Goal: Information Seeking & Learning: Check status

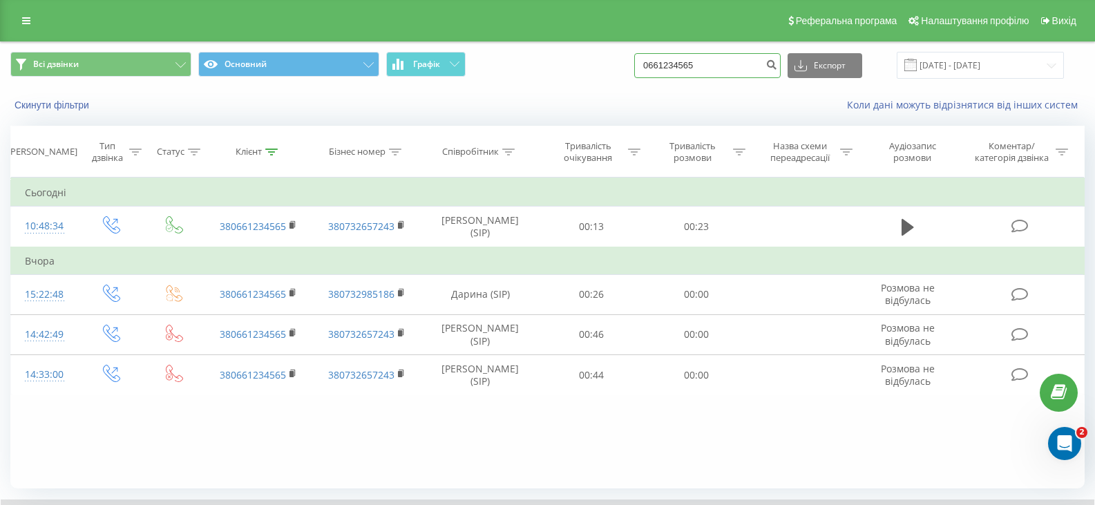
drag, startPoint x: 701, startPoint y: 66, endPoint x: 629, endPoint y: 65, distance: 71.2
click at [629, 65] on div "Всі дзвінки Основний Графік 0661234565 Експорт .csv .xls .xlsx 19.05.2025 - 19.…" at bounding box center [547, 65] width 1074 height 27
drag, startPoint x: 716, startPoint y: 73, endPoint x: 660, endPoint y: 65, distance: 56.5
click at [660, 65] on input "0661234565" at bounding box center [707, 65] width 146 height 25
paste input "0956033368"
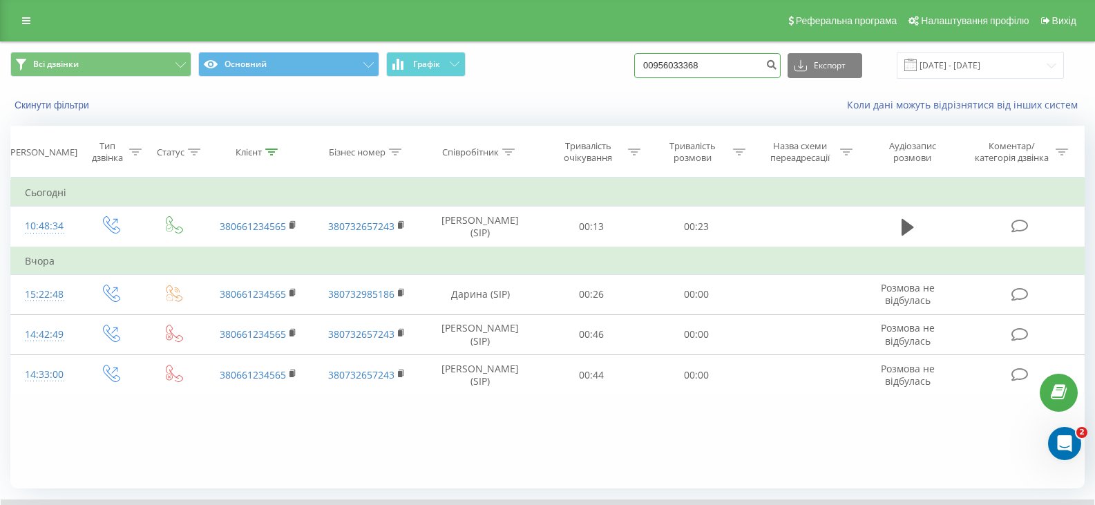
click at [661, 69] on input "00956033368" at bounding box center [707, 65] width 146 height 25
type input "0956033368"
click at [781, 70] on button "submit" at bounding box center [771, 65] width 19 height 25
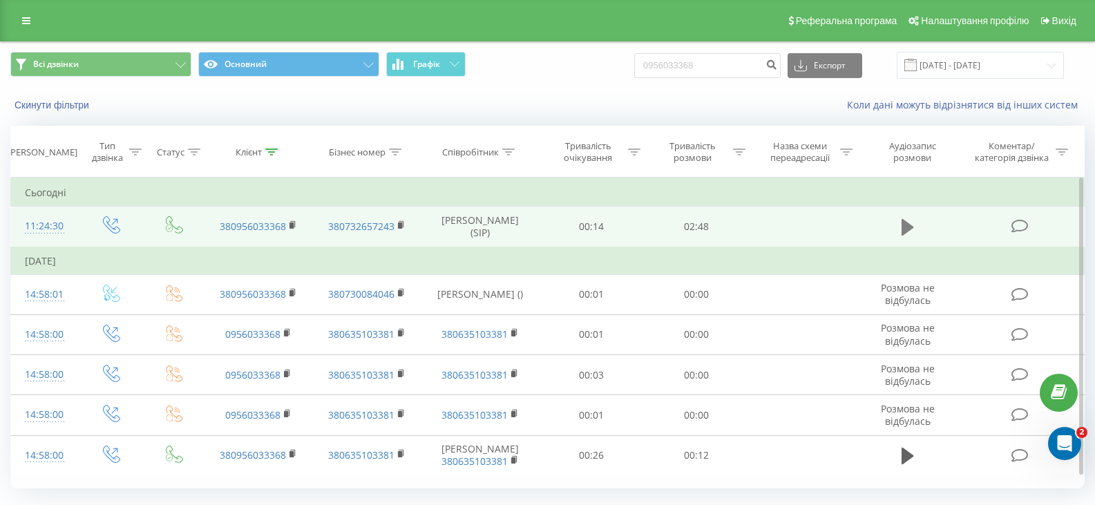
click at [917, 223] on button at bounding box center [907, 227] width 21 height 21
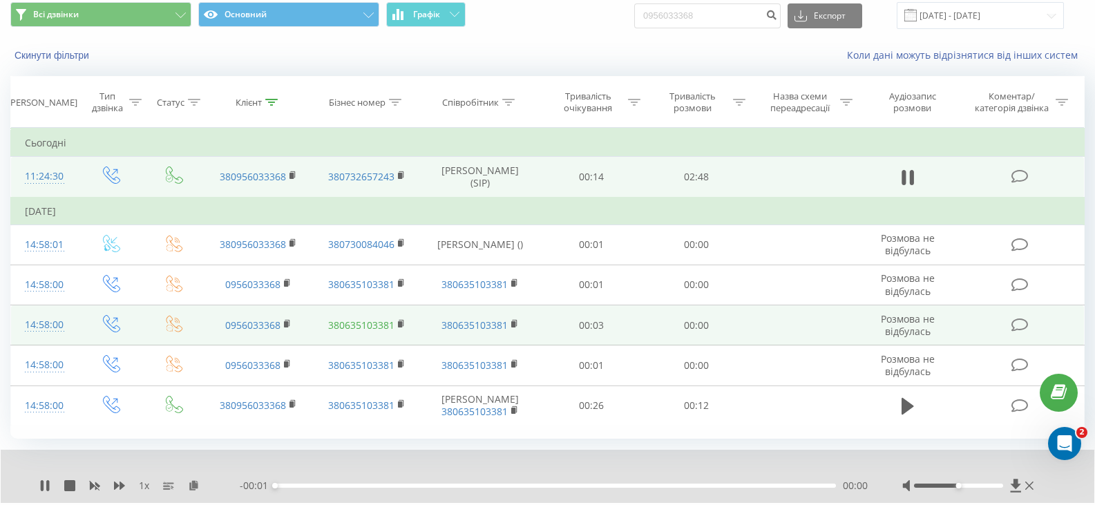
scroll to position [88, 0]
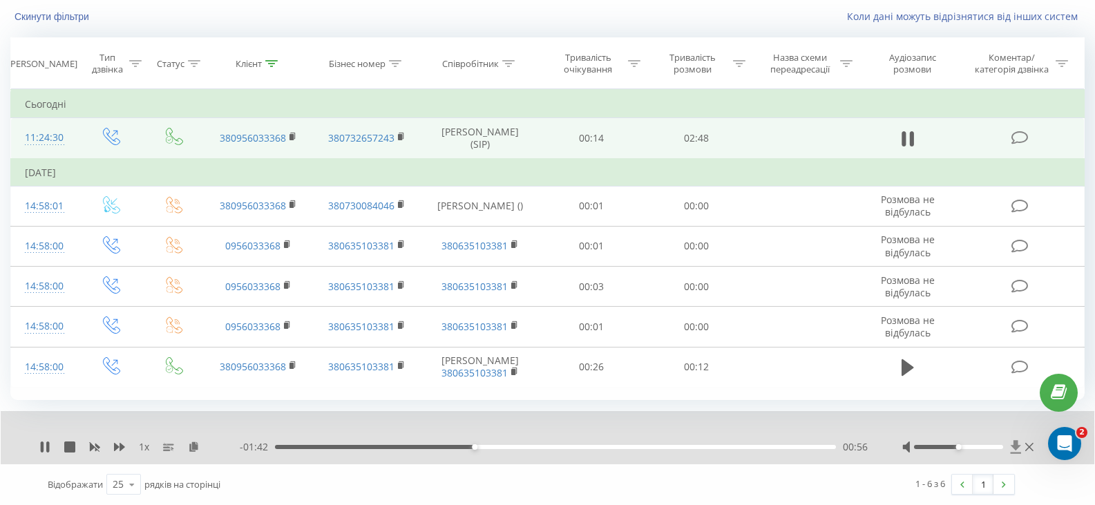
click at [1019, 448] on icon at bounding box center [1016, 447] width 12 height 14
click at [1016, 449] on icon at bounding box center [1016, 446] width 10 height 13
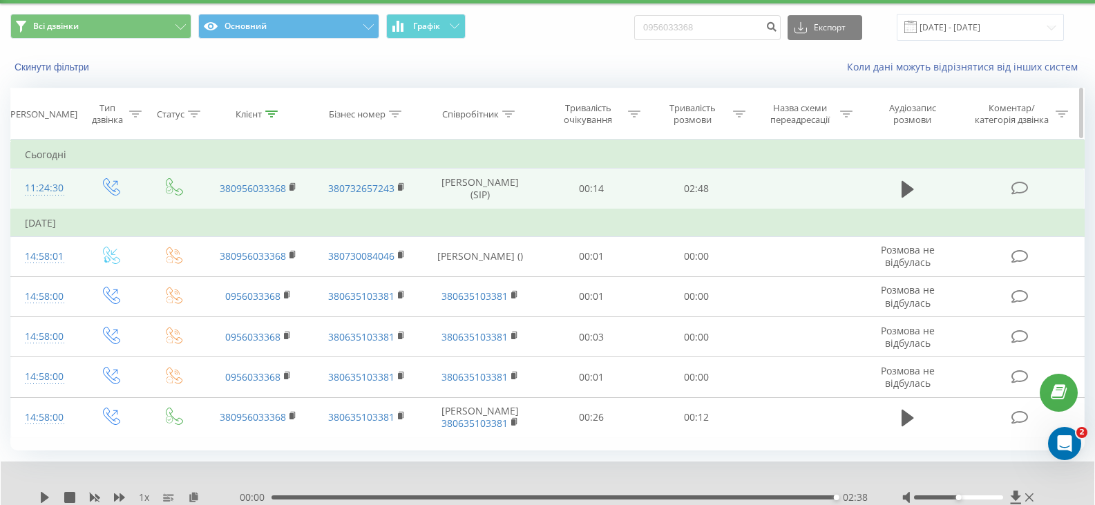
scroll to position [0, 0]
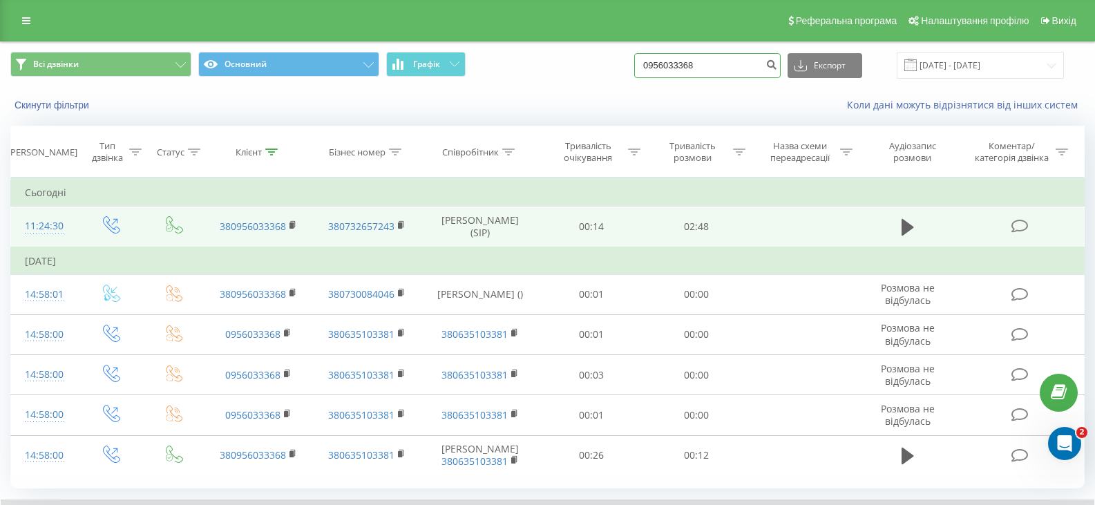
drag, startPoint x: 714, startPoint y: 64, endPoint x: 644, endPoint y: 66, distance: 70.5
click at [644, 66] on div "Всі дзвінки Основний Графік 0956033368 Експорт .csv .xls .xlsx 19.05.2025 - 19.…" at bounding box center [547, 65] width 1074 height 27
paste input "2046074"
type input "0952046074"
click at [777, 61] on icon "submit" at bounding box center [771, 63] width 12 height 8
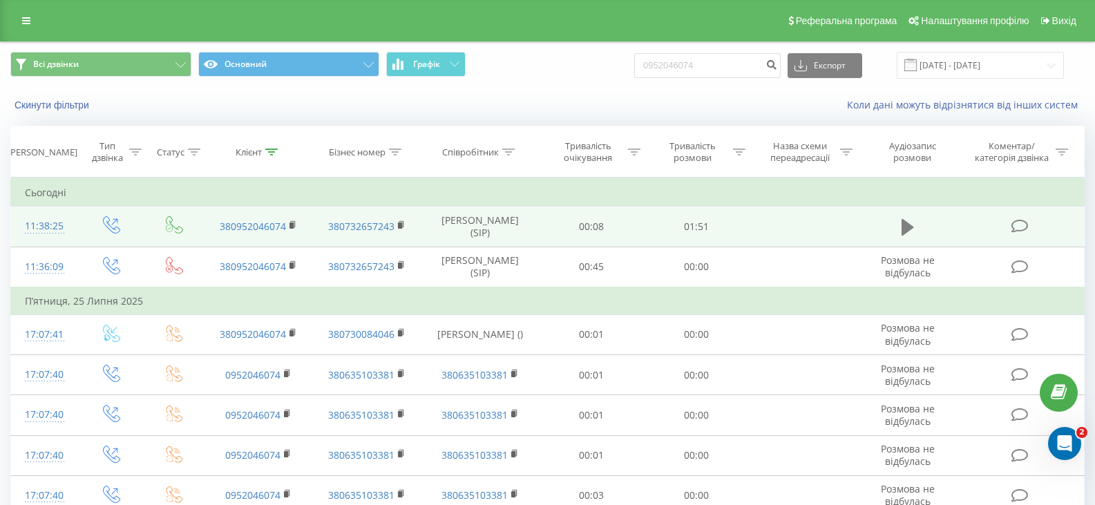
click at [910, 224] on icon at bounding box center [908, 227] width 12 height 19
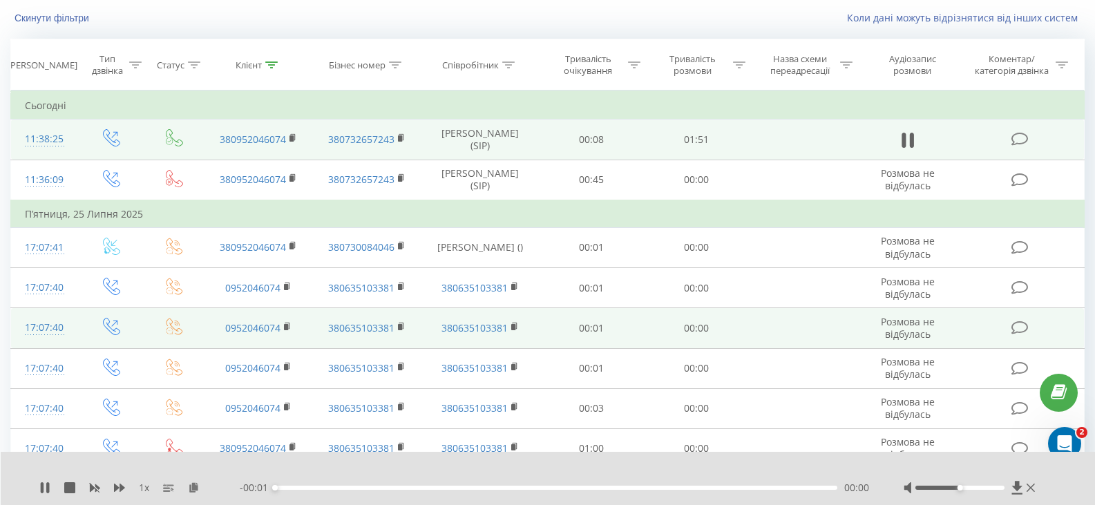
scroll to position [138, 0]
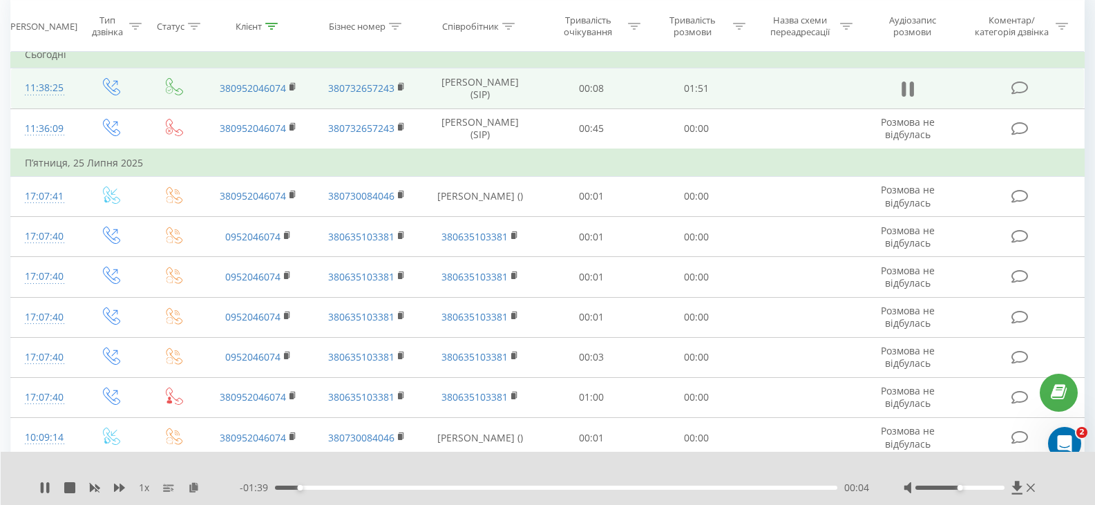
click at [913, 86] on icon at bounding box center [912, 89] width 4 height 15
click at [913, 86] on icon at bounding box center [908, 88] width 12 height 19
click at [913, 86] on icon at bounding box center [912, 89] width 4 height 15
click at [913, 86] on icon at bounding box center [908, 88] width 12 height 19
drag, startPoint x: 958, startPoint y: 487, endPoint x: 1005, endPoint y: 480, distance: 46.8
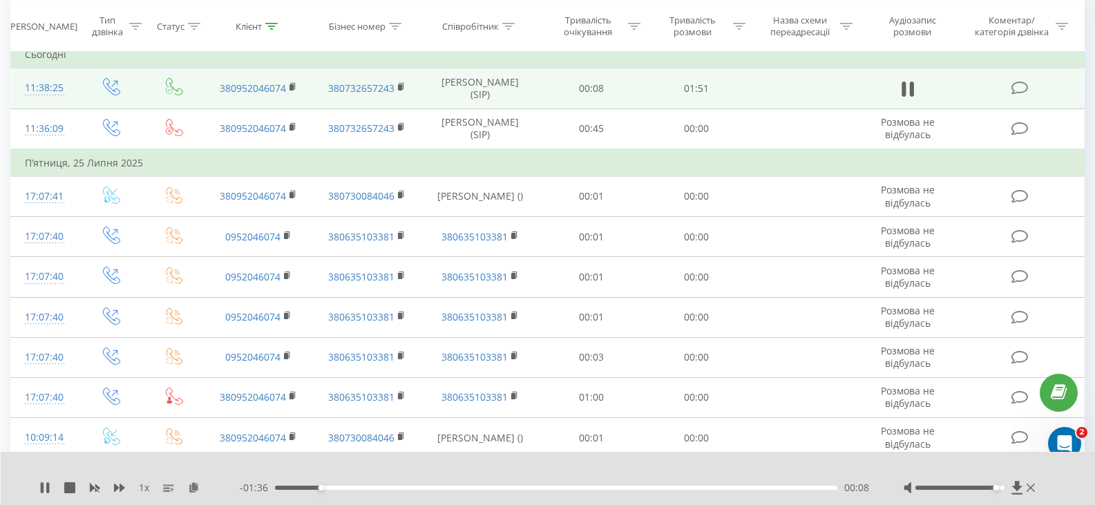
click at [1005, 480] on div "1 x - 01:36 00:08 00:08" at bounding box center [548, 478] width 1095 height 53
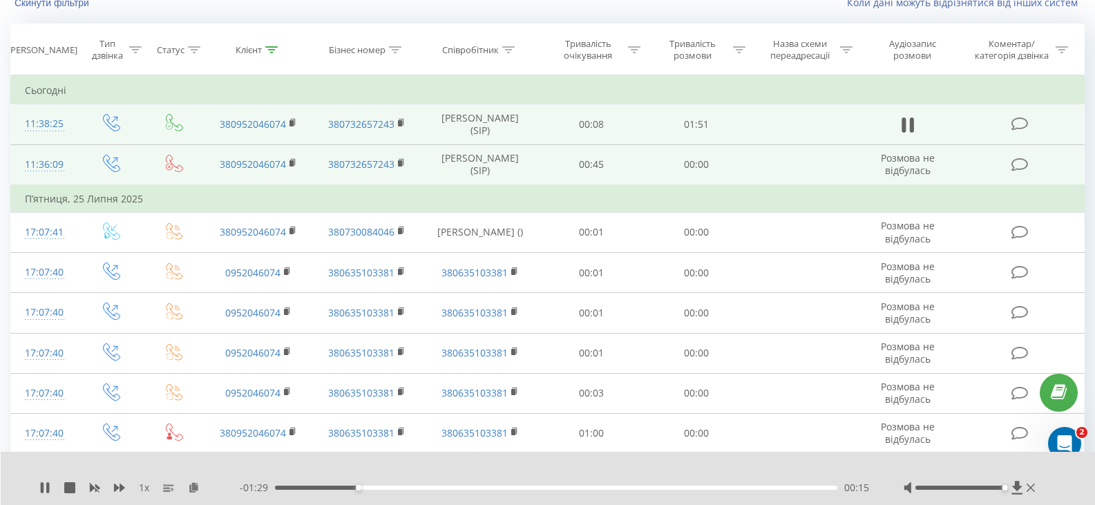
scroll to position [69, 0]
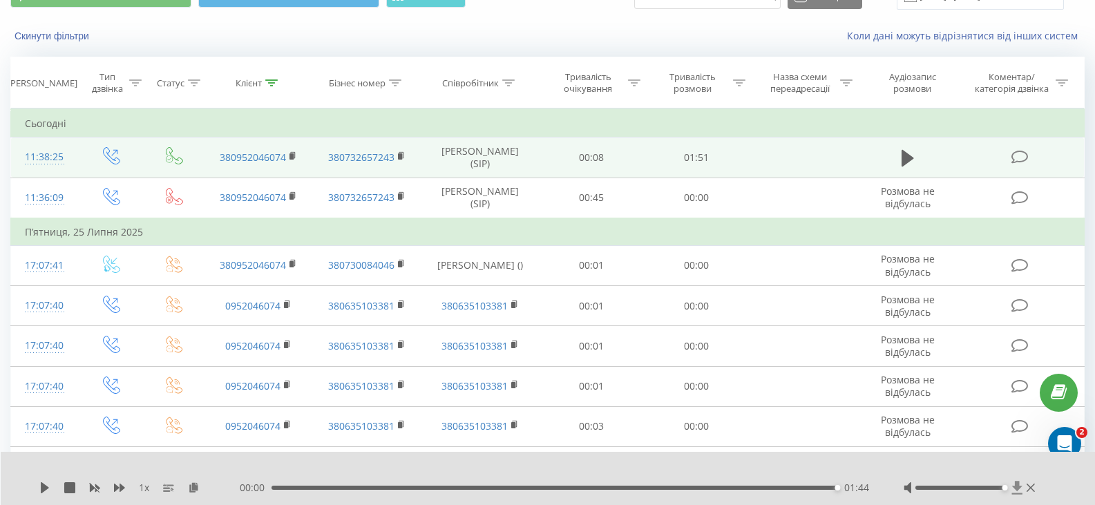
click at [1018, 491] on icon at bounding box center [1017, 487] width 10 height 13
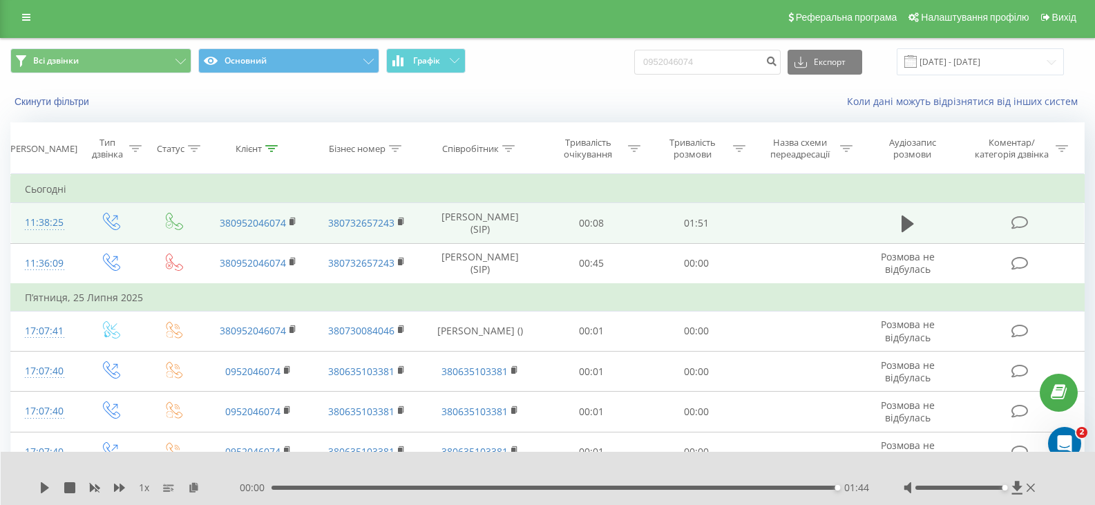
scroll to position [0, 0]
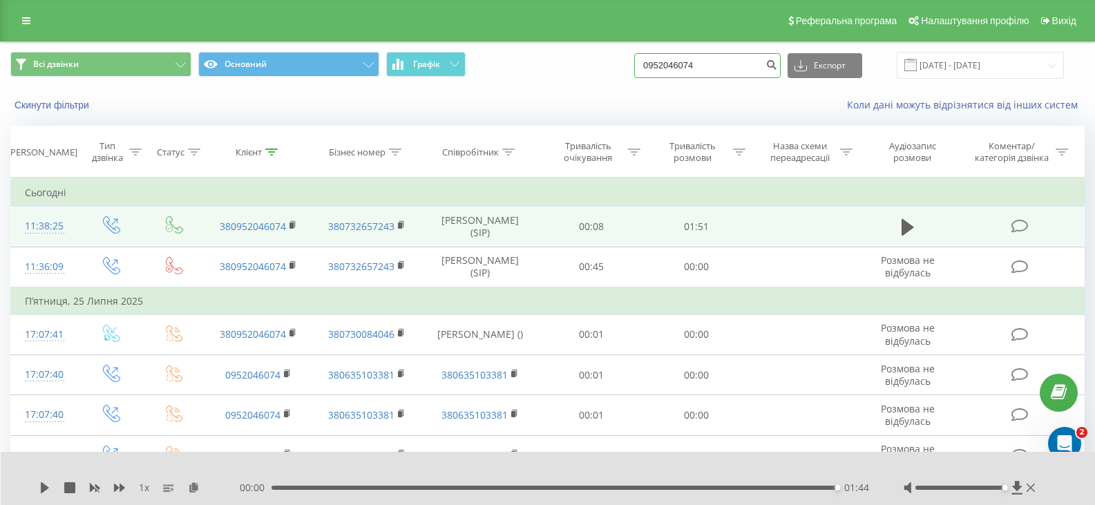
drag, startPoint x: 725, startPoint y: 63, endPoint x: 658, endPoint y: 69, distance: 66.6
click at [658, 69] on input "0952046074" at bounding box center [707, 65] width 146 height 25
paste input "80361335"
type input "0980361335"
click at [777, 61] on button "submit" at bounding box center [771, 65] width 19 height 25
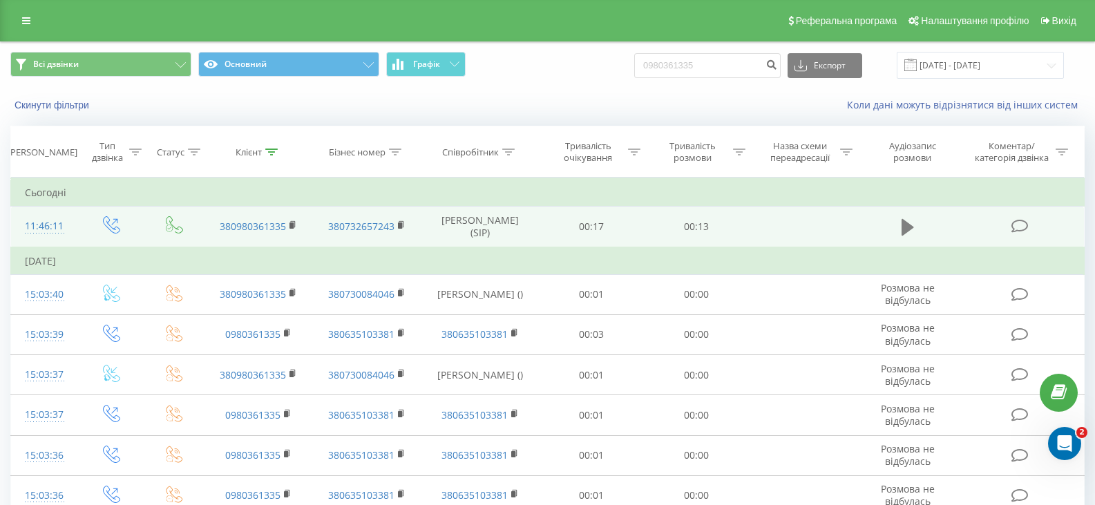
click at [902, 225] on icon at bounding box center [908, 227] width 12 height 19
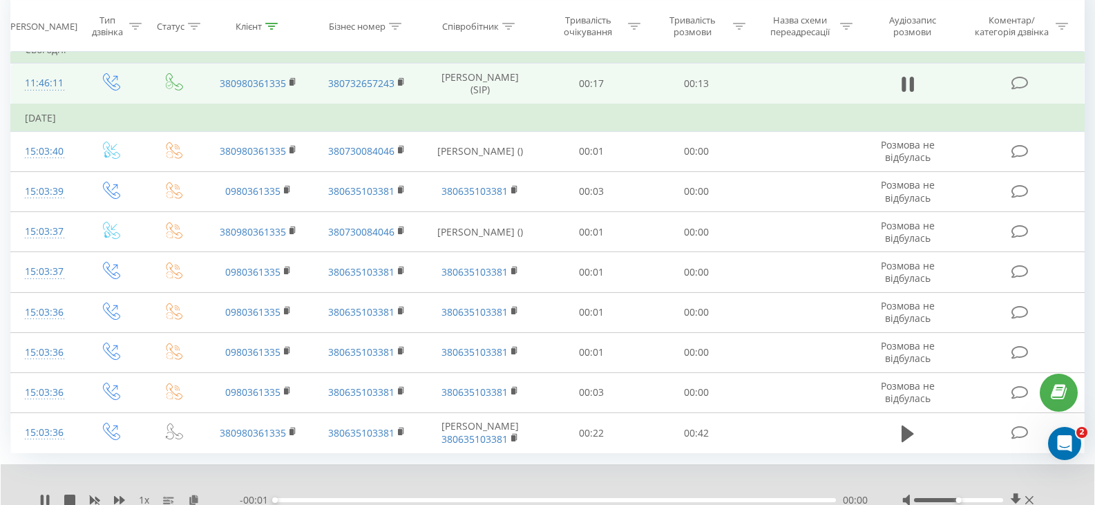
scroll to position [196, 0]
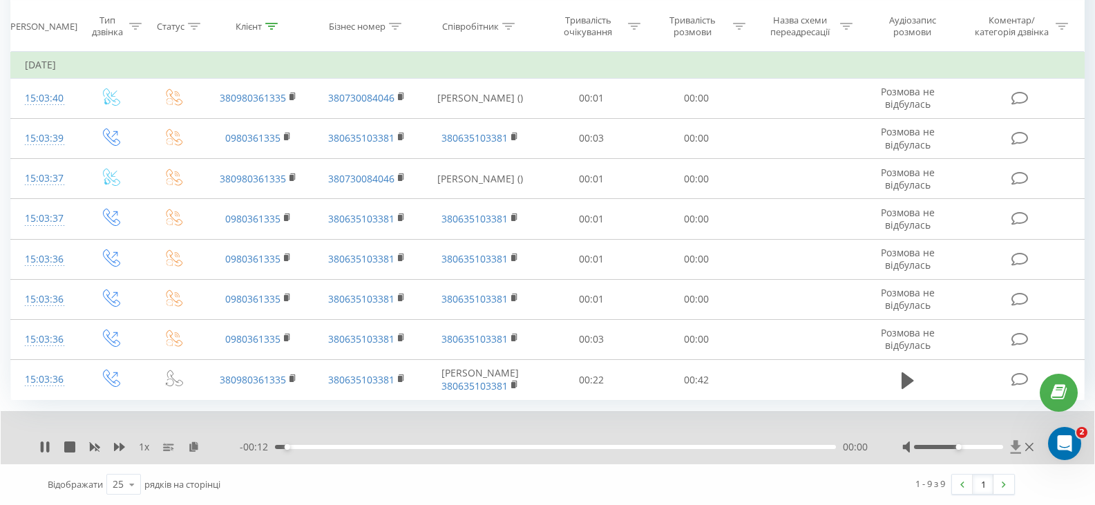
click at [1020, 446] on icon at bounding box center [1016, 447] width 10 height 13
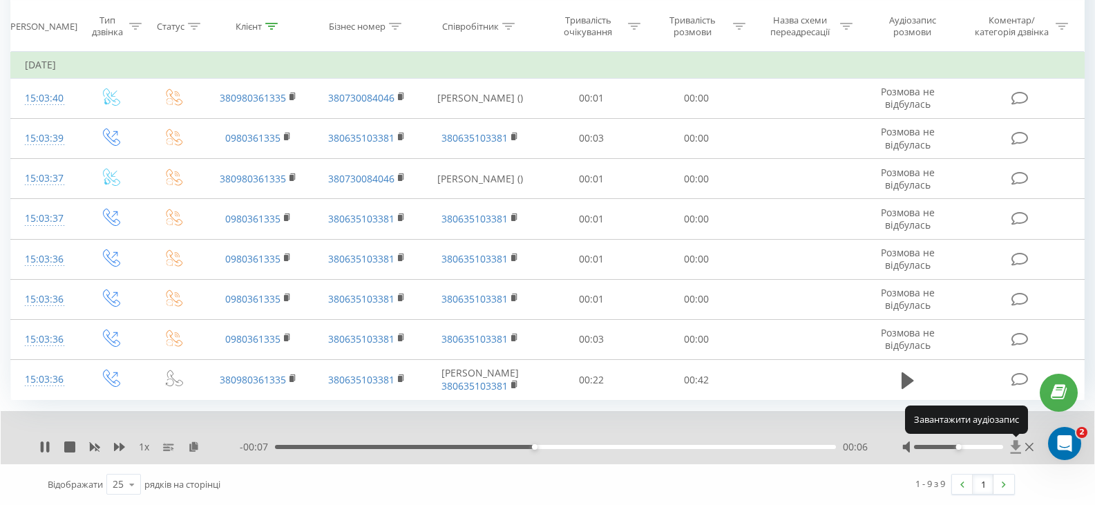
click at [1014, 442] on icon at bounding box center [1016, 447] width 12 height 14
click at [1017, 446] on icon at bounding box center [1016, 447] width 10 height 13
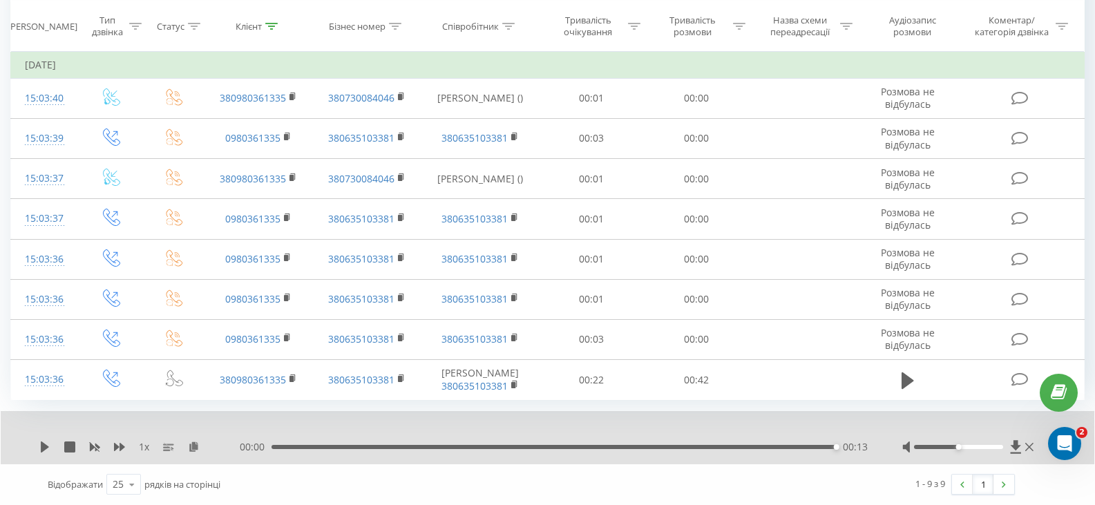
scroll to position [0, 0]
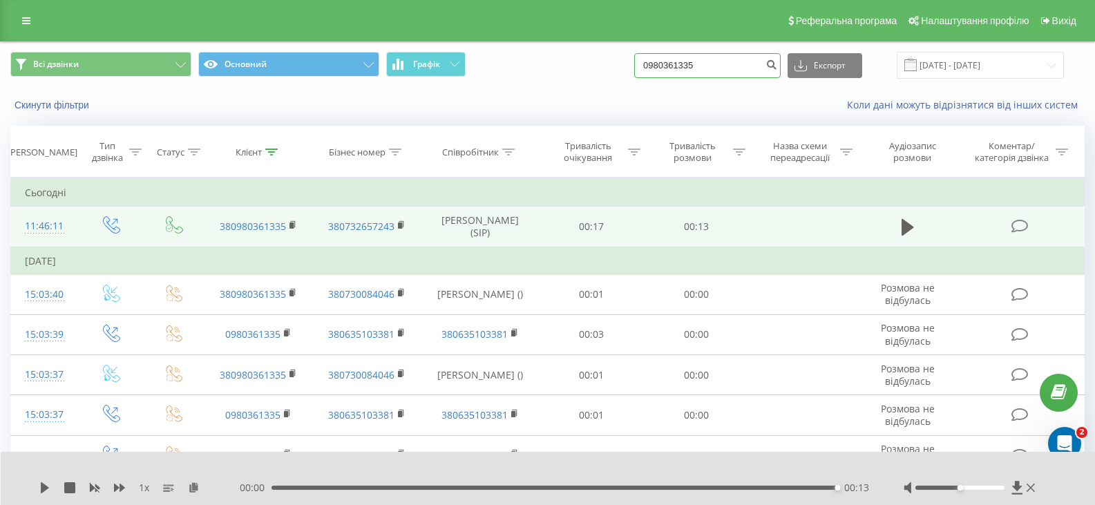
drag, startPoint x: 727, startPoint y: 54, endPoint x: 635, endPoint y: 61, distance: 92.2
click at [635, 61] on div "Всі дзвінки Основний Графік 0980361335 Експорт .csv .xls .xlsx 19.05.2025 - 19.…" at bounding box center [547, 65] width 1074 height 27
paste input "66388698"
type input "0663886985"
click at [777, 59] on icon "submit" at bounding box center [771, 63] width 12 height 8
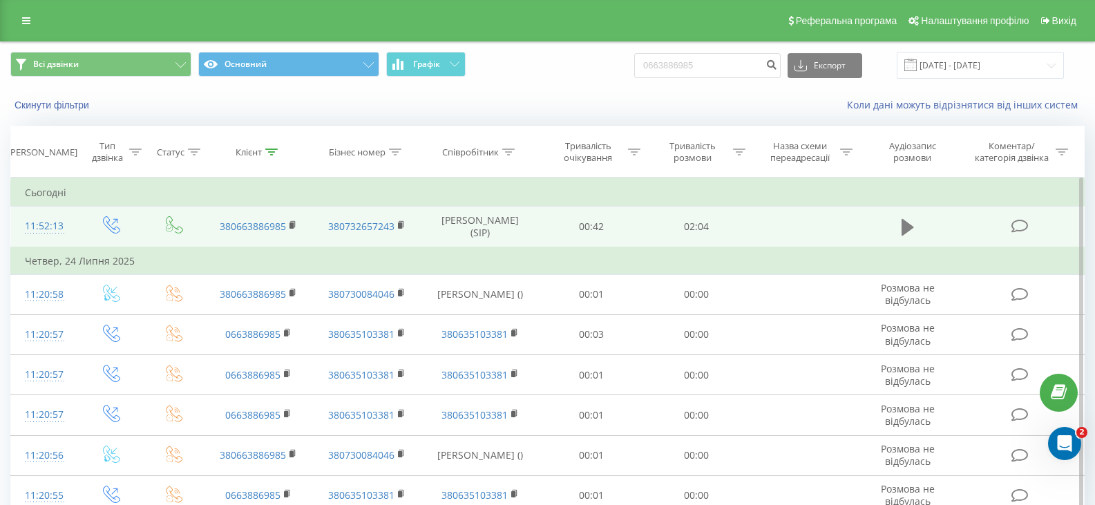
click at [907, 226] on icon at bounding box center [908, 227] width 12 height 17
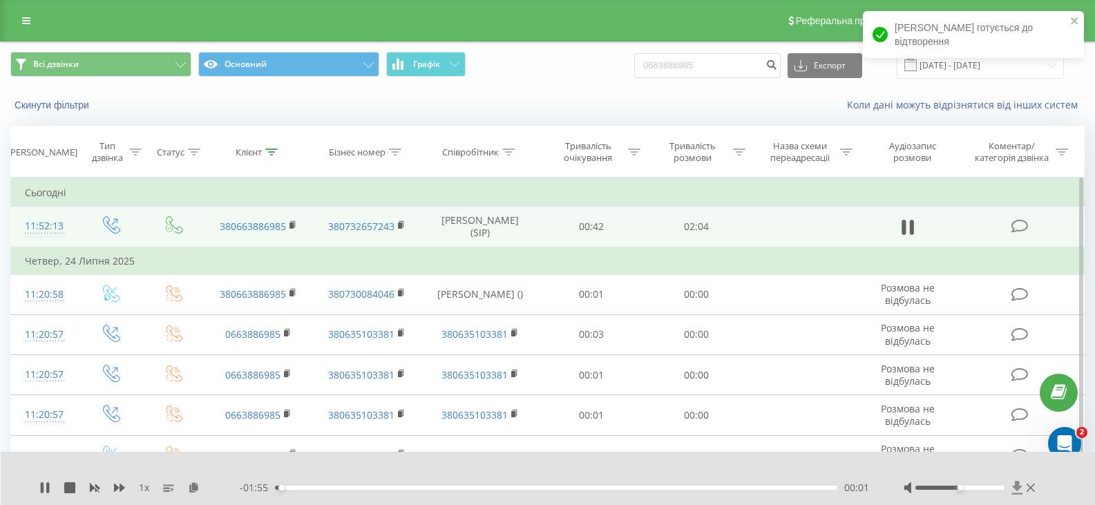
click at [1015, 484] on icon at bounding box center [1017, 488] width 12 height 14
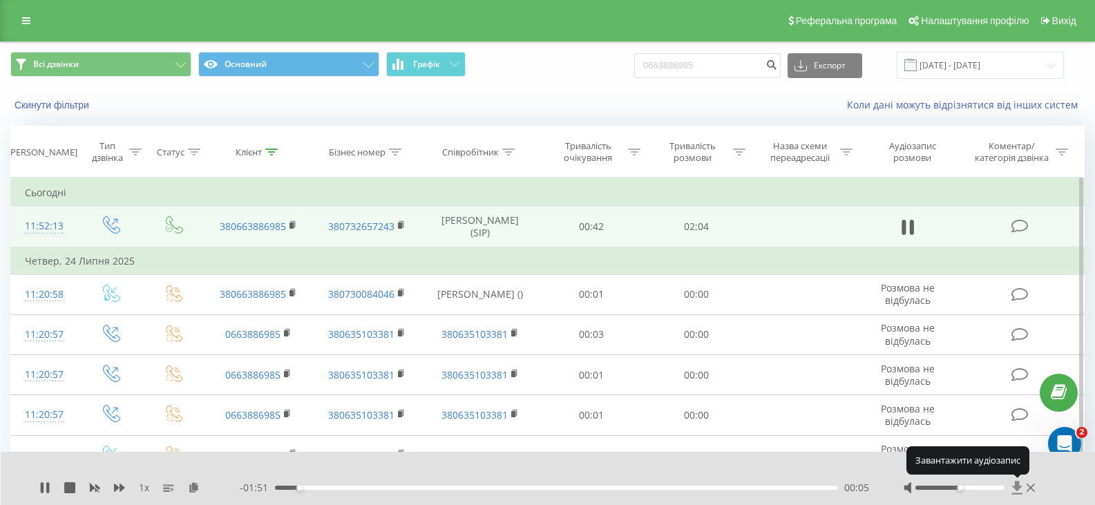
click at [1015, 484] on icon at bounding box center [1017, 488] width 12 height 14
click at [1020, 489] on icon at bounding box center [1017, 488] width 12 height 14
click at [1018, 487] on icon at bounding box center [1017, 487] width 10 height 13
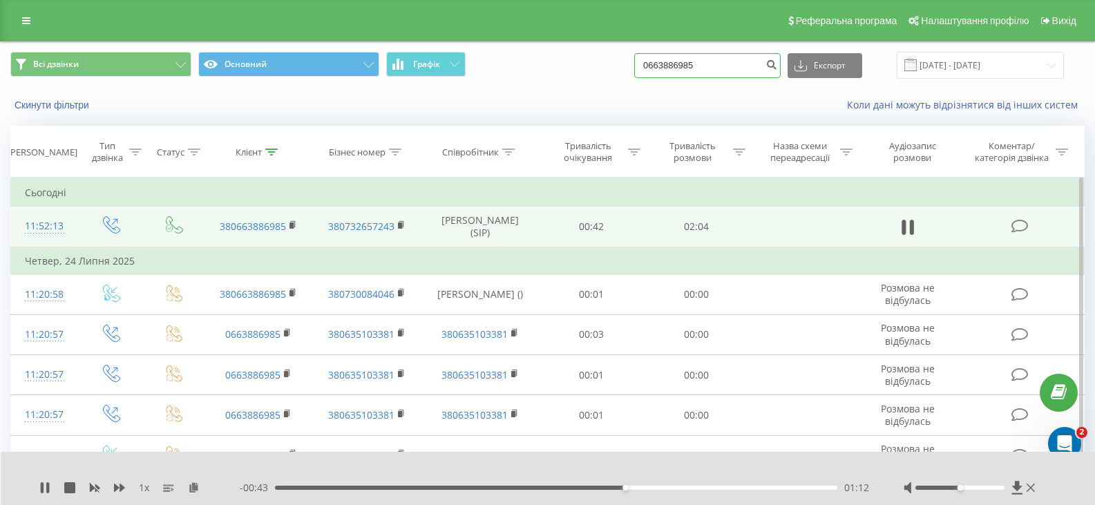
drag, startPoint x: 714, startPoint y: 69, endPoint x: 651, endPoint y: 65, distance: 62.3
click at [647, 65] on div "Всі дзвінки Основний Графік 0663886985 Експорт .csv .xls .xlsx 19.05.2025 - 19.…" at bounding box center [547, 65] width 1074 height 27
click at [1013, 485] on icon at bounding box center [1017, 488] width 12 height 14
drag, startPoint x: 707, startPoint y: 61, endPoint x: 625, endPoint y: 61, distance: 82.9
click at [625, 61] on div "Всі дзвінки Основний Графік 0663886985 Експорт .csv .xls .xlsx 19.05.2025 - 19.…" at bounding box center [547, 65] width 1074 height 27
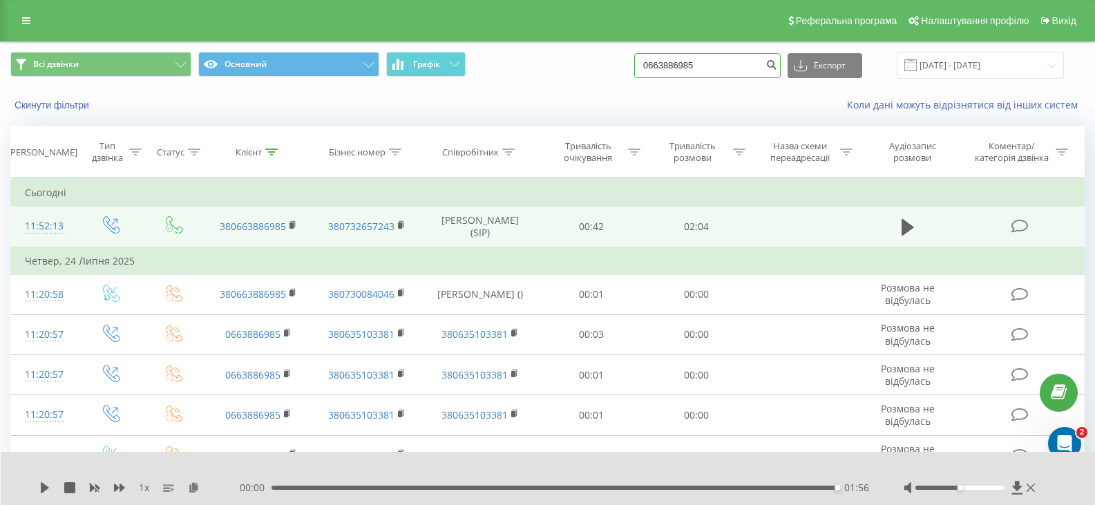
paste input "976416491"
type input "0976416491"
click at [777, 63] on icon "submit" at bounding box center [771, 63] width 12 height 8
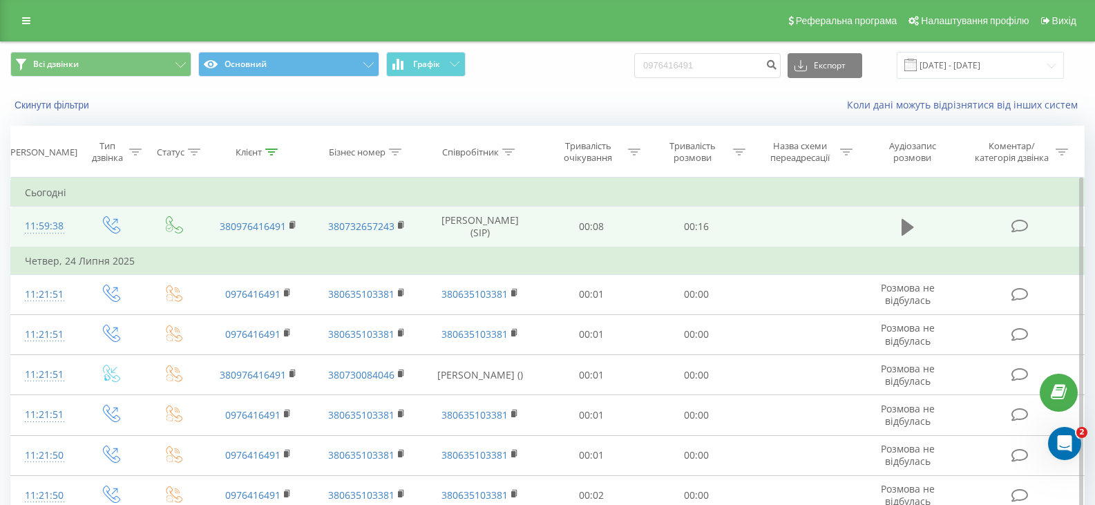
click at [903, 225] on icon at bounding box center [908, 227] width 12 height 17
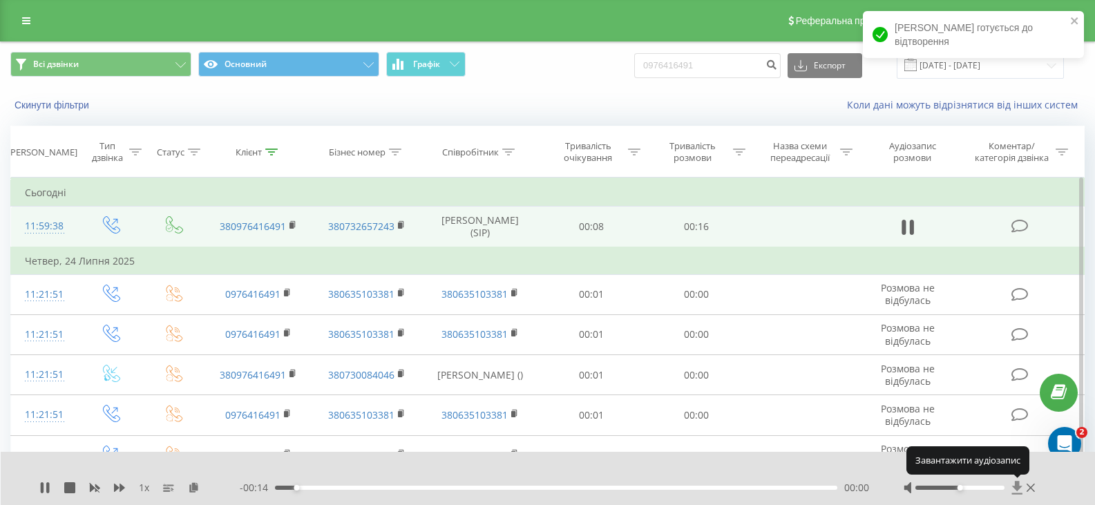
click at [1019, 485] on icon at bounding box center [1017, 487] width 10 height 13
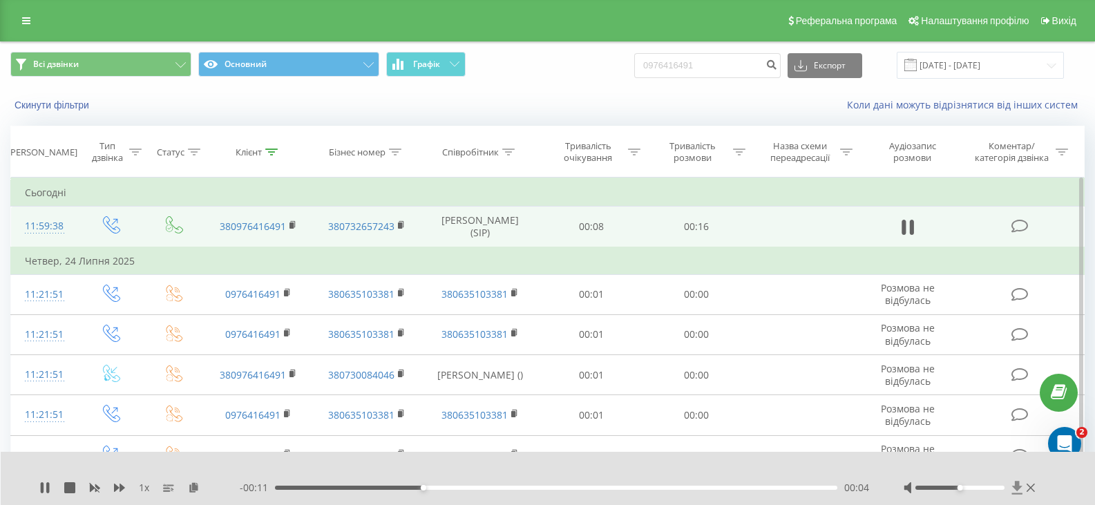
click at [1016, 487] on icon at bounding box center [1017, 487] width 10 height 13
click at [1014, 487] on icon at bounding box center [1017, 487] width 10 height 13
click at [1021, 485] on icon at bounding box center [1017, 488] width 12 height 14
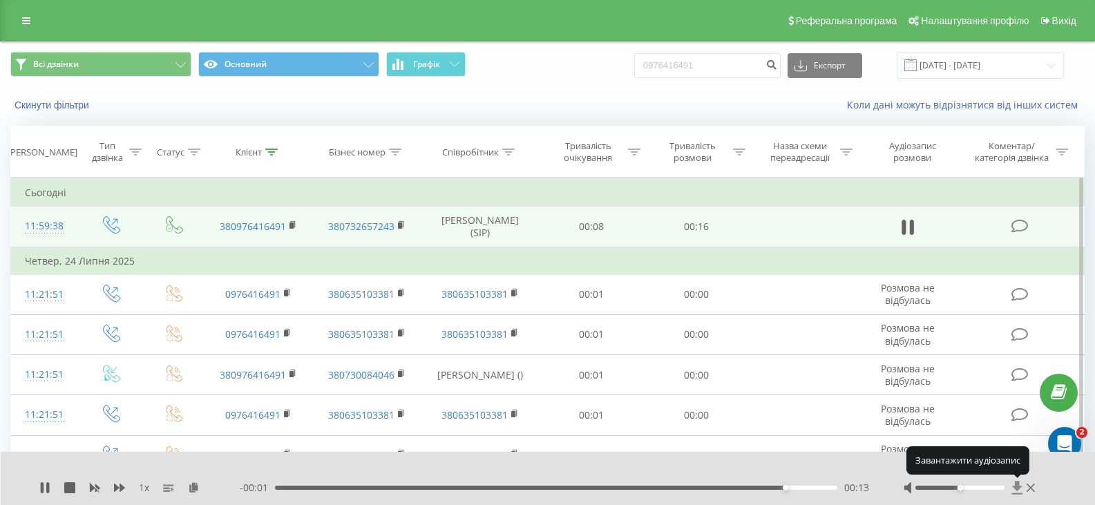
click at [1018, 483] on icon at bounding box center [1017, 487] width 10 height 13
click at [1015, 487] on icon at bounding box center [1017, 487] width 10 height 13
click at [1019, 488] on icon at bounding box center [1017, 487] width 10 height 13
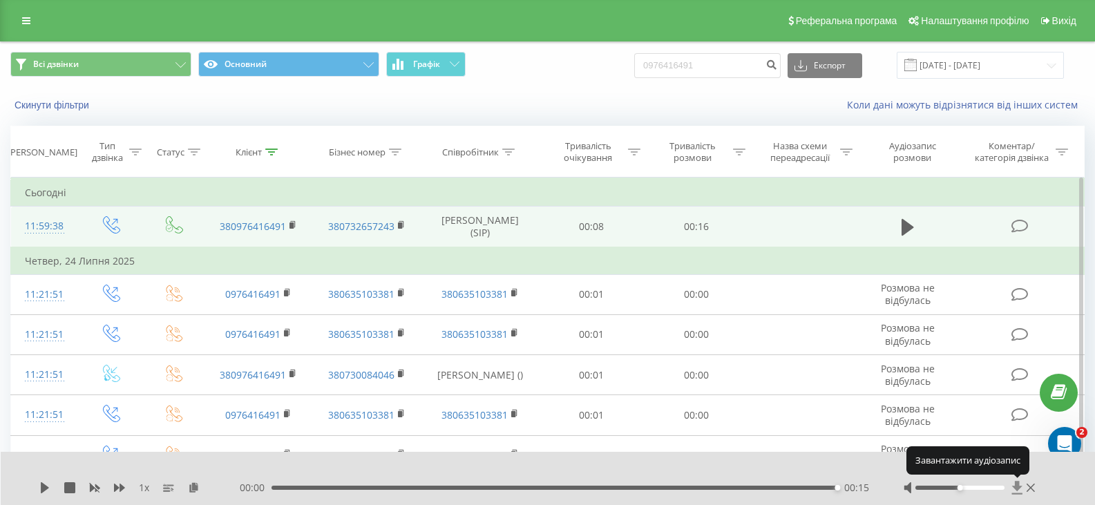
click at [1019, 488] on icon at bounding box center [1017, 487] width 10 height 13
click at [1017, 490] on icon at bounding box center [1017, 487] width 10 height 13
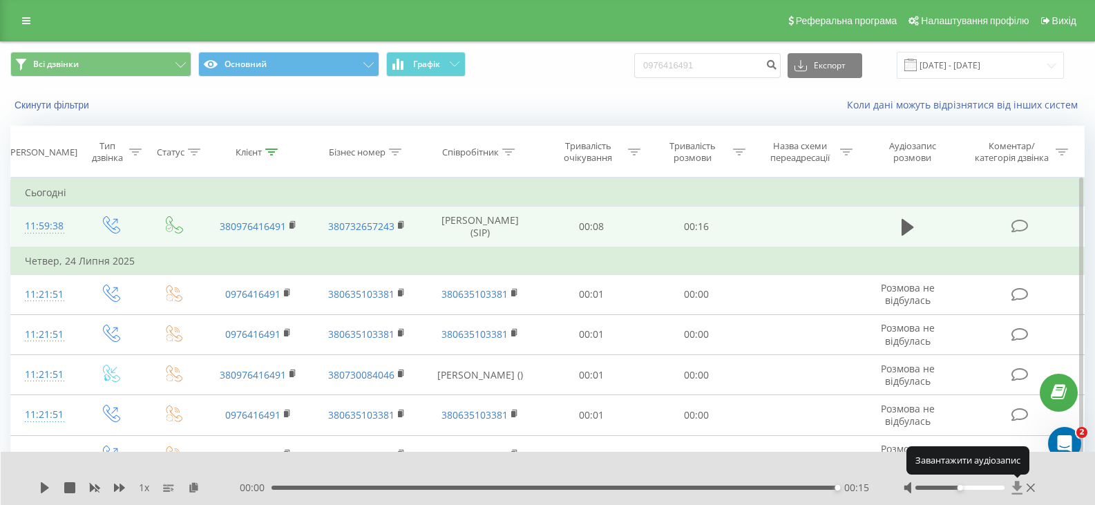
click at [1017, 490] on icon at bounding box center [1017, 487] width 10 height 13
click at [1018, 485] on icon at bounding box center [1017, 487] width 10 height 13
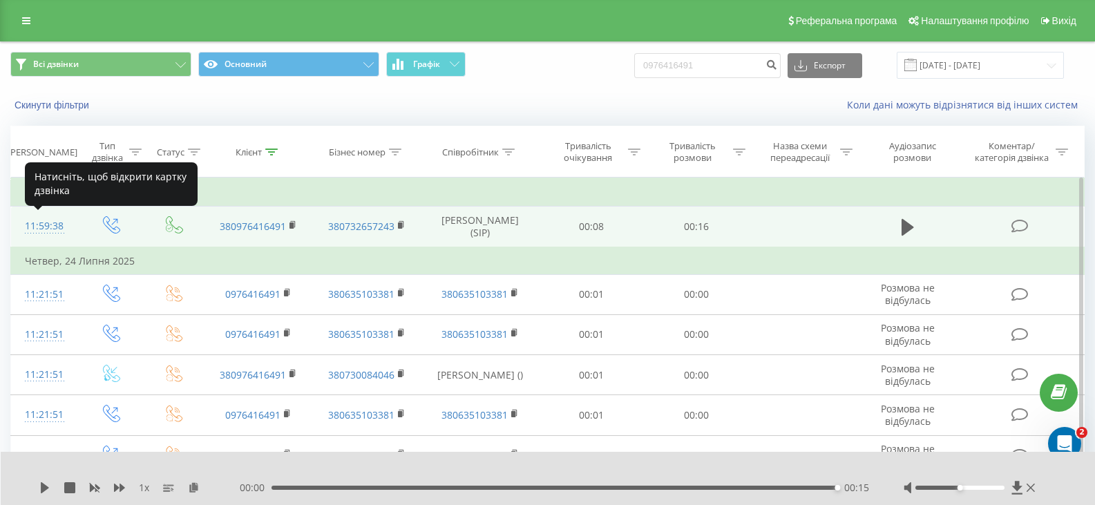
click at [55, 225] on div "11:59:38" at bounding box center [44, 226] width 39 height 27
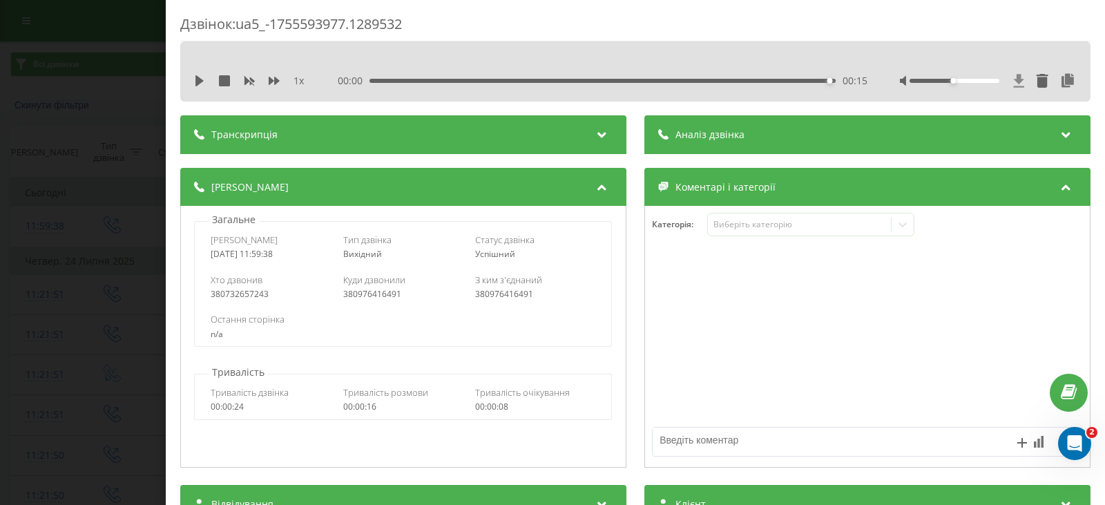
click at [1014, 82] on icon at bounding box center [1019, 80] width 10 height 13
click at [1014, 76] on icon at bounding box center [1019, 80] width 10 height 13
click at [201, 83] on icon at bounding box center [200, 80] width 8 height 11
click at [196, 84] on icon at bounding box center [200, 80] width 8 height 11
click at [197, 82] on icon at bounding box center [200, 80] width 8 height 11
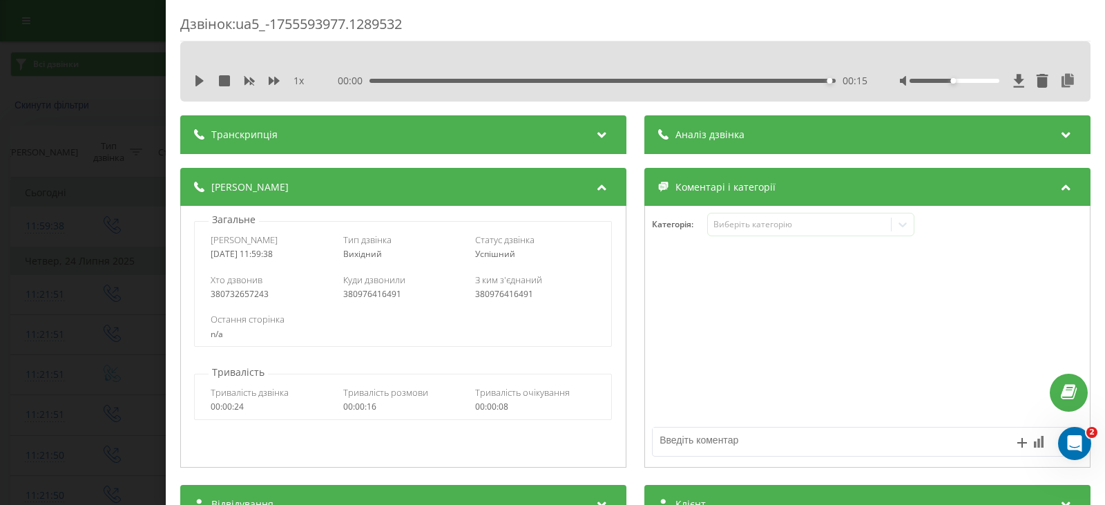
click at [189, 77] on div "1 x 00:00 00:15 00:15" at bounding box center [635, 71] width 911 height 60
click at [1014, 80] on icon at bounding box center [1019, 80] width 10 height 13
click at [99, 91] on div "Дзвінок : ua5_-1755593977.1289532 1 x 00:00 00:15 00:15 Транскрипція Для AI-ана…" at bounding box center [552, 252] width 1105 height 505
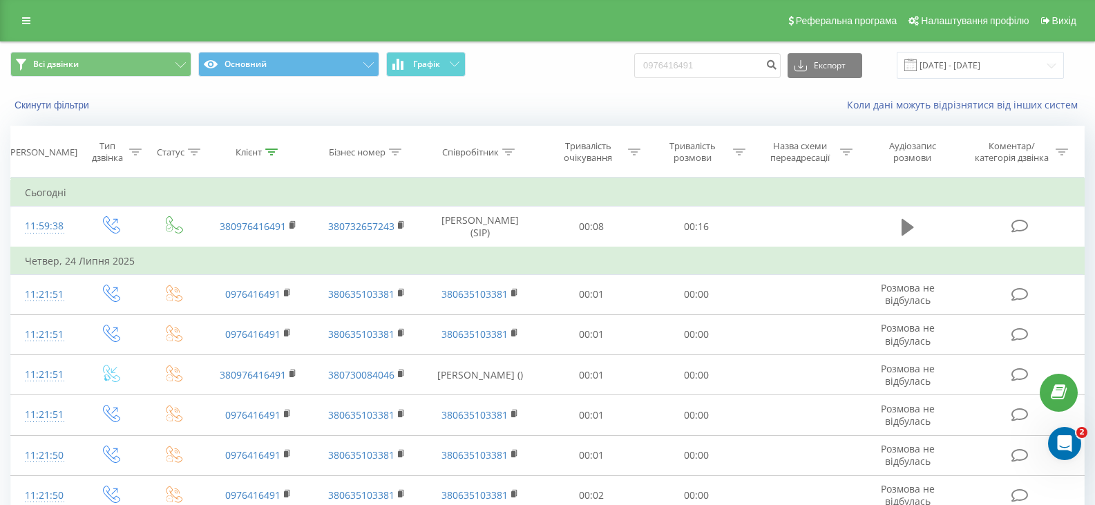
click at [907, 221] on icon at bounding box center [908, 227] width 12 height 19
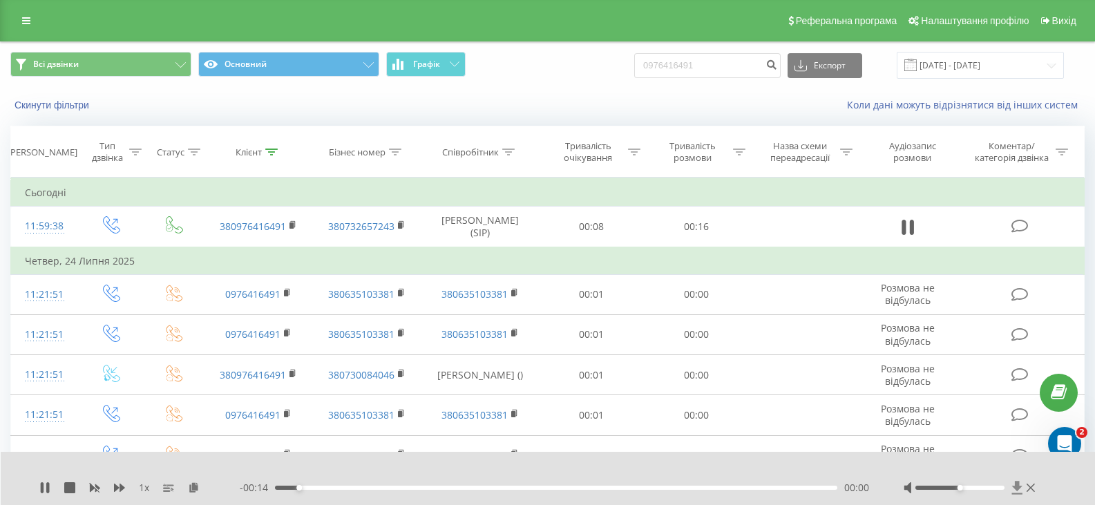
click at [1016, 484] on icon at bounding box center [1017, 487] width 10 height 13
click at [901, 229] on button at bounding box center [907, 227] width 21 height 21
click at [1021, 486] on icon at bounding box center [1017, 487] width 10 height 13
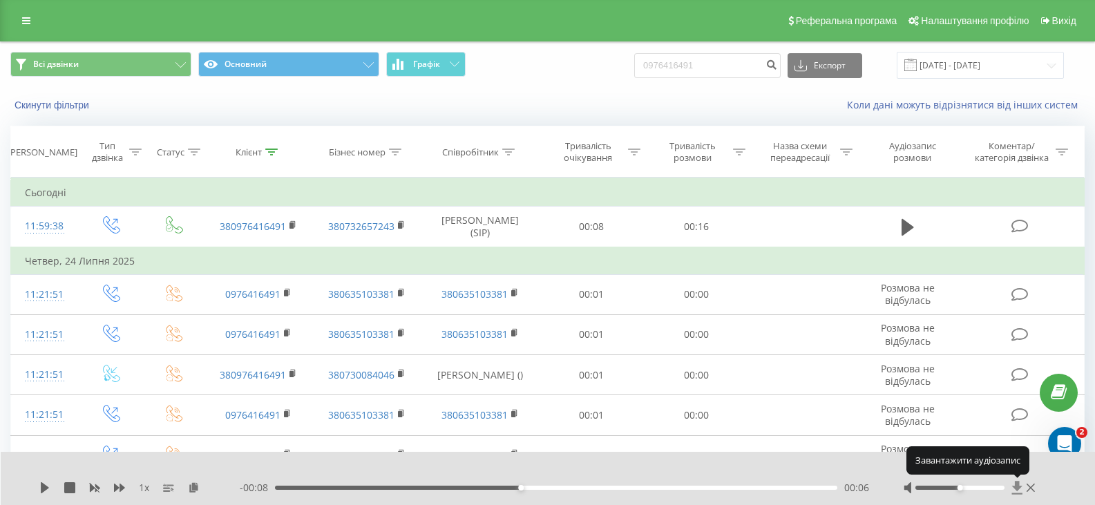
click at [1021, 486] on icon at bounding box center [1017, 487] width 10 height 13
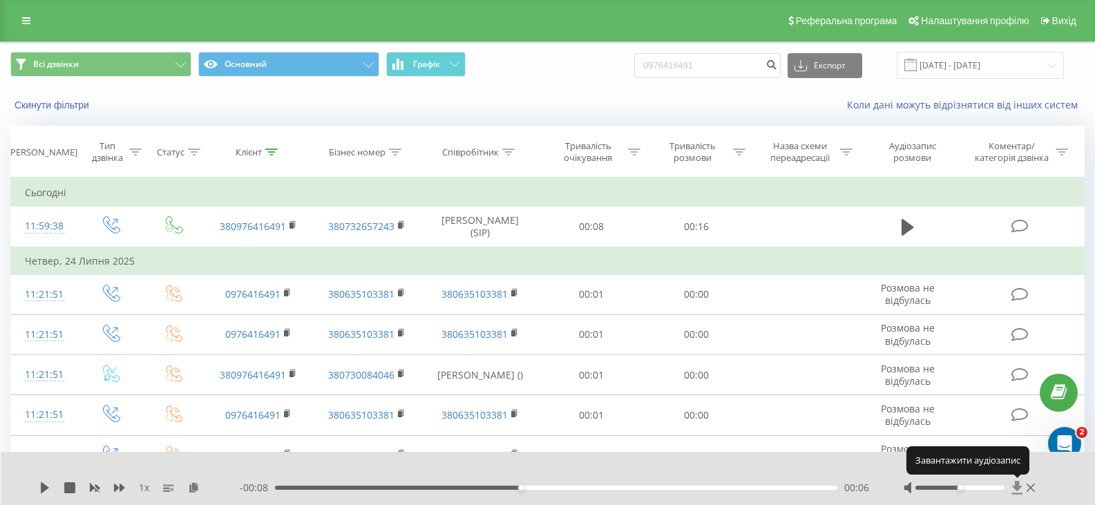
click at [1021, 486] on icon at bounding box center [1017, 487] width 10 height 13
click at [1020, 486] on icon at bounding box center [1017, 487] width 10 height 13
click at [1015, 488] on icon at bounding box center [1017, 487] width 10 height 13
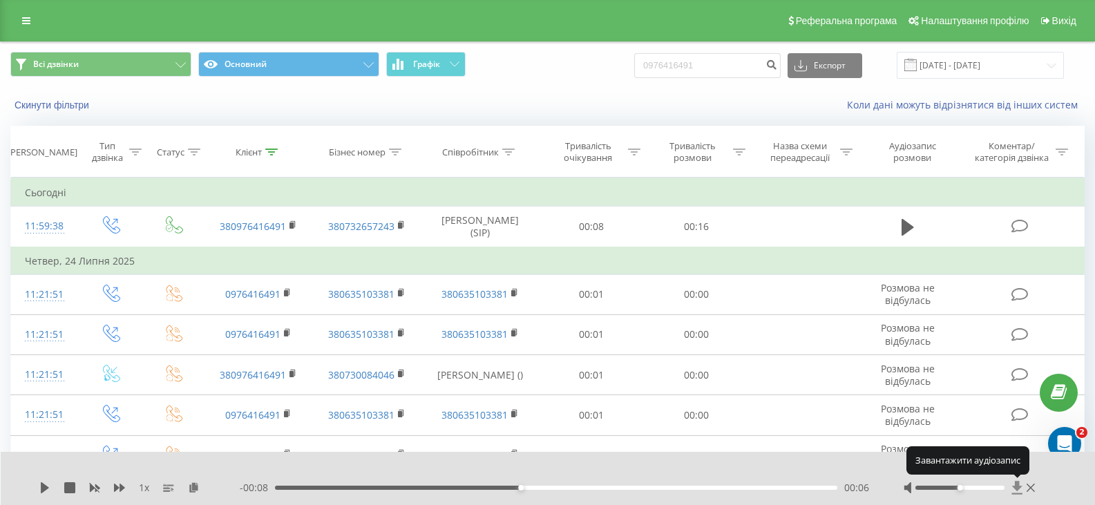
click at [1015, 488] on icon at bounding box center [1017, 487] width 10 height 13
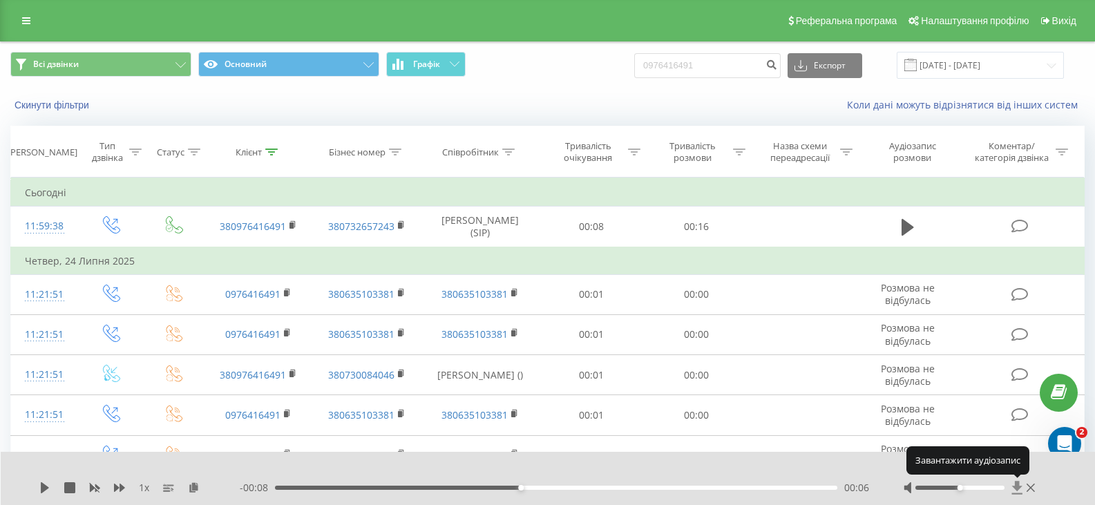
click at [1015, 488] on icon at bounding box center [1017, 487] width 10 height 13
click at [1014, 484] on icon at bounding box center [1017, 488] width 12 height 14
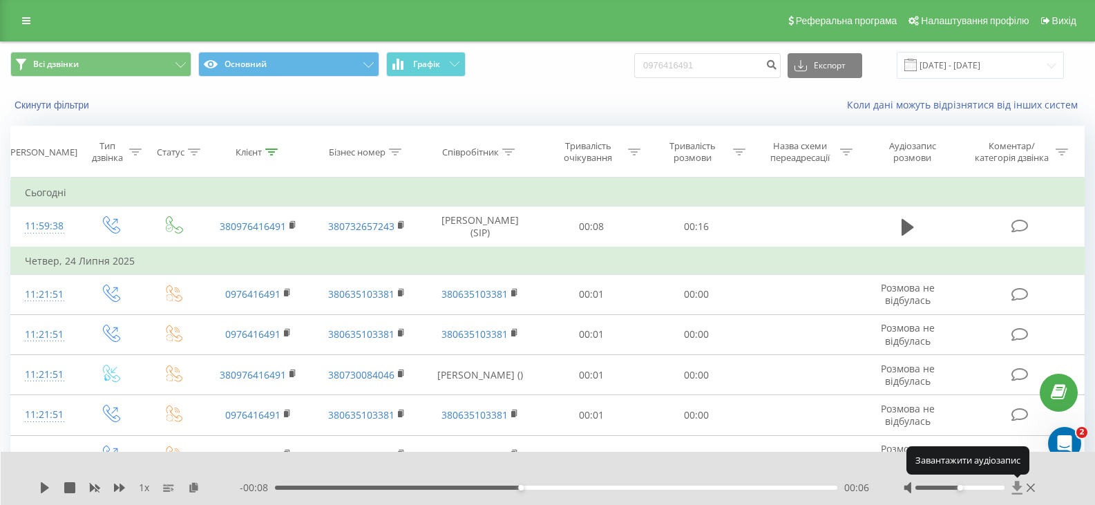
click at [1014, 484] on icon at bounding box center [1017, 488] width 12 height 14
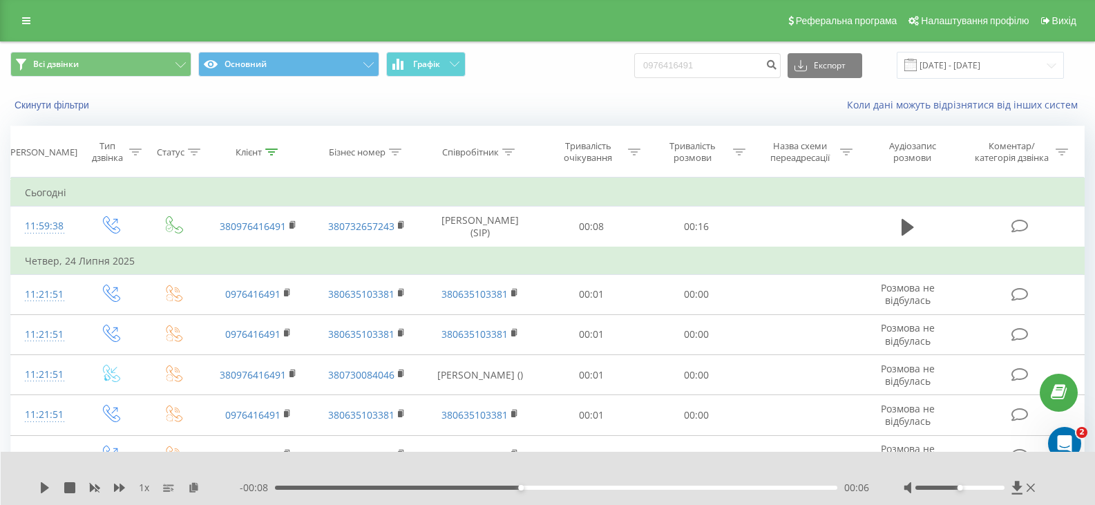
drag, startPoint x: 578, startPoint y: 77, endPoint x: 622, endPoint y: 104, distance: 51.8
click at [578, 77] on div "Всі дзвінки Основний Графік 0976416491 Експорт .csv .xls .xlsx 19.05.2025 - 19.…" at bounding box center [547, 65] width 1074 height 27
drag, startPoint x: 681, startPoint y: 66, endPoint x: 650, endPoint y: 65, distance: 30.4
click at [650, 65] on input "0976416491" at bounding box center [707, 65] width 146 height 25
paste input "9424808"
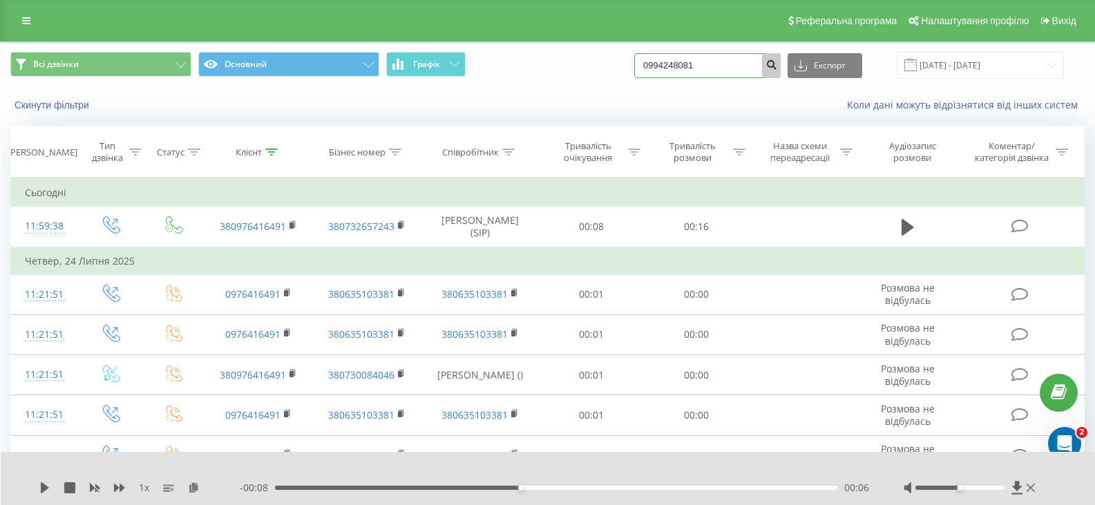
type input "0994248081"
click at [777, 66] on icon "submit" at bounding box center [771, 63] width 12 height 8
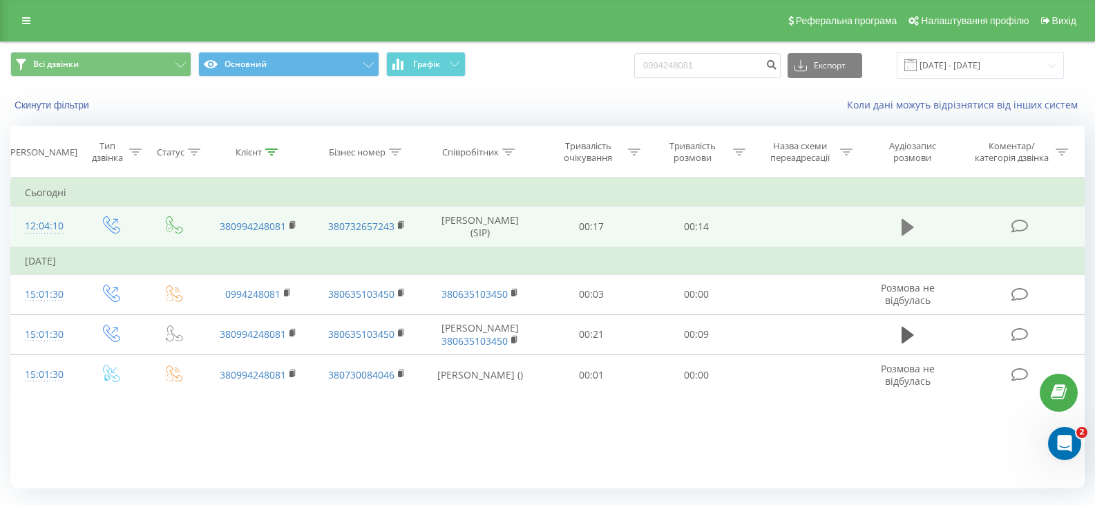
click at [901, 229] on button at bounding box center [907, 227] width 21 height 21
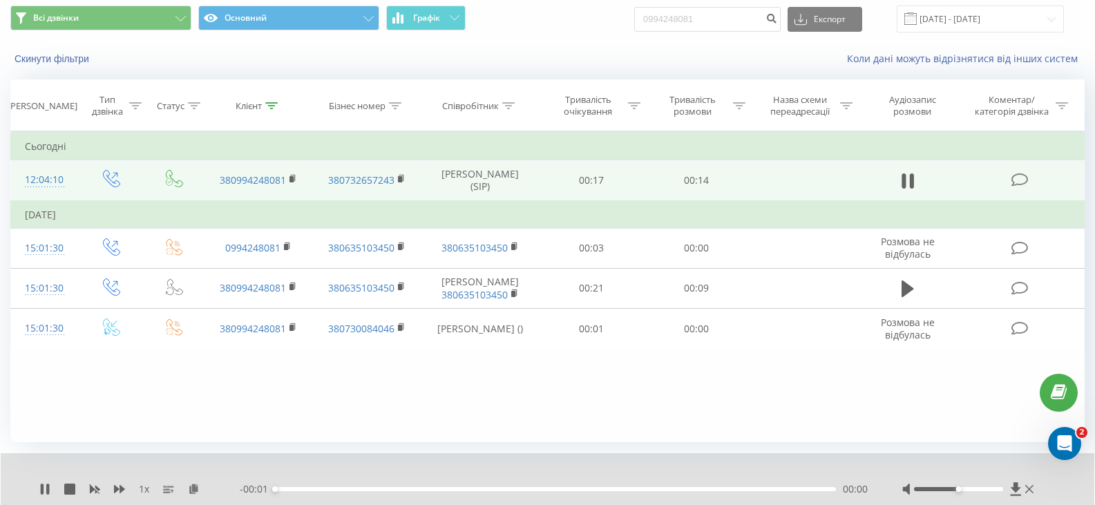
scroll to position [88, 0]
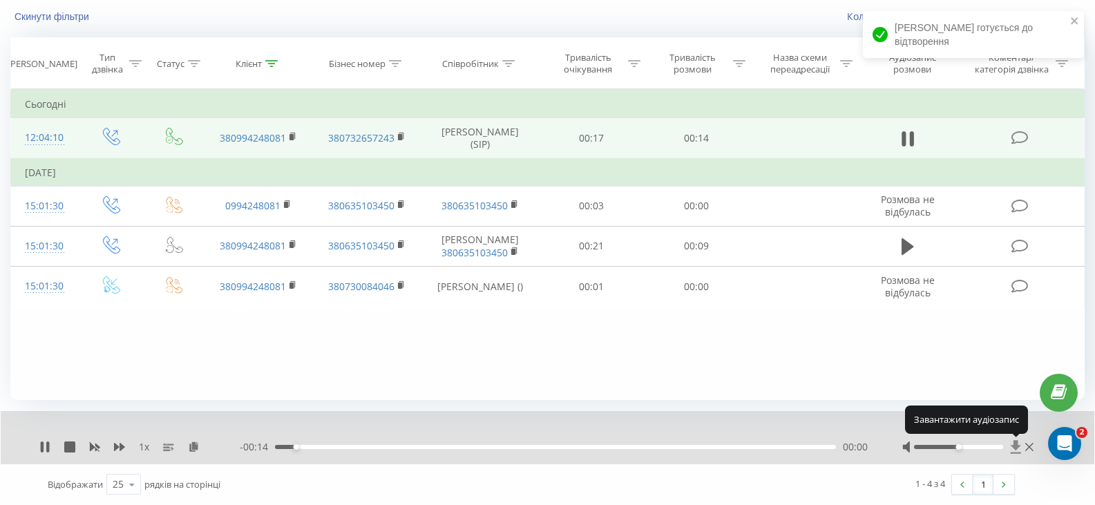
click at [1014, 447] on icon at bounding box center [1016, 446] width 10 height 13
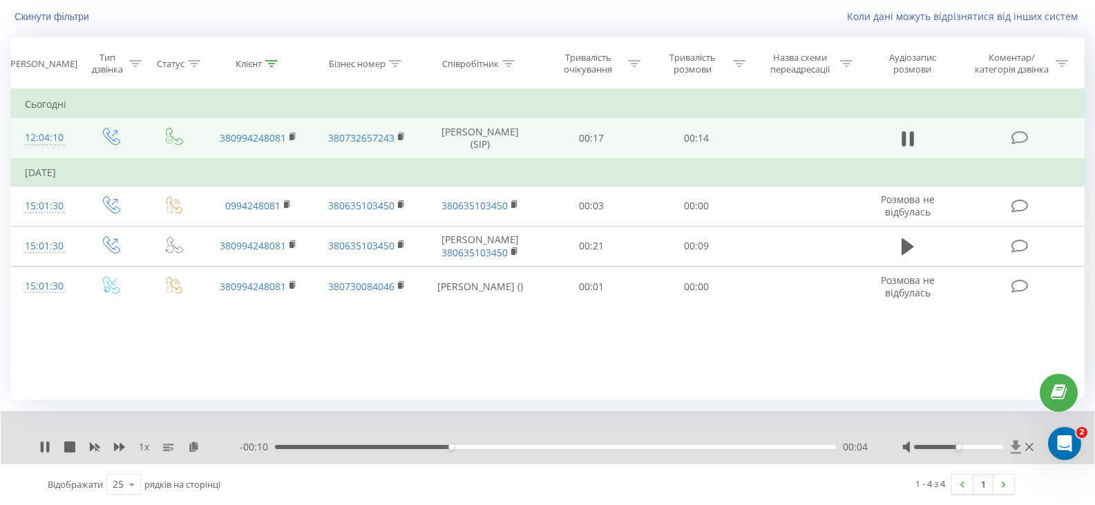
click at [1014, 444] on icon at bounding box center [1016, 447] width 12 height 14
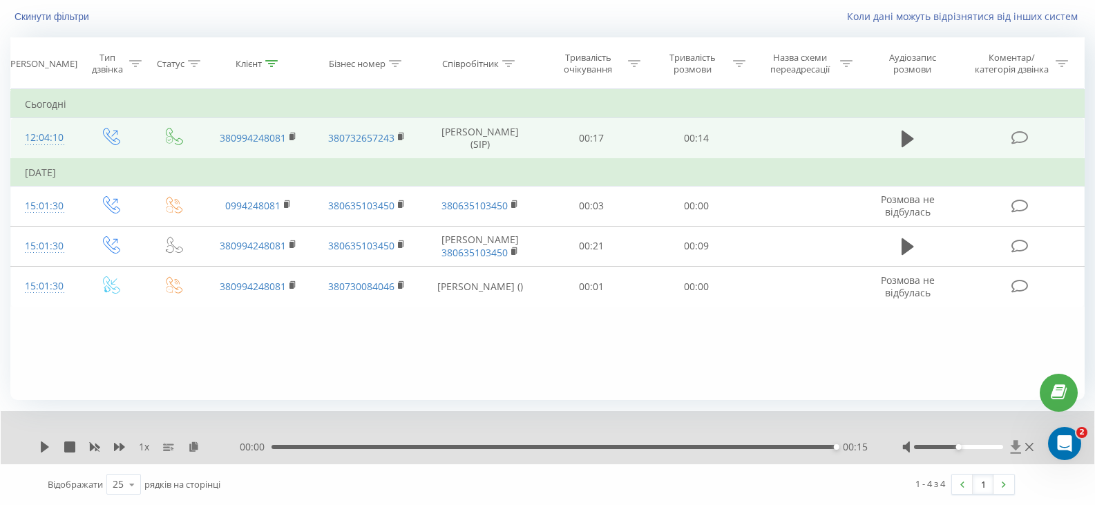
click at [1015, 450] on icon at bounding box center [1016, 447] width 12 height 14
click at [1016, 449] on icon at bounding box center [1016, 446] width 10 height 13
click at [1014, 445] on icon at bounding box center [1016, 447] width 12 height 14
click at [1016, 449] on icon at bounding box center [1016, 446] width 10 height 13
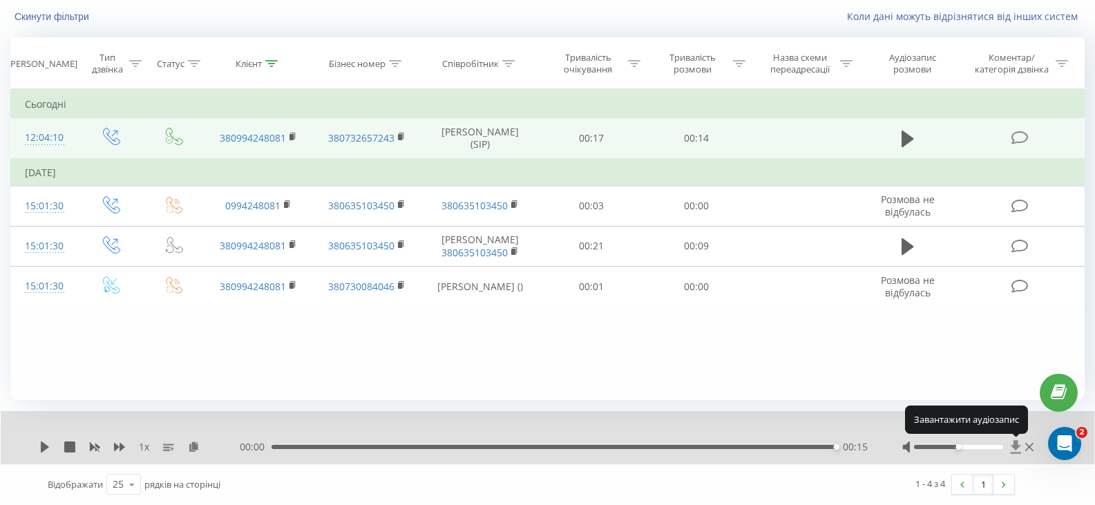
click at [1016, 446] on icon at bounding box center [1016, 446] width 10 height 13
click at [1018, 444] on icon at bounding box center [1016, 446] width 10 height 13
click at [1013, 441] on icon at bounding box center [1016, 447] width 12 height 14
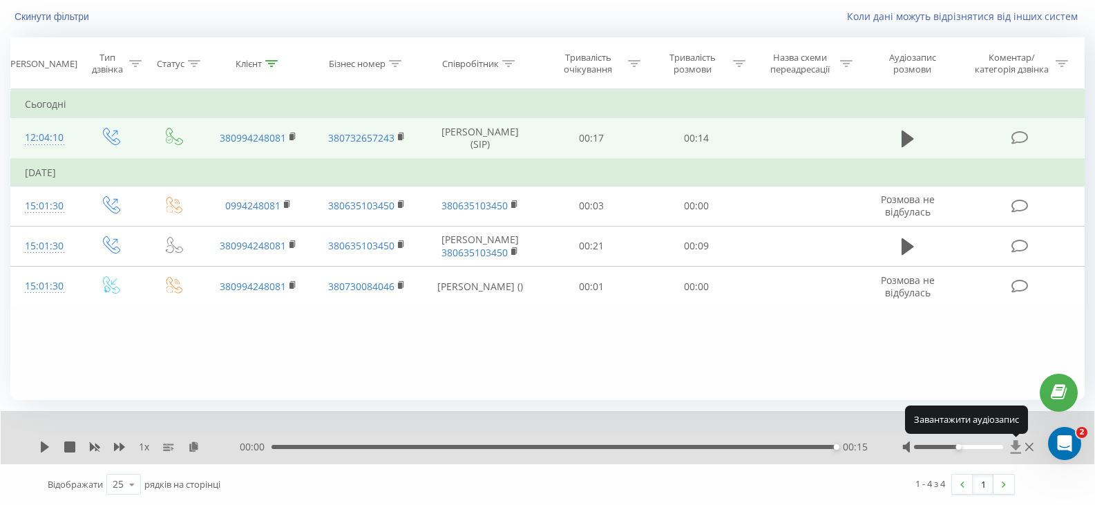
click at [1013, 441] on icon at bounding box center [1016, 447] width 12 height 14
click at [759, 368] on div "Фільтрувати за умовою Дорівнює Введіть значення Скасувати OK Фільтрувати за умо…" at bounding box center [547, 244] width 1074 height 311
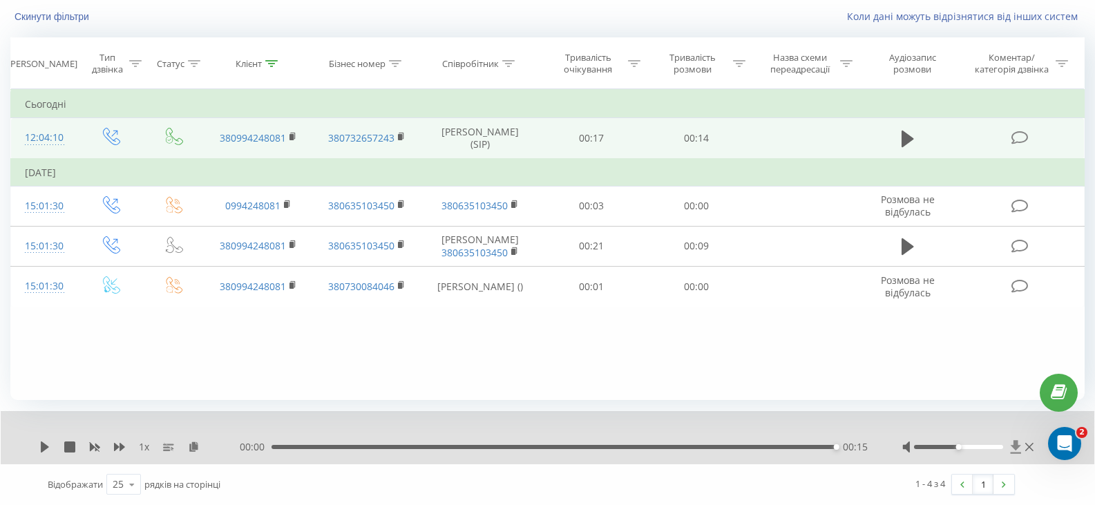
click at [1016, 448] on icon at bounding box center [1016, 446] width 10 height 13
click at [1014, 448] on icon at bounding box center [1016, 446] width 10 height 13
click at [1015, 444] on icon at bounding box center [1016, 446] width 10 height 13
click at [1014, 444] on icon at bounding box center [1016, 446] width 10 height 13
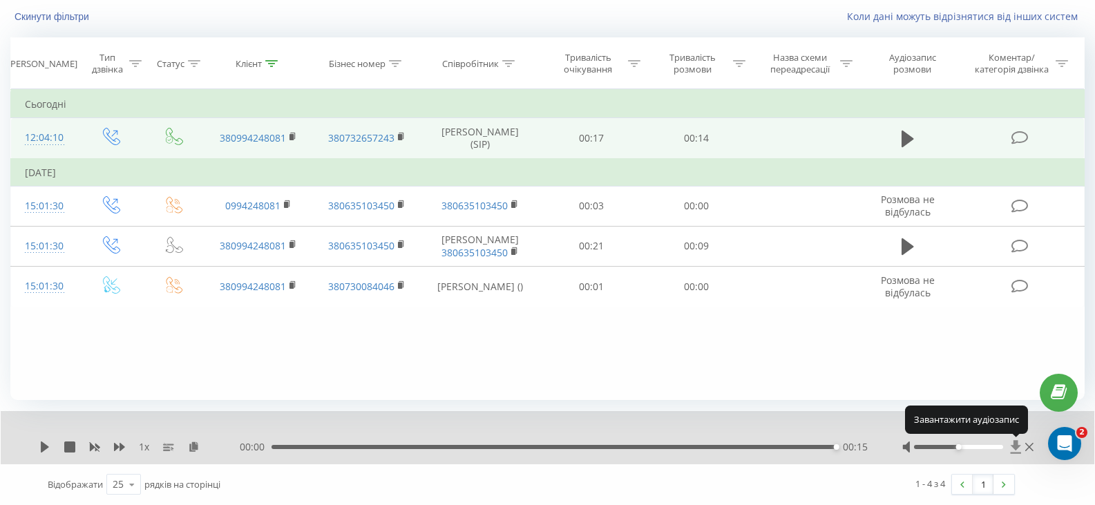
click at [1015, 448] on icon at bounding box center [1016, 446] width 10 height 13
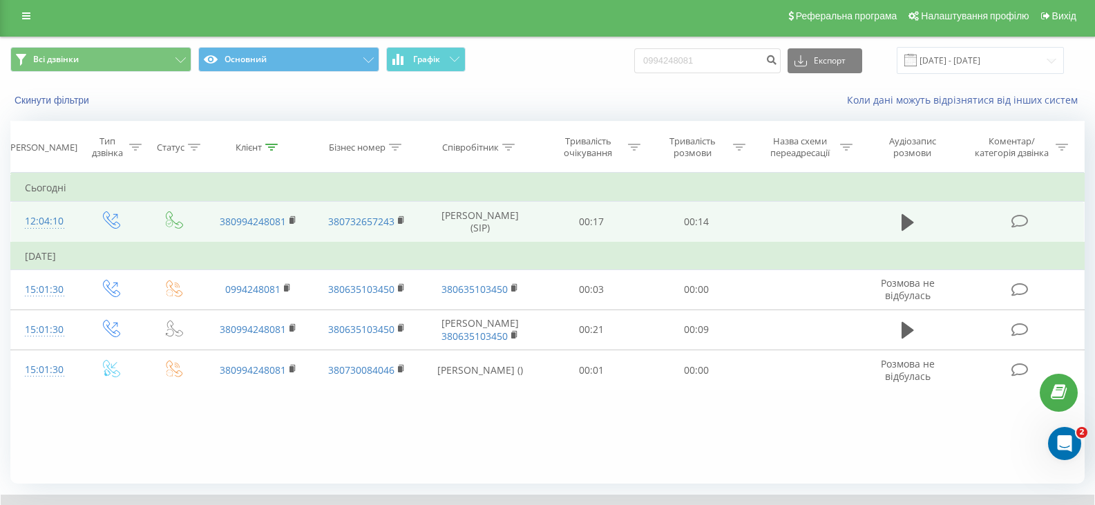
scroll to position [0, 0]
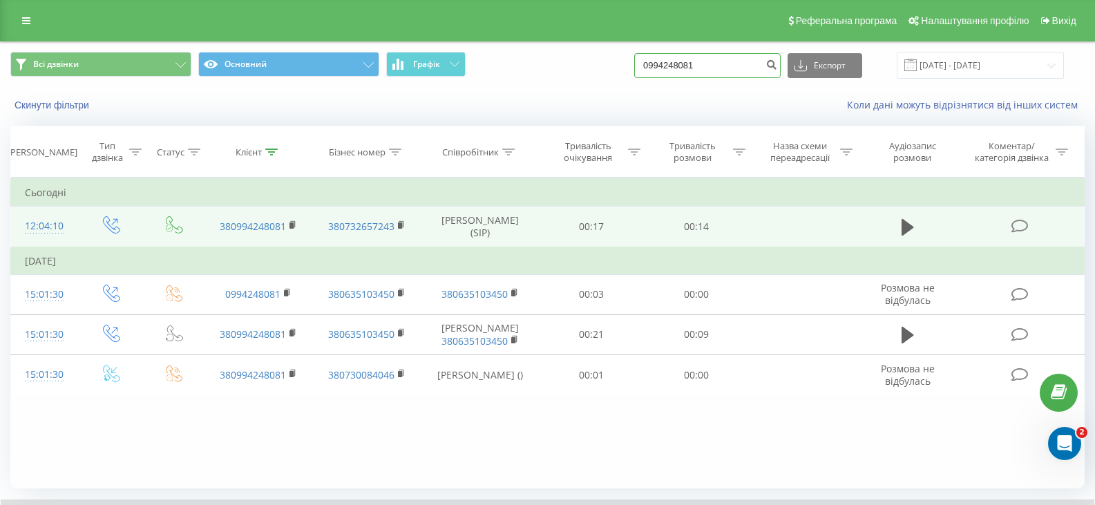
drag, startPoint x: 742, startPoint y: 71, endPoint x: 636, endPoint y: 66, distance: 105.8
click at [636, 66] on div "Всі дзвінки Основний Графік 0994248081 Експорт .csv .xls .xlsx [DATE] - [DATE]" at bounding box center [547, 65] width 1074 height 27
paste input "71430287"
type input "0971430287"
click at [781, 71] on button "submit" at bounding box center [771, 65] width 19 height 25
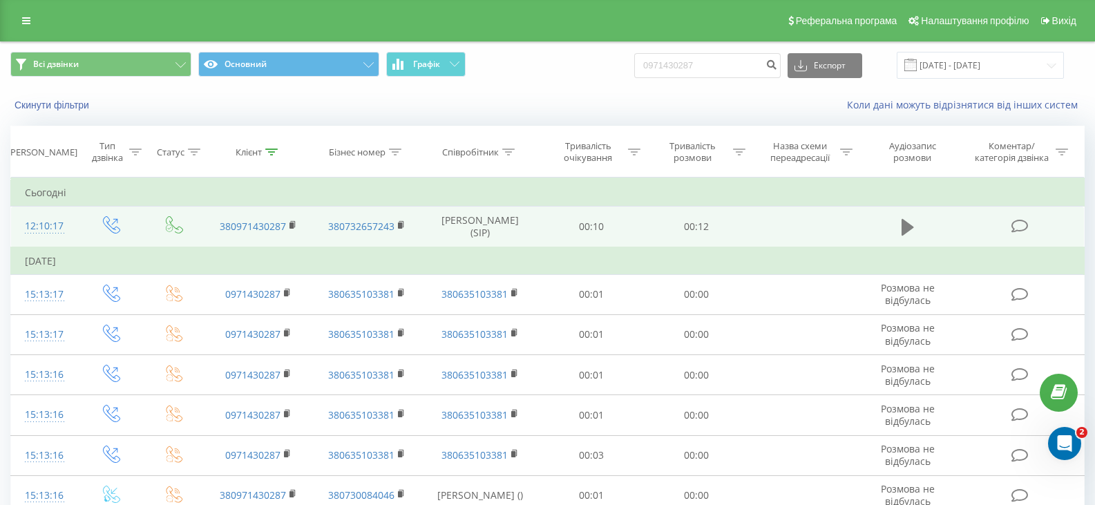
click at [906, 220] on icon at bounding box center [908, 227] width 12 height 19
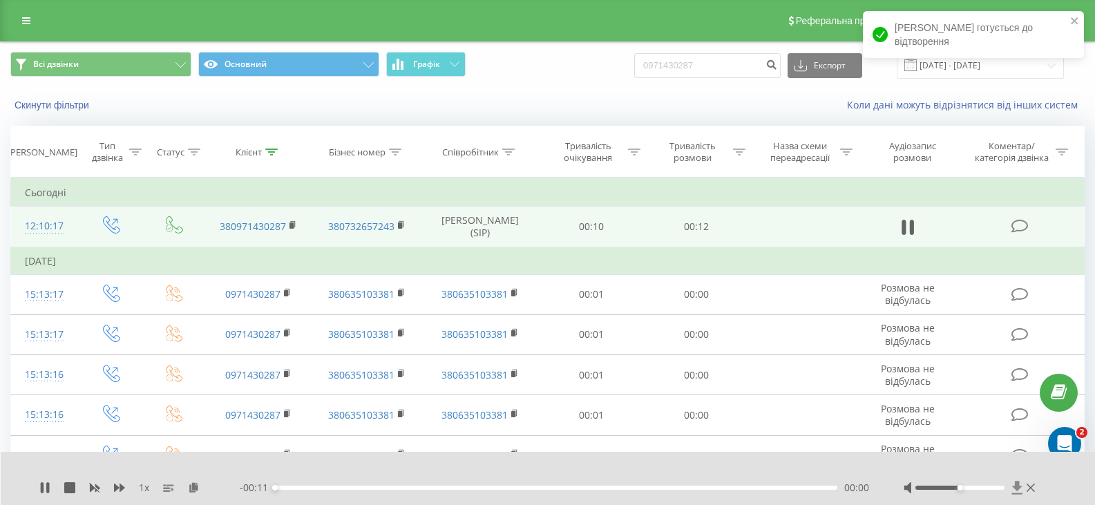
click at [1015, 490] on icon at bounding box center [1017, 488] width 12 height 14
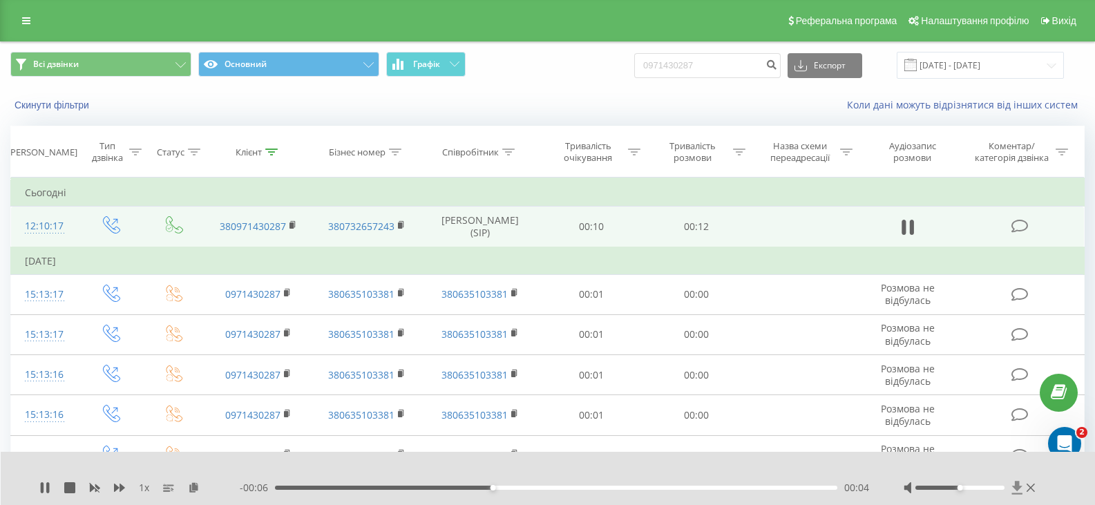
click at [1015, 490] on icon at bounding box center [1017, 488] width 12 height 14
click at [1016, 486] on icon at bounding box center [1017, 487] width 10 height 13
click at [1014, 491] on icon at bounding box center [1017, 488] width 12 height 14
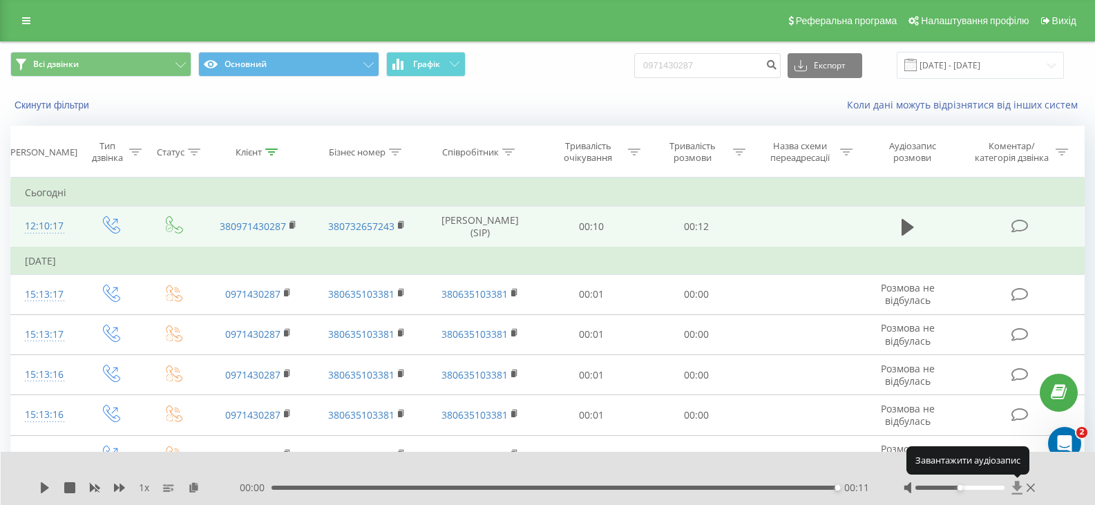
click at [1014, 491] on icon at bounding box center [1017, 488] width 12 height 14
click at [1013, 491] on icon at bounding box center [1017, 488] width 12 height 14
click at [1016, 486] on icon at bounding box center [1017, 487] width 10 height 13
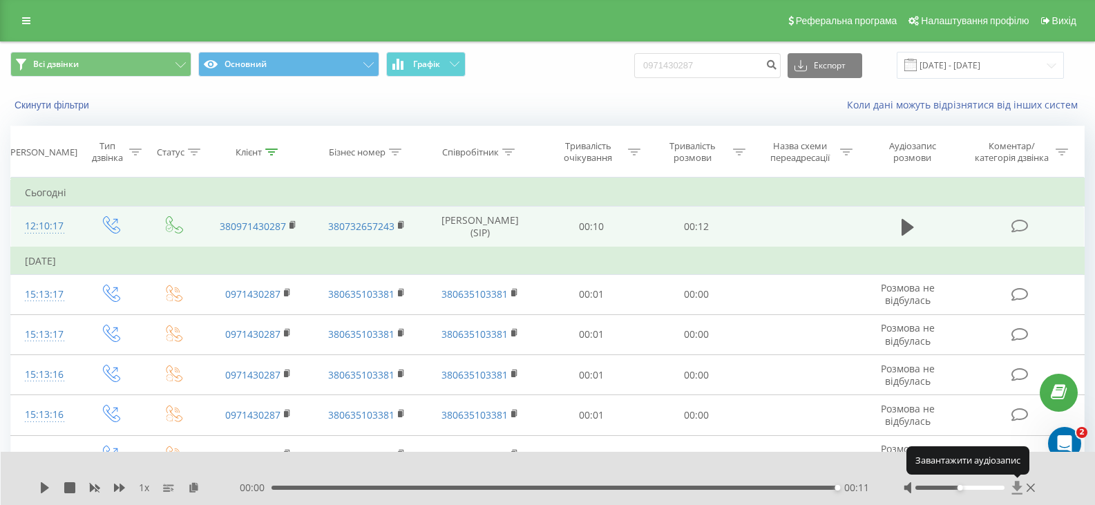
click at [1016, 487] on icon at bounding box center [1017, 487] width 10 height 13
click at [1016, 490] on icon at bounding box center [1017, 487] width 10 height 13
click at [1011, 488] on icon at bounding box center [1017, 488] width 12 height 14
click at [1014, 486] on icon at bounding box center [1017, 487] width 10 height 13
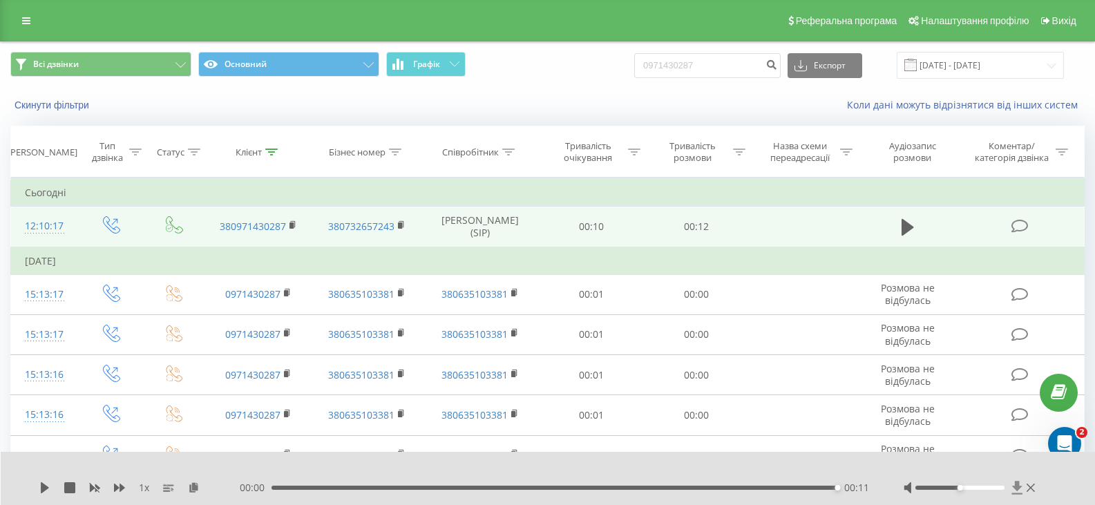
click at [1014, 486] on icon at bounding box center [1017, 487] width 10 height 13
click at [1017, 491] on icon at bounding box center [1017, 487] width 10 height 13
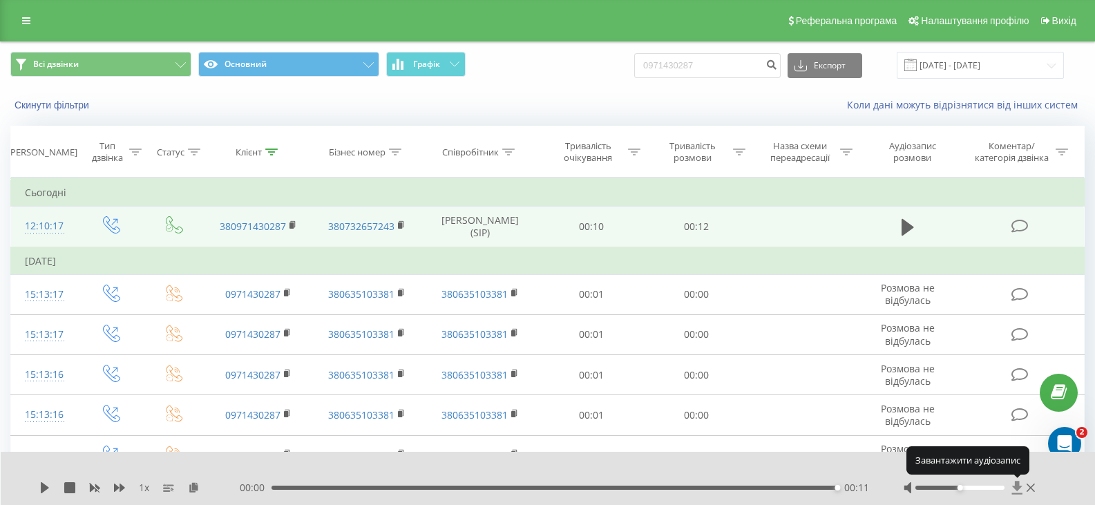
click at [1017, 491] on icon at bounding box center [1017, 487] width 10 height 13
click at [1016, 490] on icon at bounding box center [1017, 488] width 12 height 14
click at [1014, 489] on icon at bounding box center [1017, 488] width 12 height 14
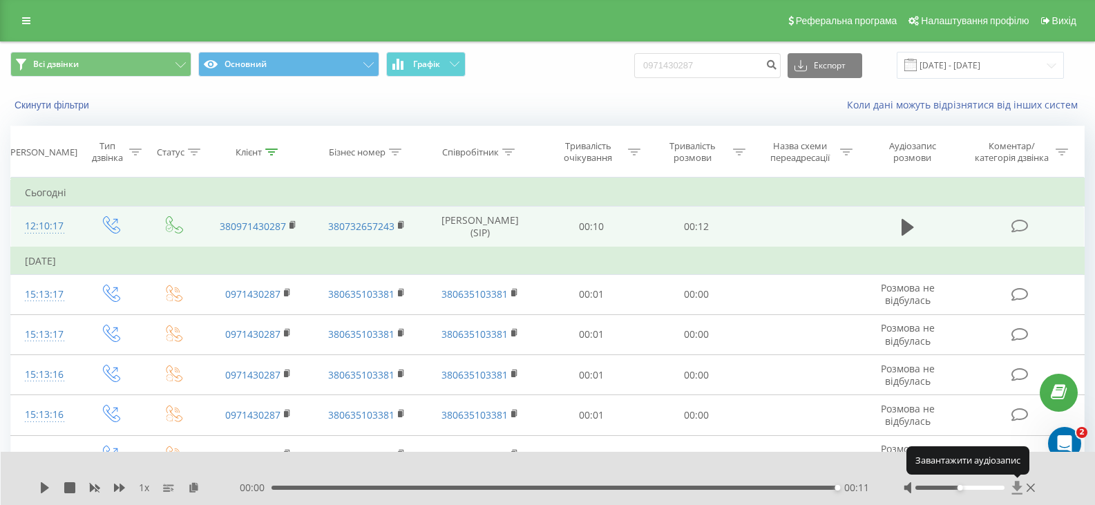
click at [1014, 489] on icon at bounding box center [1017, 488] width 12 height 14
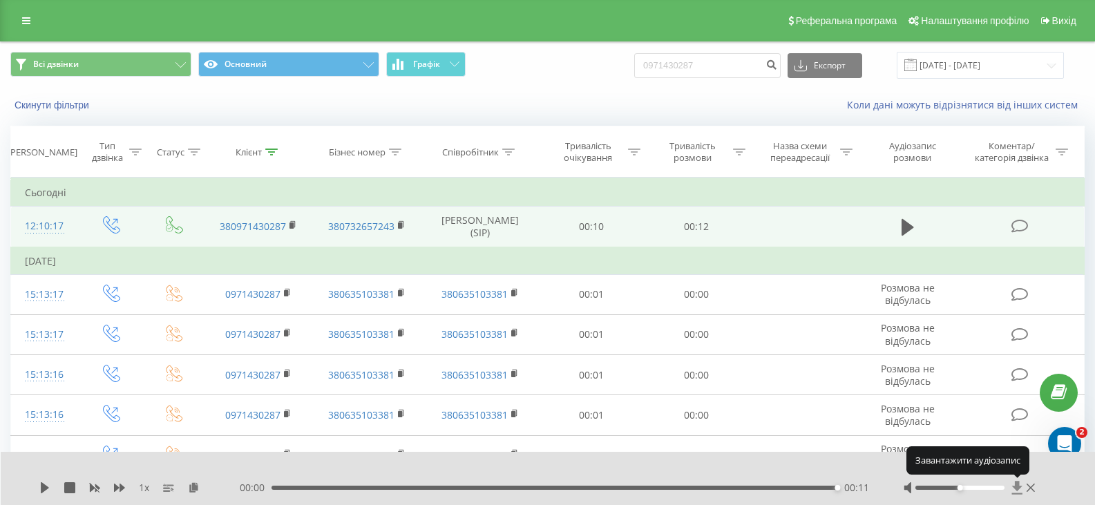
click at [1014, 489] on icon at bounding box center [1017, 488] width 12 height 14
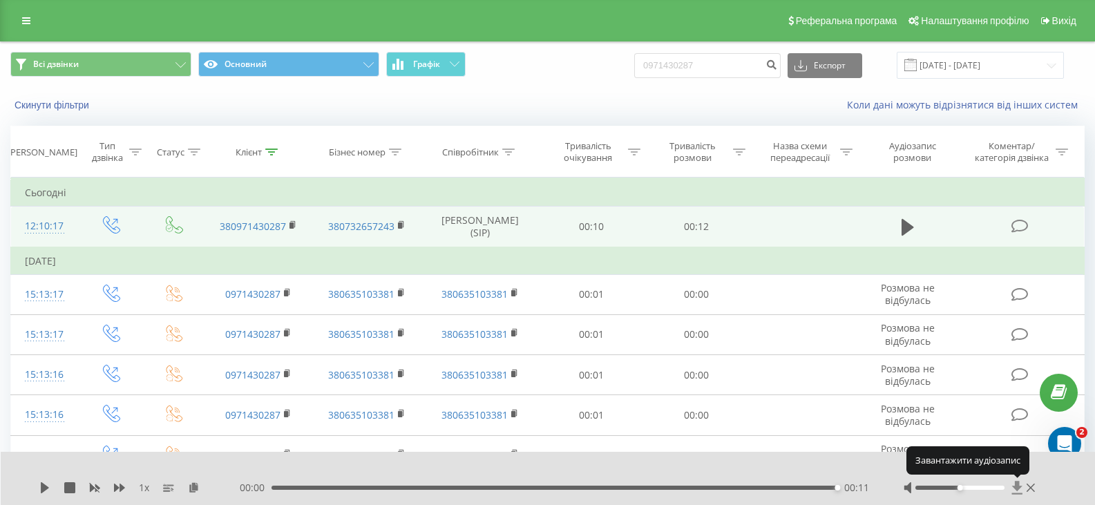
click at [1014, 489] on icon at bounding box center [1017, 488] width 12 height 14
click at [1024, 488] on div at bounding box center [971, 488] width 135 height 14
click at [1011, 484] on icon at bounding box center [1017, 488] width 12 height 14
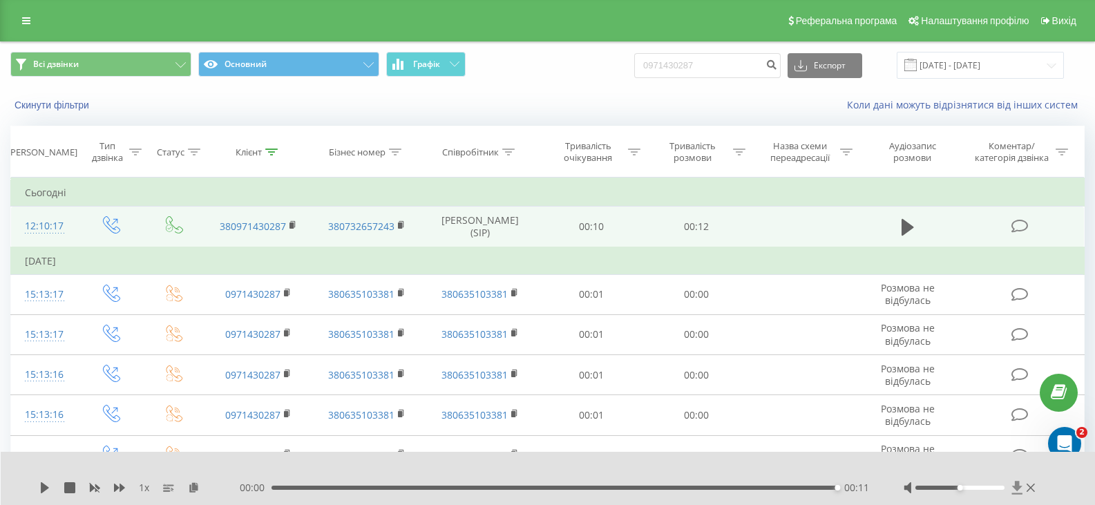
click at [1019, 490] on icon at bounding box center [1017, 488] width 12 height 14
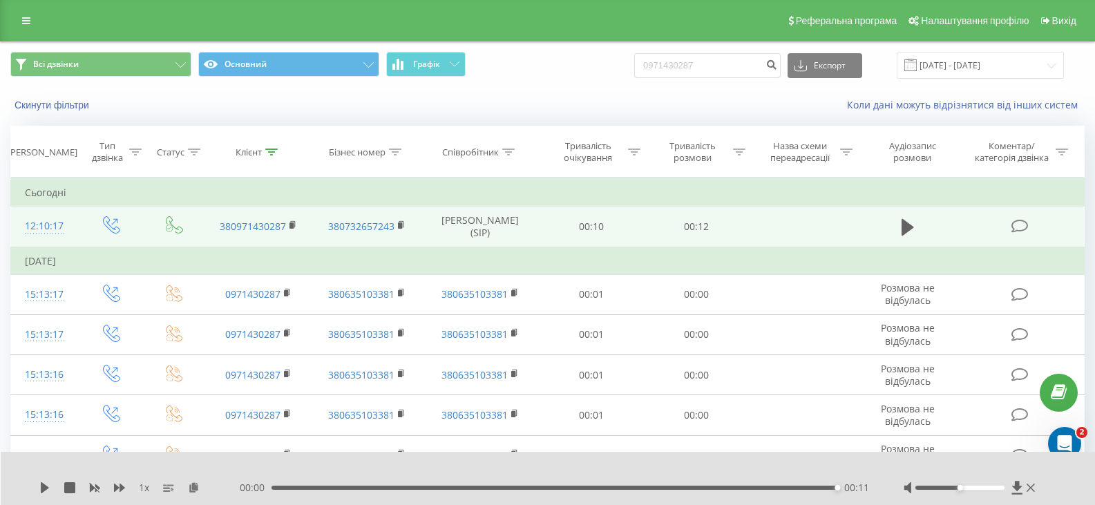
click at [1007, 484] on div at bounding box center [971, 488] width 135 height 14
click at [1014, 486] on icon at bounding box center [1017, 487] width 10 height 13
click at [1021, 491] on icon at bounding box center [1017, 488] width 12 height 14
click at [1015, 488] on icon at bounding box center [1017, 487] width 10 height 13
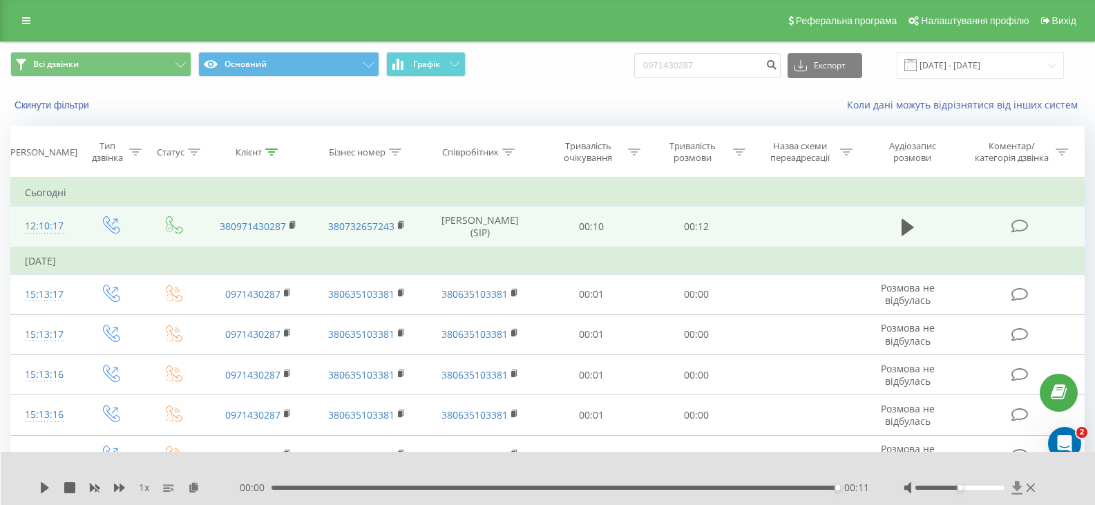
click at [1015, 488] on icon at bounding box center [1017, 487] width 10 height 13
click at [1019, 484] on icon at bounding box center [1017, 487] width 10 height 13
click at [1018, 484] on icon at bounding box center [1017, 487] width 10 height 13
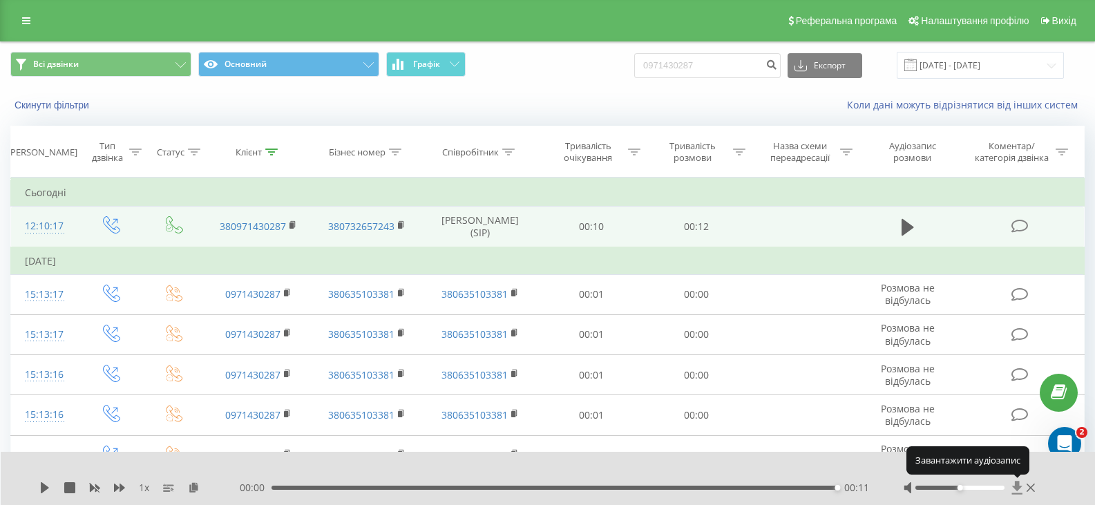
click at [1016, 484] on icon at bounding box center [1017, 487] width 10 height 13
click at [1016, 486] on icon at bounding box center [1017, 487] width 10 height 13
click at [1015, 492] on icon at bounding box center [1017, 488] width 12 height 14
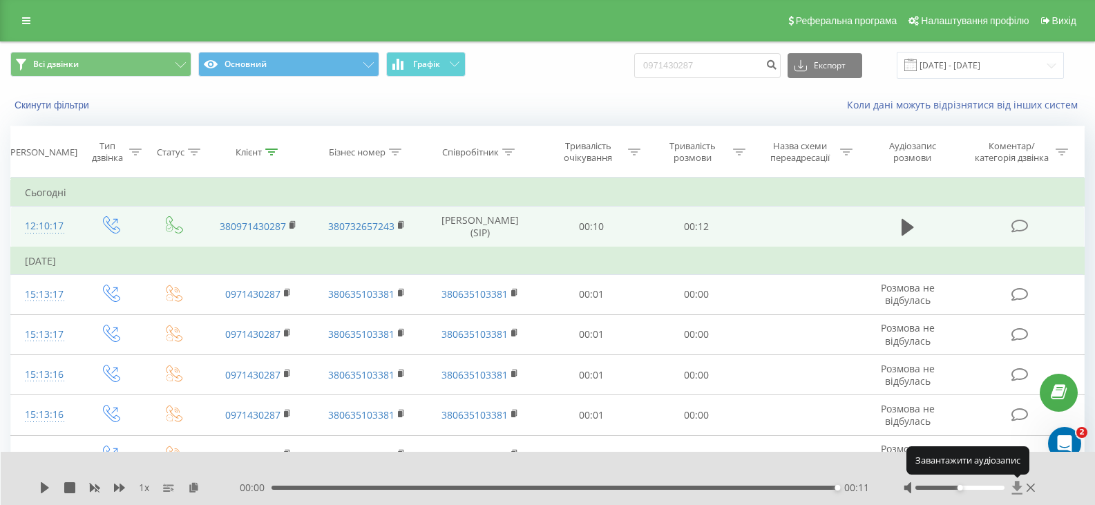
click at [1015, 492] on icon at bounding box center [1017, 488] width 12 height 14
click at [1014, 492] on icon at bounding box center [1017, 488] width 12 height 14
drag, startPoint x: 683, startPoint y: 67, endPoint x: 651, endPoint y: 64, distance: 32.6
click at [651, 64] on input "0971430287" at bounding box center [707, 65] width 146 height 25
paste input "67902900"
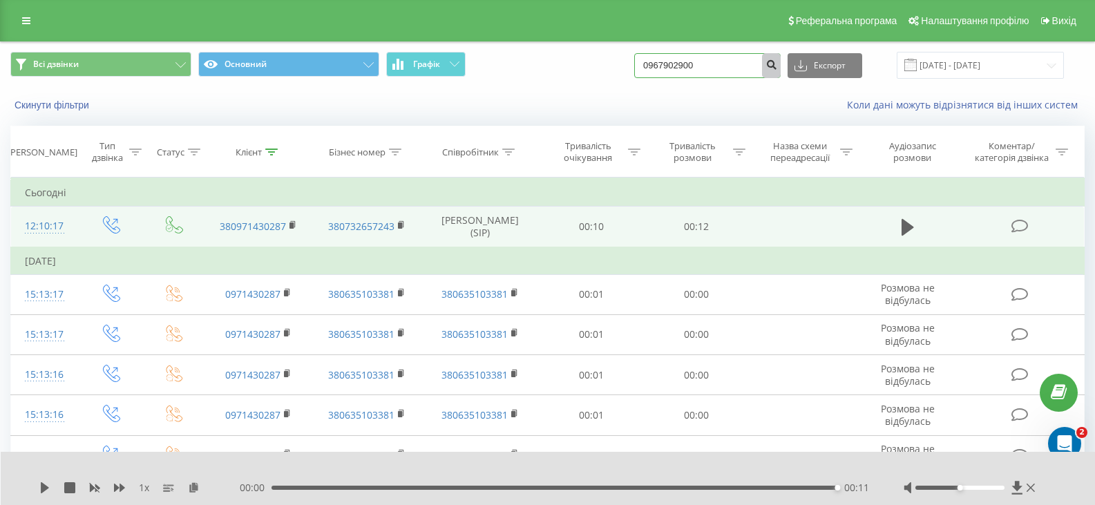
type input "0967902900"
click at [777, 66] on icon "submit" at bounding box center [771, 63] width 12 height 8
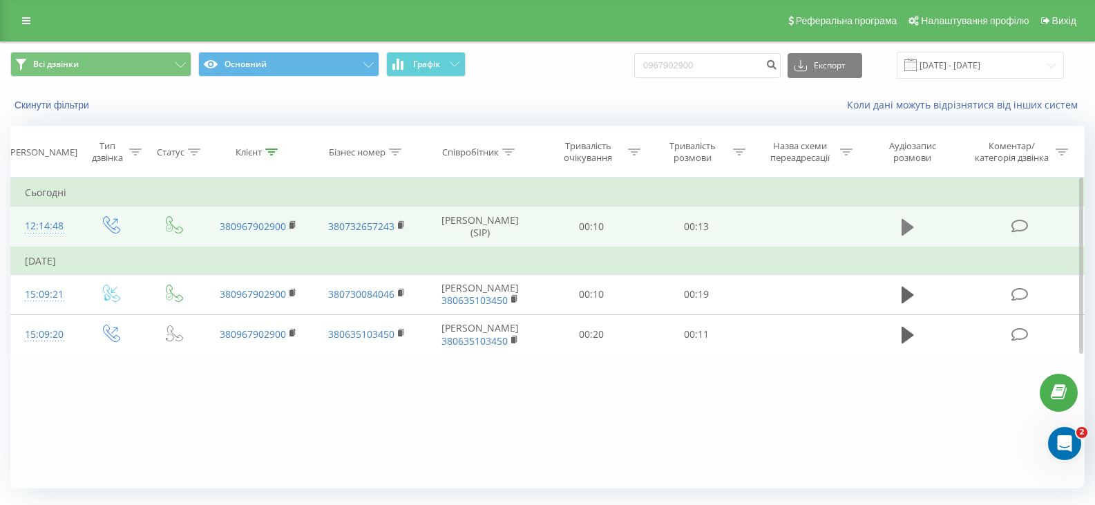
click at [902, 230] on icon at bounding box center [908, 227] width 12 height 17
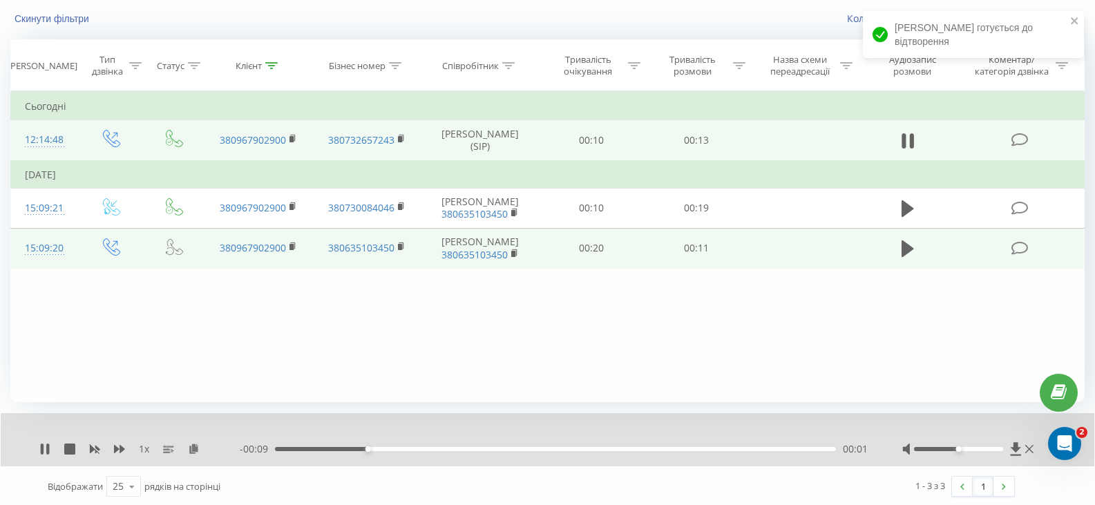
scroll to position [88, 0]
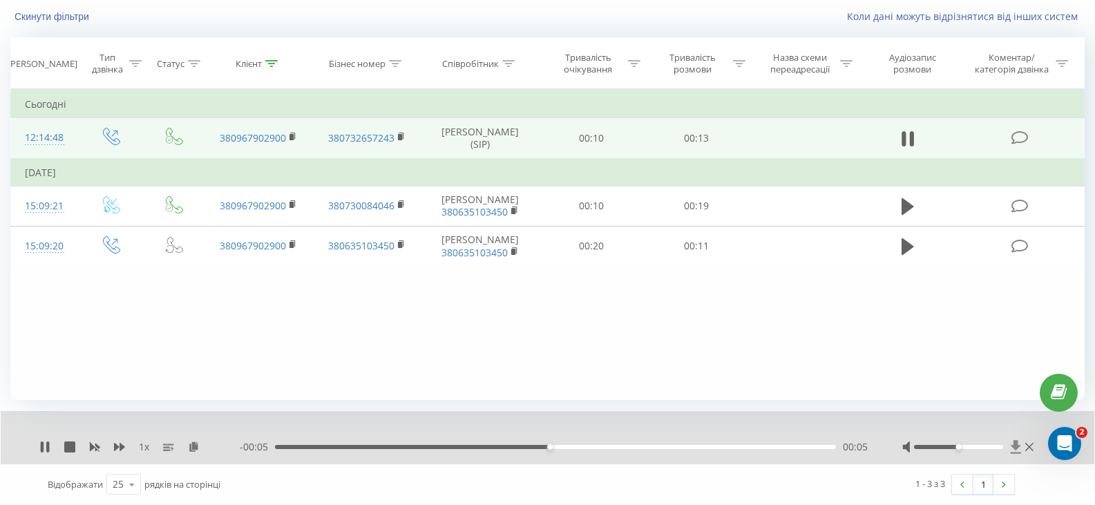
click at [1018, 447] on icon at bounding box center [1016, 446] width 10 height 13
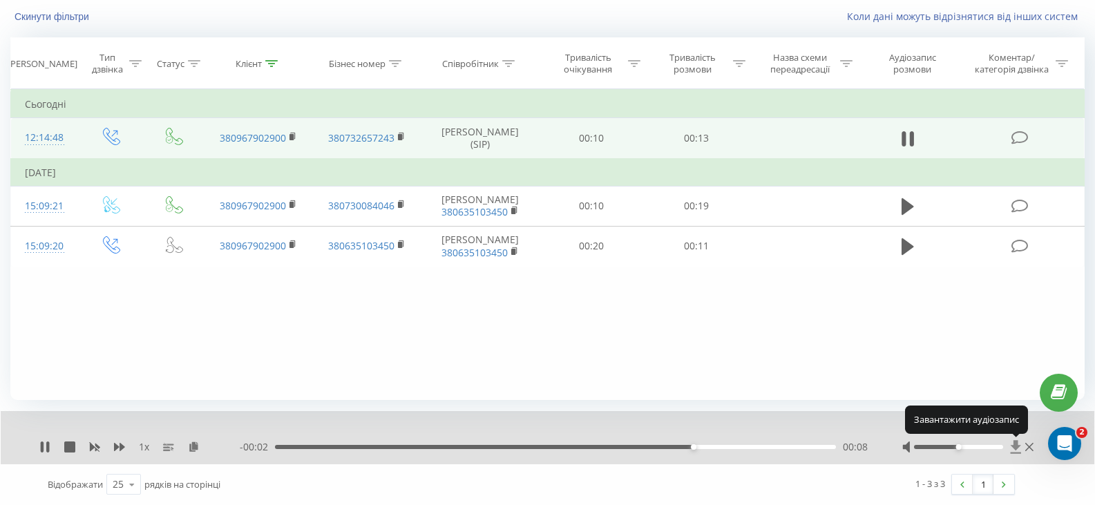
click at [1014, 444] on icon at bounding box center [1016, 447] width 12 height 14
click at [1013, 446] on icon at bounding box center [1016, 446] width 10 height 13
click at [1013, 452] on icon at bounding box center [1016, 447] width 12 height 14
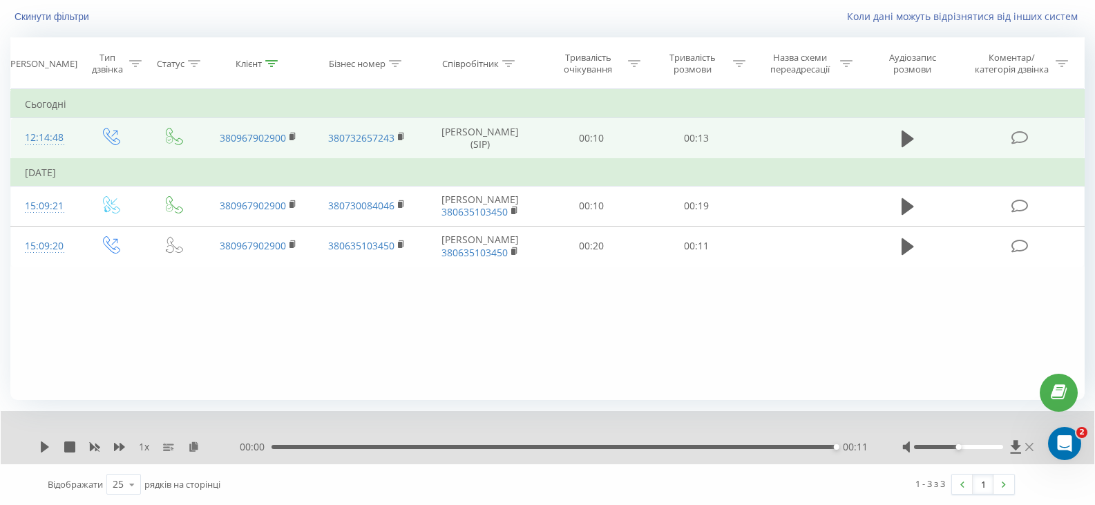
click at [1033, 449] on icon at bounding box center [1029, 446] width 8 height 11
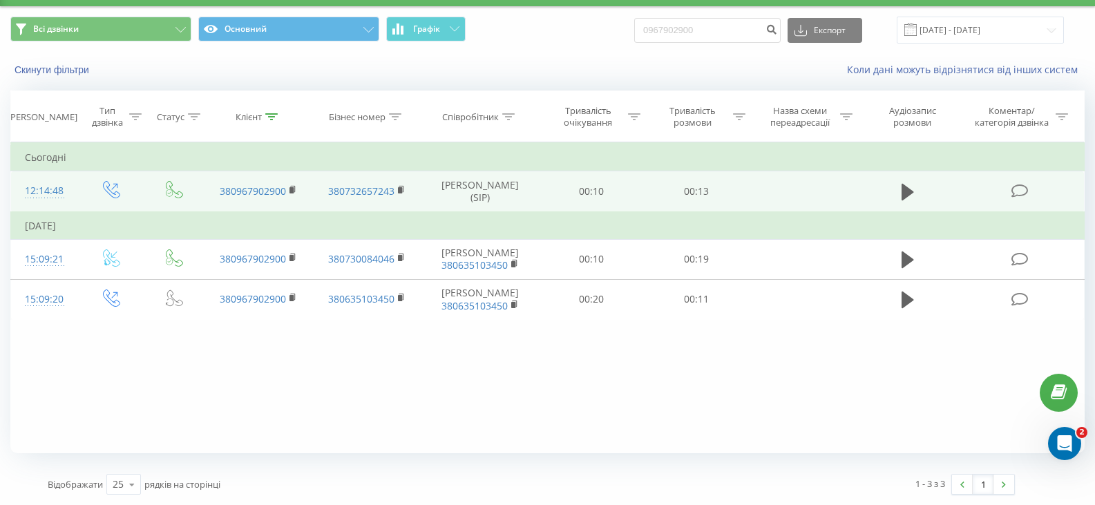
scroll to position [35, 0]
click at [908, 189] on icon at bounding box center [908, 192] width 12 height 17
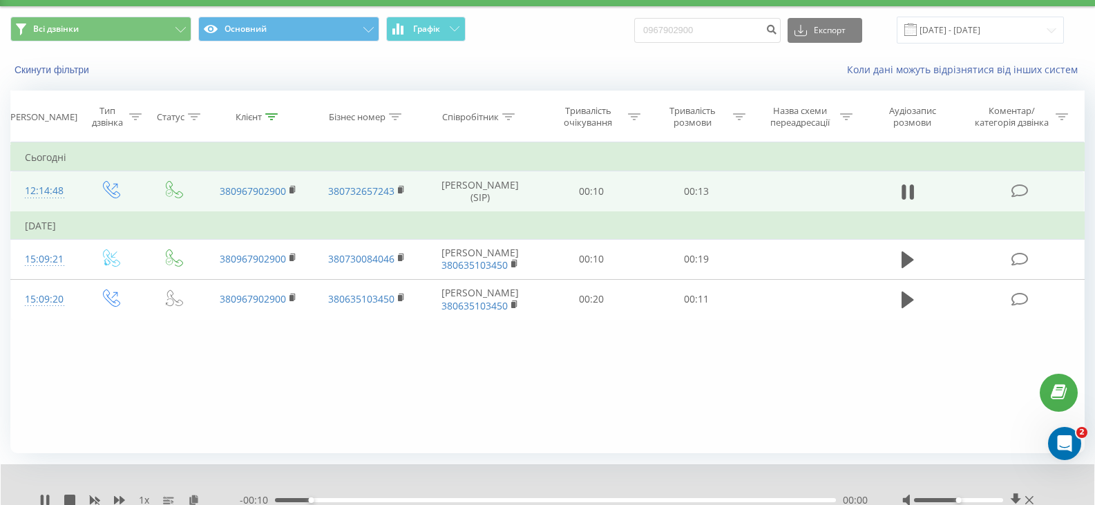
scroll to position [88, 0]
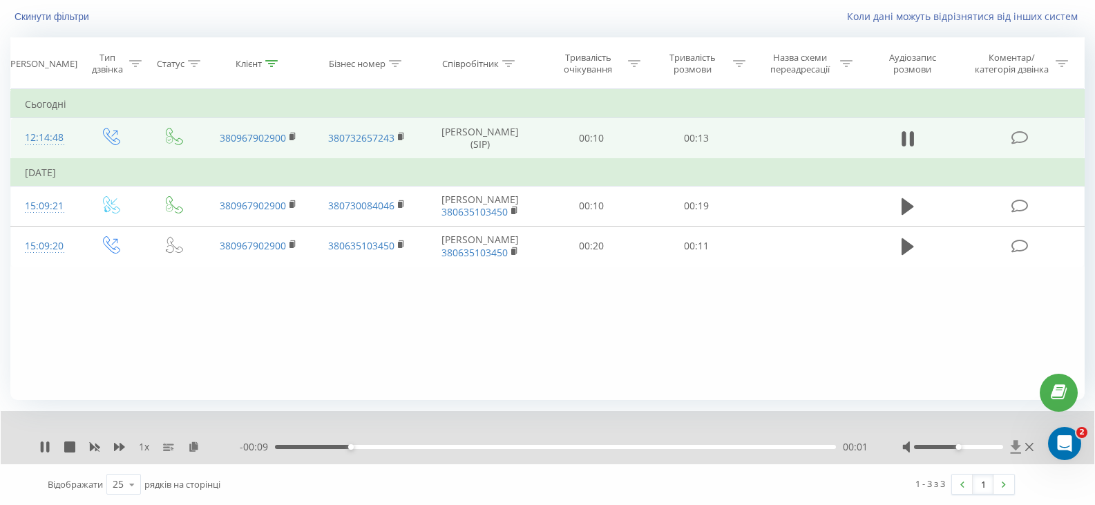
click at [1011, 446] on icon at bounding box center [1016, 447] width 12 height 14
click at [44, 454] on div "1 x" at bounding box center [139, 447] width 200 height 14
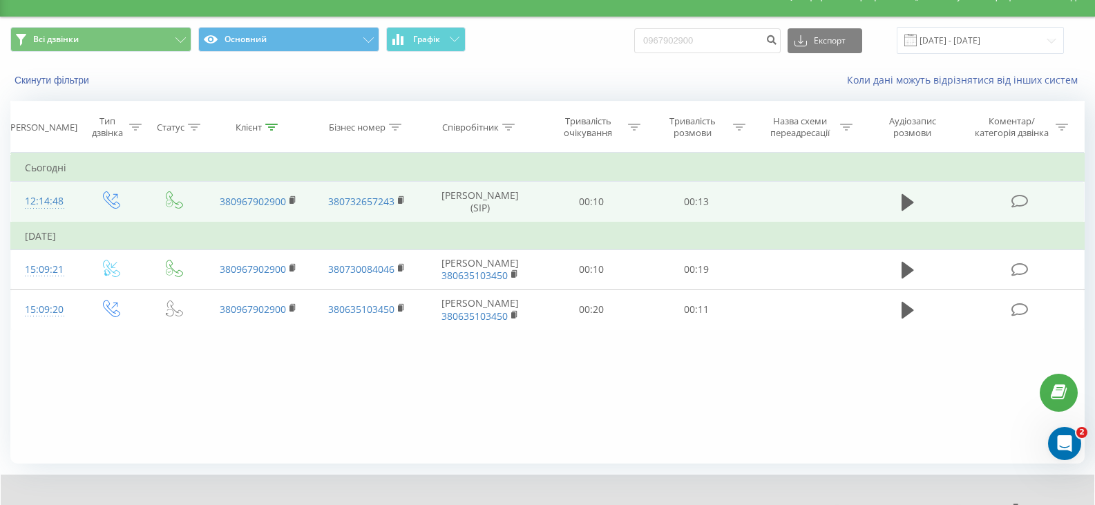
scroll to position [0, 0]
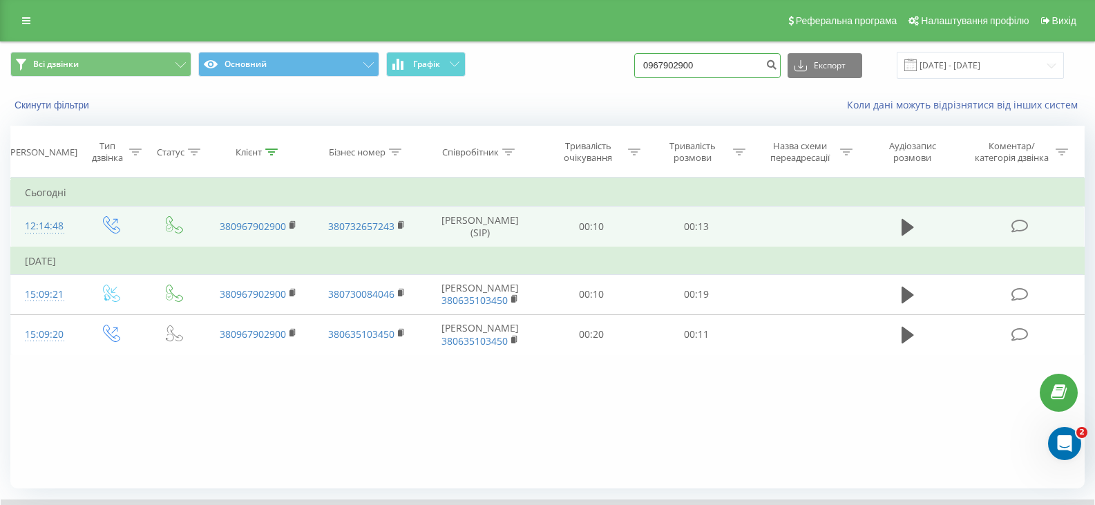
drag, startPoint x: 735, startPoint y: 61, endPoint x: 631, endPoint y: 68, distance: 103.8
click at [631, 68] on div "Всі дзвінки Основний Графік 0967902900 Експорт .csv .xls .xlsx [DATE] - [DATE]" at bounding box center [547, 65] width 1074 height 27
paste input "661466647"
type input "0661466647"
click at [774, 65] on input "0661466647" at bounding box center [707, 65] width 146 height 25
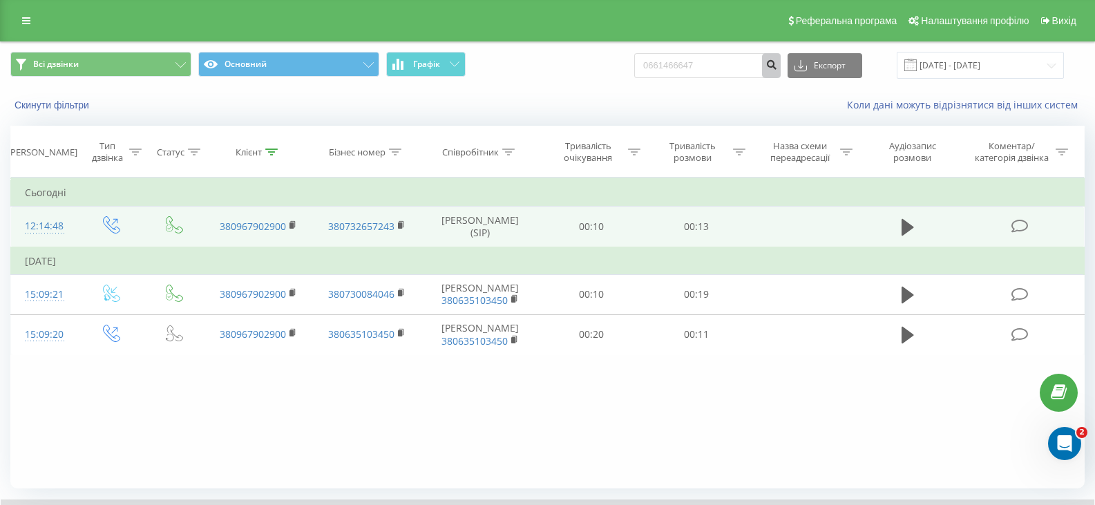
click at [777, 66] on icon "submit" at bounding box center [771, 63] width 12 height 8
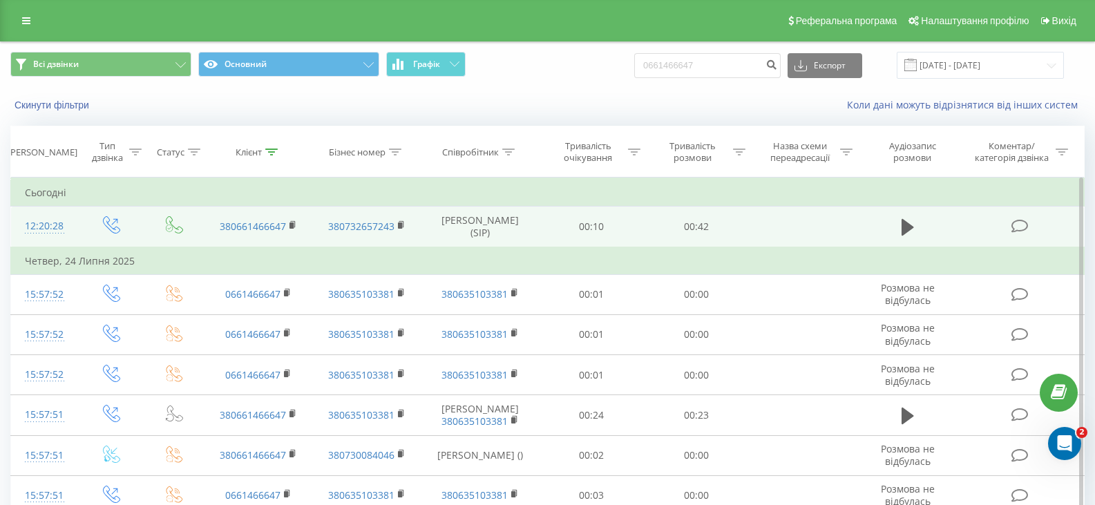
click at [896, 231] on td at bounding box center [907, 227] width 101 height 41
click at [913, 229] on icon at bounding box center [908, 227] width 12 height 19
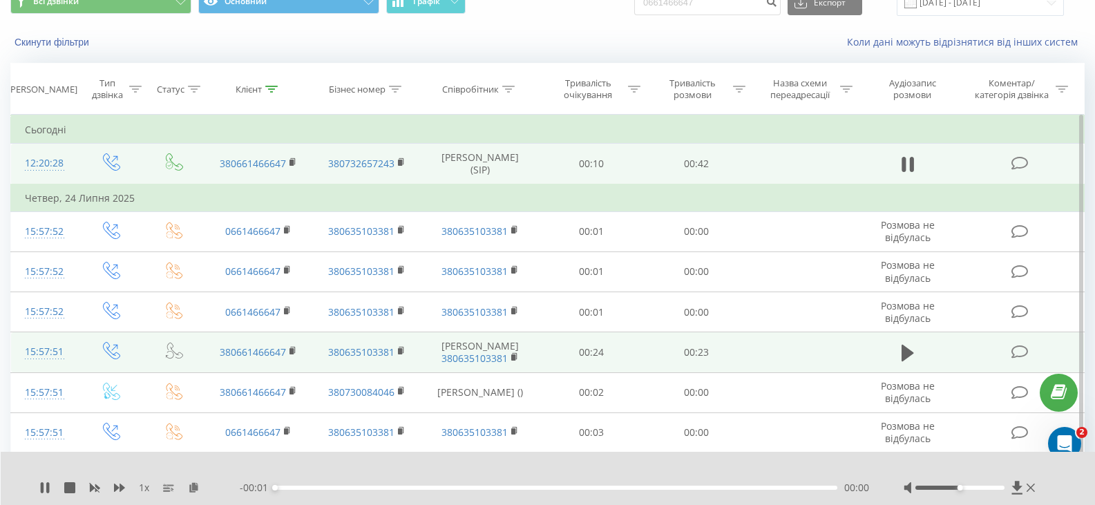
scroll to position [138, 0]
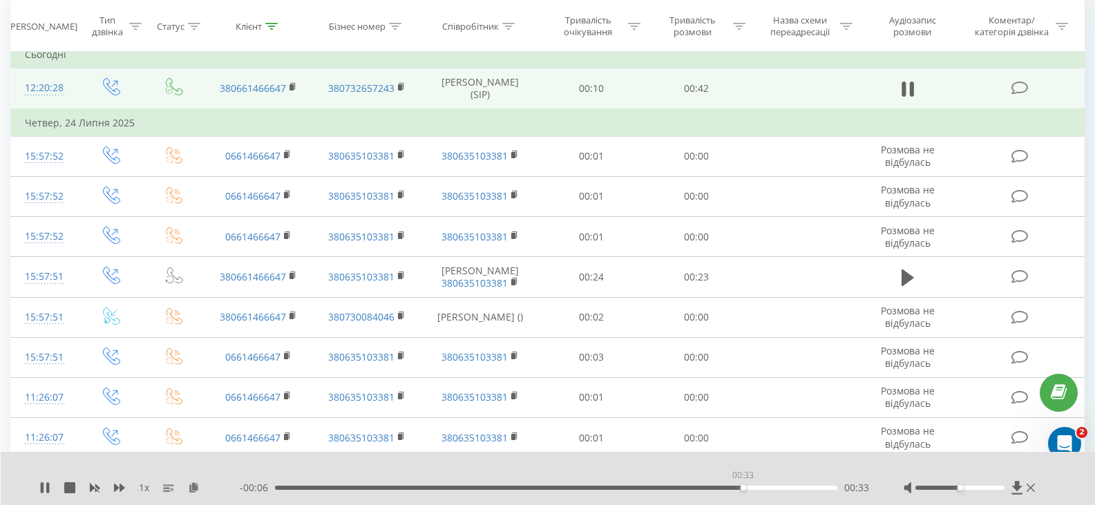
drag, startPoint x: 391, startPoint y: 491, endPoint x: 737, endPoint y: 512, distance: 346.8
click at [737, 367] on html "[DOMAIN_NAME] 0661466647 Проекти [DOMAIN_NAME] Дашборд Центр звернень Журнал дз…" at bounding box center [547, 114] width 1095 height 505
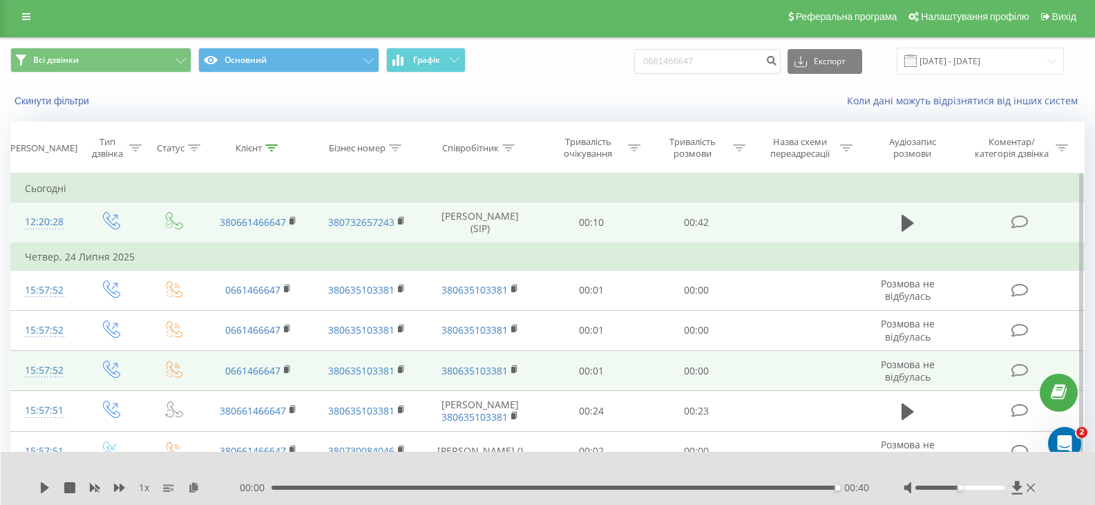
scroll to position [0, 0]
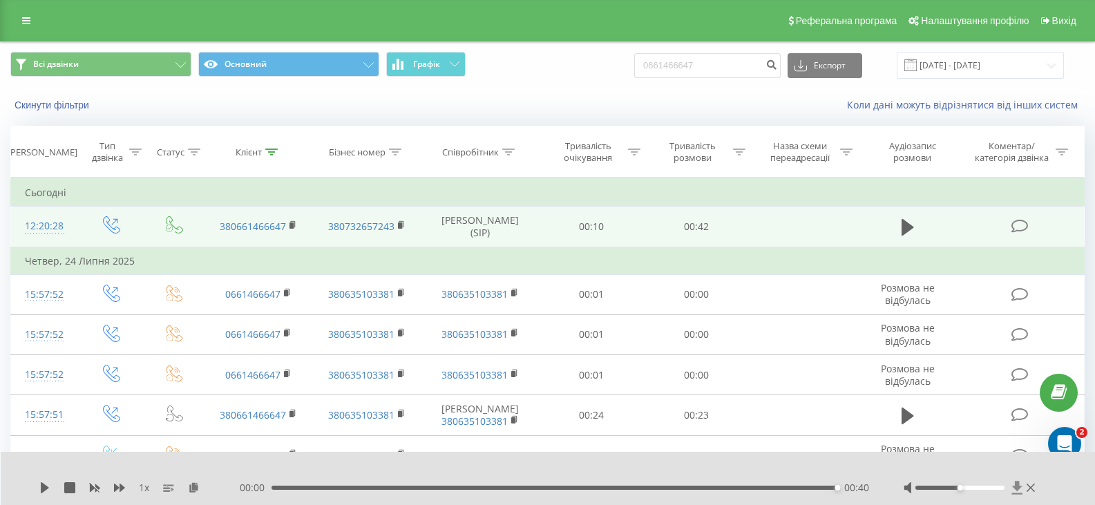
click at [1016, 488] on icon at bounding box center [1017, 487] width 10 height 13
click at [1029, 485] on icon at bounding box center [1031, 488] width 8 height 8
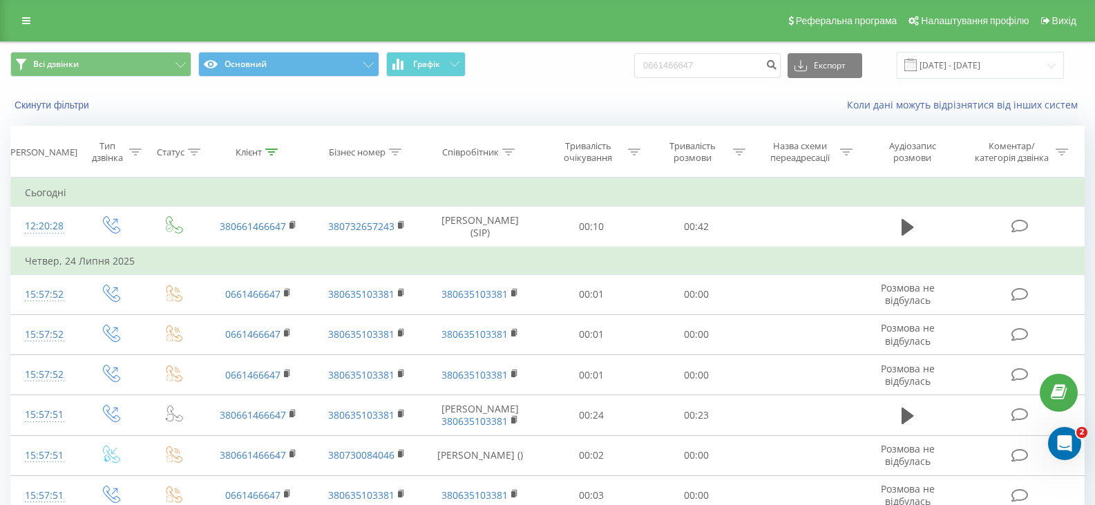
drag, startPoint x: 905, startPoint y: 230, endPoint x: 924, endPoint y: 260, distance: 35.5
click at [905, 230] on icon at bounding box center [908, 227] width 12 height 17
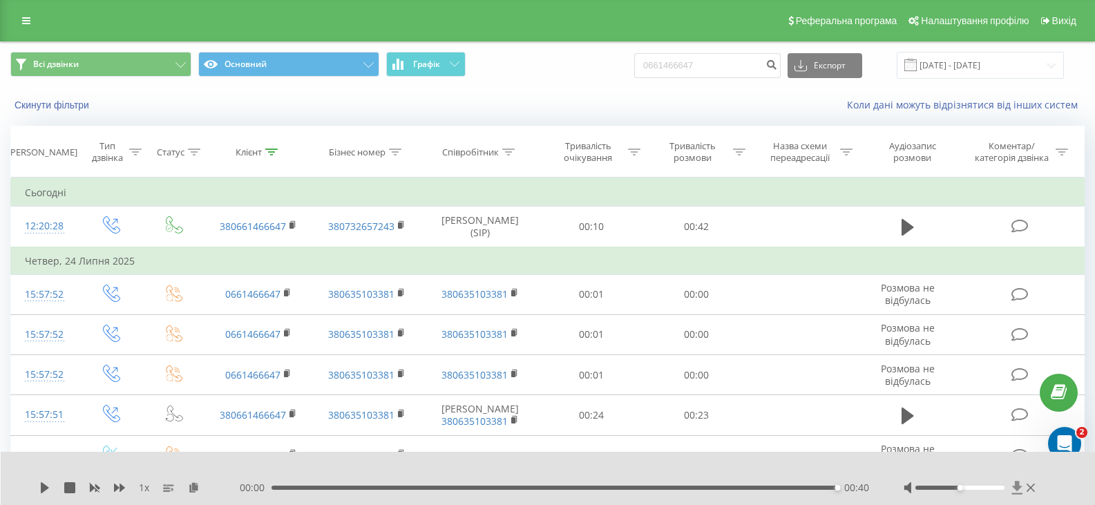
click at [1020, 489] on icon at bounding box center [1017, 488] width 12 height 14
click at [1017, 488] on icon at bounding box center [1017, 487] width 10 height 13
click at [1034, 491] on icon at bounding box center [1031, 488] width 8 height 8
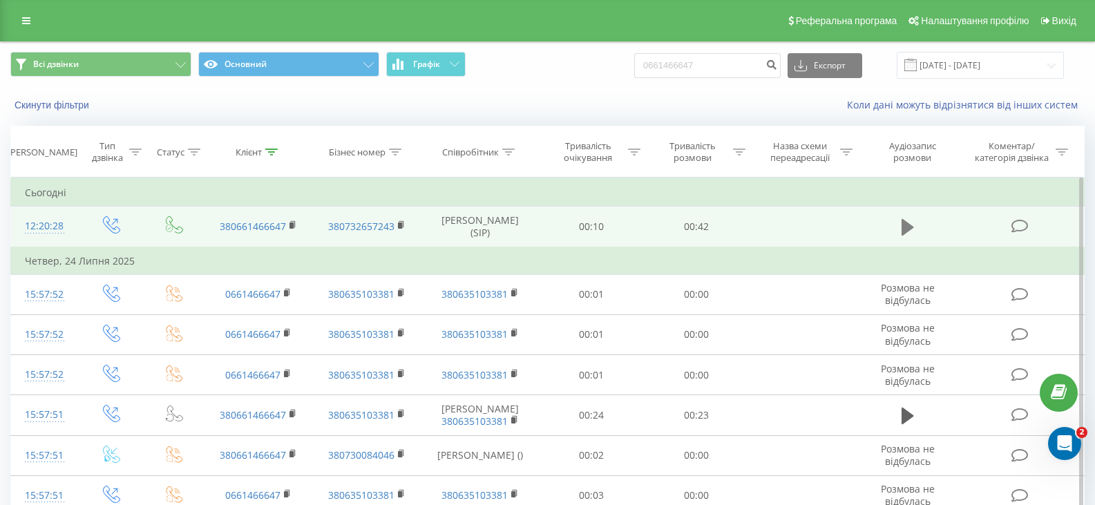
click at [902, 232] on icon at bounding box center [908, 227] width 12 height 17
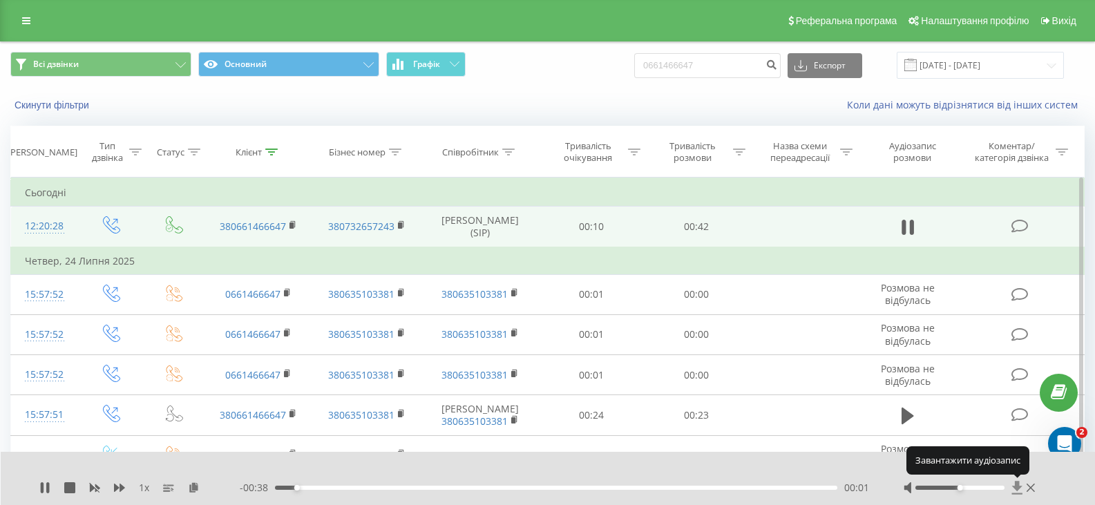
click at [1018, 488] on icon at bounding box center [1017, 487] width 10 height 13
click at [1017, 488] on icon at bounding box center [1017, 487] width 10 height 13
click at [1030, 488] on icon at bounding box center [1031, 488] width 8 height 8
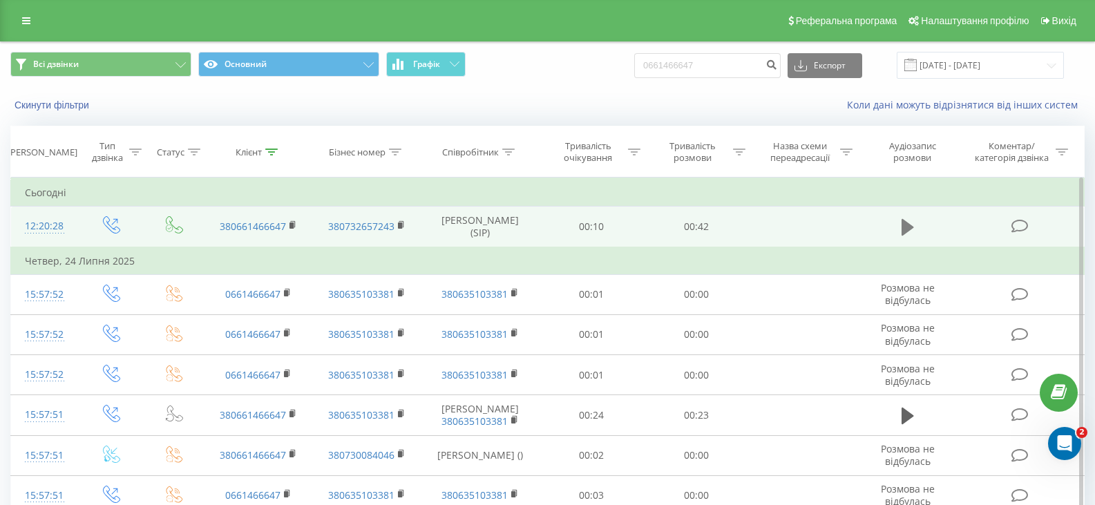
click at [906, 222] on icon at bounding box center [908, 227] width 12 height 19
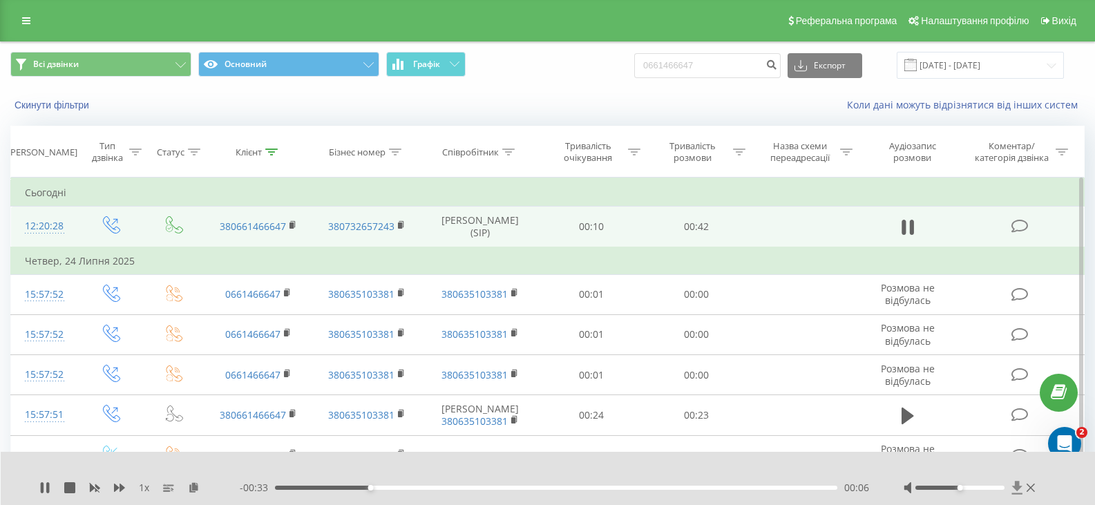
click at [1021, 491] on icon at bounding box center [1017, 488] width 12 height 14
click at [1018, 484] on icon at bounding box center [1017, 487] width 10 height 13
click at [915, 229] on button at bounding box center [907, 227] width 21 height 21
click at [1017, 478] on div "1 x - 00:30 00:10 00:10" at bounding box center [548, 478] width 1095 height 53
click at [1018, 488] on icon at bounding box center [1017, 487] width 10 height 13
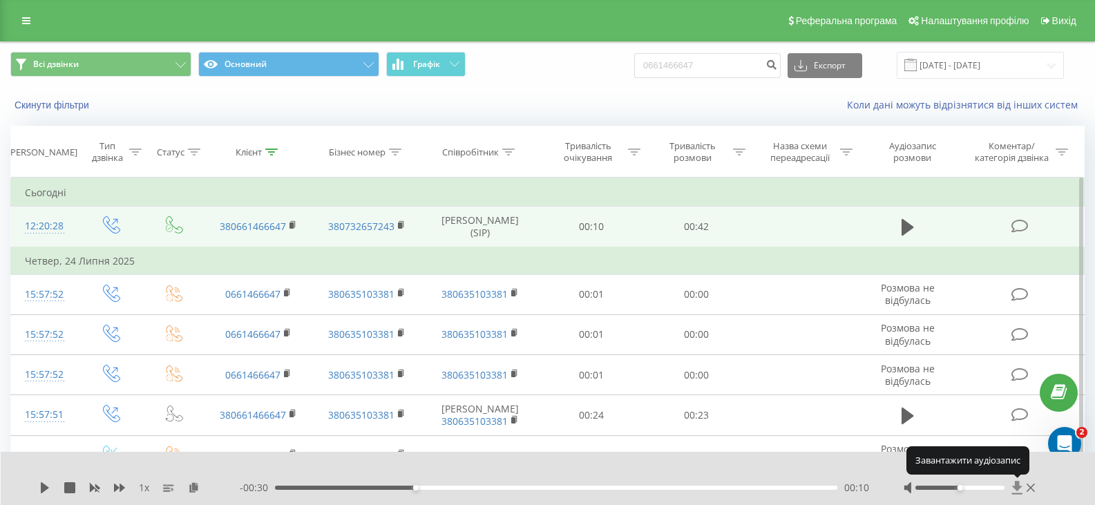
click at [1018, 488] on icon at bounding box center [1017, 487] width 10 height 13
click at [1012, 486] on icon at bounding box center [1017, 488] width 12 height 14
click at [911, 218] on icon at bounding box center [908, 227] width 12 height 19
click at [634, 186] on td "Сьогодні" at bounding box center [548, 193] width 1074 height 28
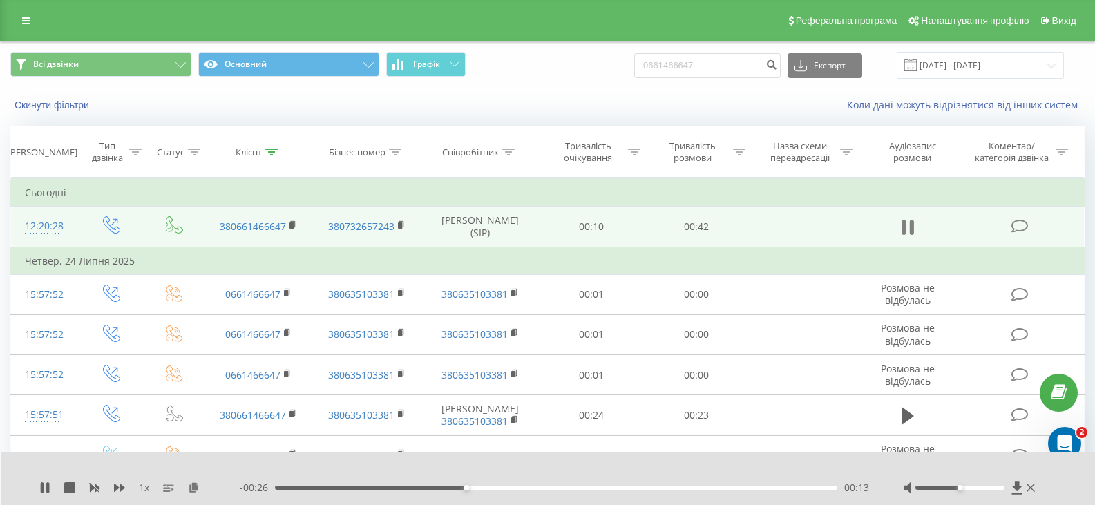
click at [912, 227] on icon at bounding box center [912, 227] width 4 height 15
drag, startPoint x: 721, startPoint y: 61, endPoint x: 640, endPoint y: 67, distance: 81.1
click at [640, 67] on div "Всі дзвінки Основний Графік 0661466647 Експорт .csv .xls .xlsx [DATE] - [DATE]" at bounding box center [547, 65] width 1074 height 27
paste input "50814518"
type input "0508145187"
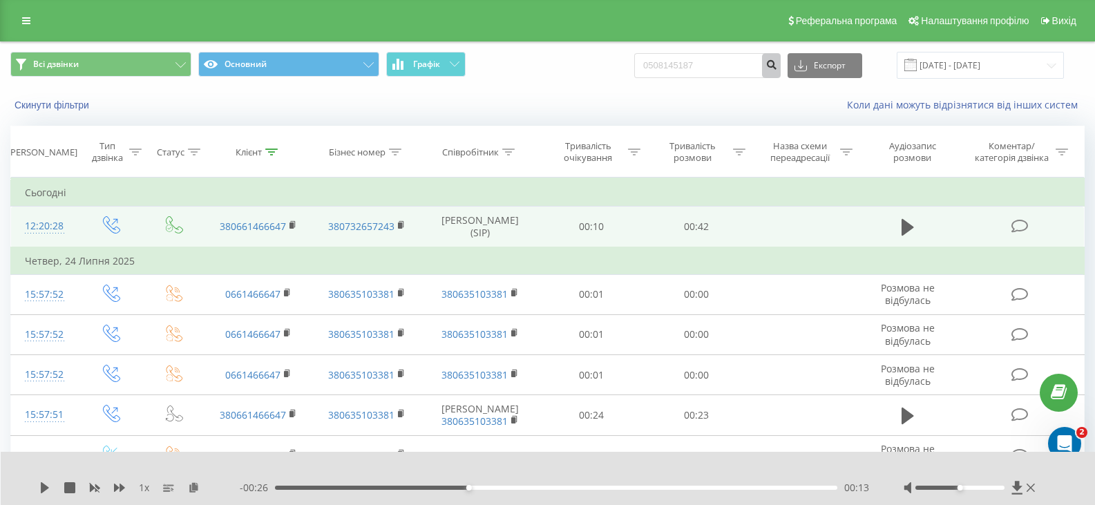
click at [777, 66] on icon "submit" at bounding box center [771, 63] width 12 height 8
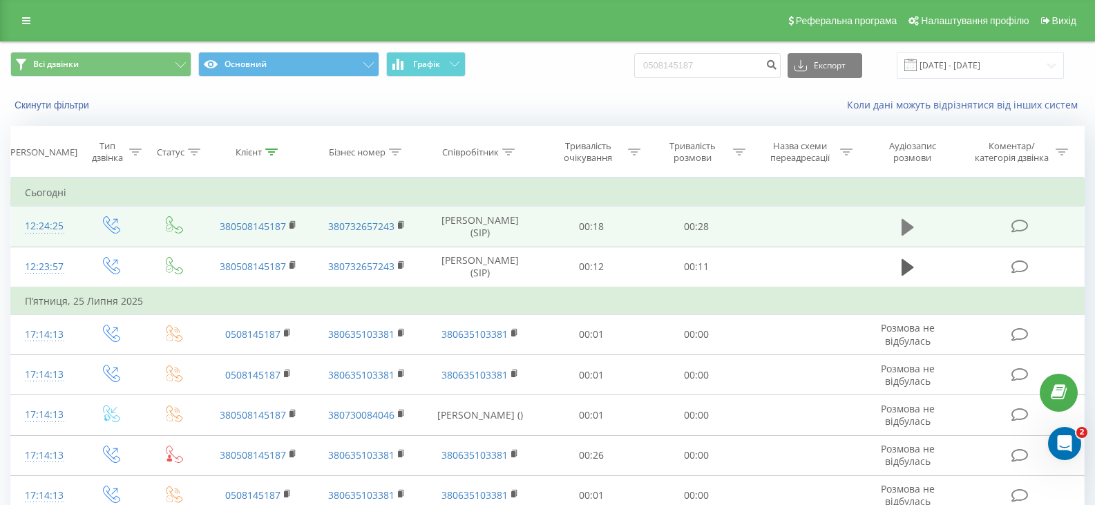
click at [917, 222] on button at bounding box center [907, 227] width 21 height 21
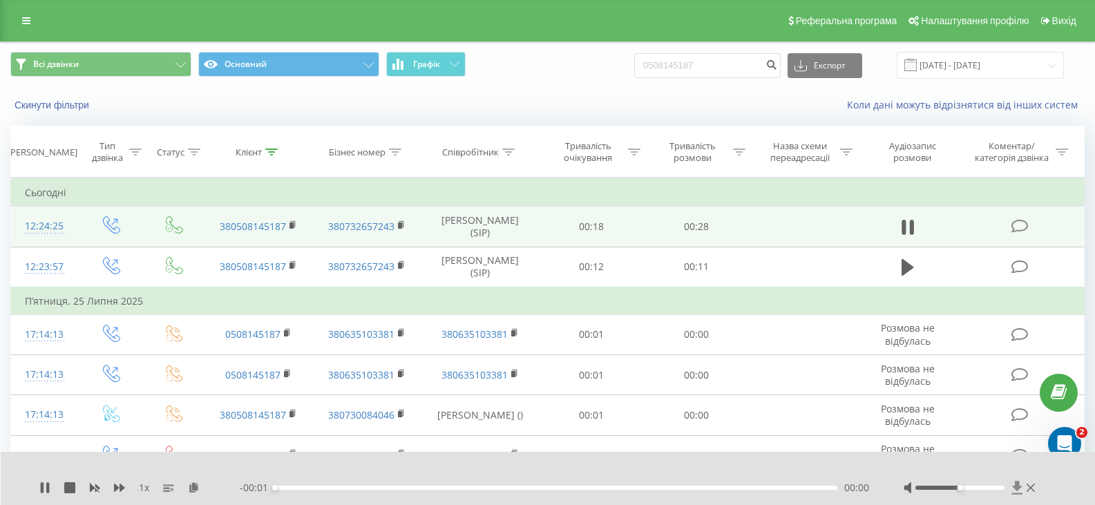
click at [1019, 488] on icon at bounding box center [1017, 487] width 10 height 13
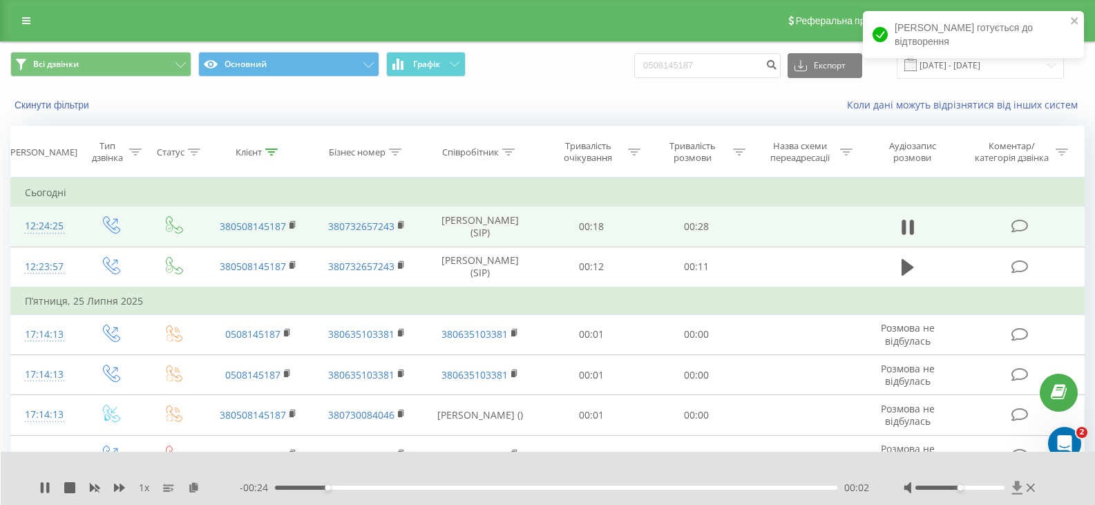
click at [1014, 494] on icon at bounding box center [1017, 487] width 10 height 13
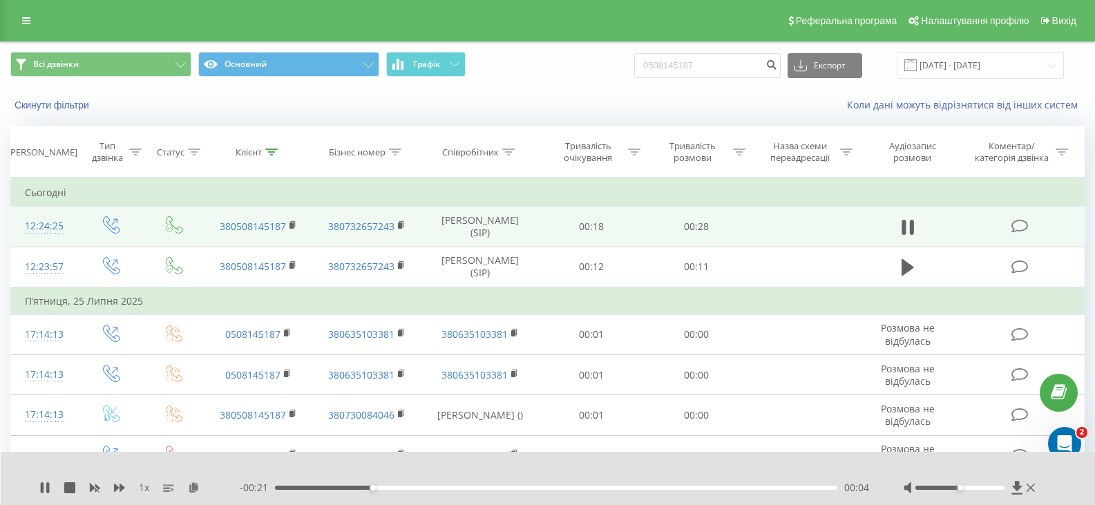
click at [1018, 479] on div "1 x - 00:21 00:04 00:04" at bounding box center [548, 478] width 1095 height 53
click at [1017, 482] on icon at bounding box center [1017, 487] width 10 height 13
click at [1018, 486] on icon at bounding box center [1017, 487] width 10 height 13
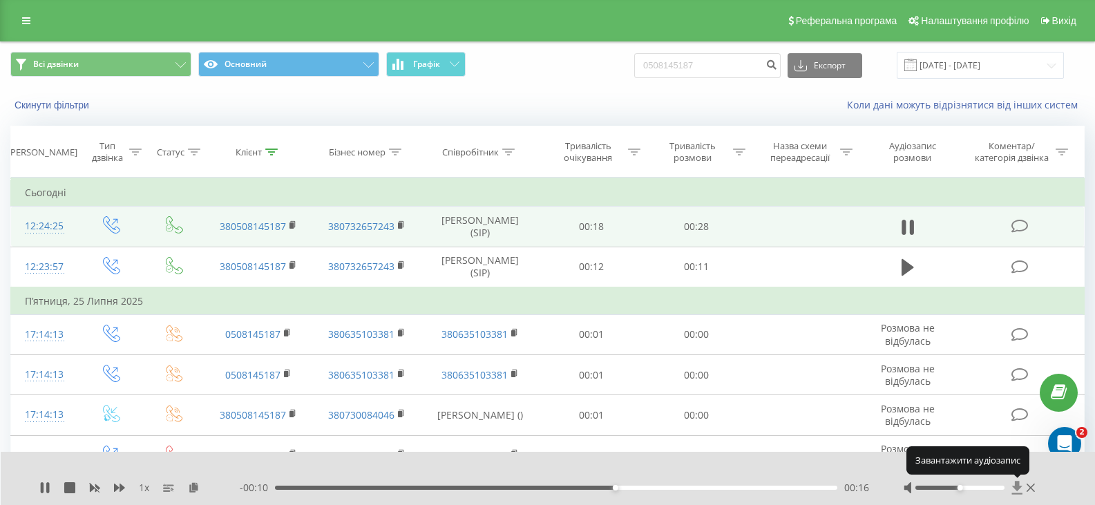
click at [1018, 486] on icon at bounding box center [1017, 487] width 10 height 13
click at [1016, 482] on icon at bounding box center [1017, 487] width 10 height 13
click at [1016, 488] on icon at bounding box center [1017, 487] width 10 height 13
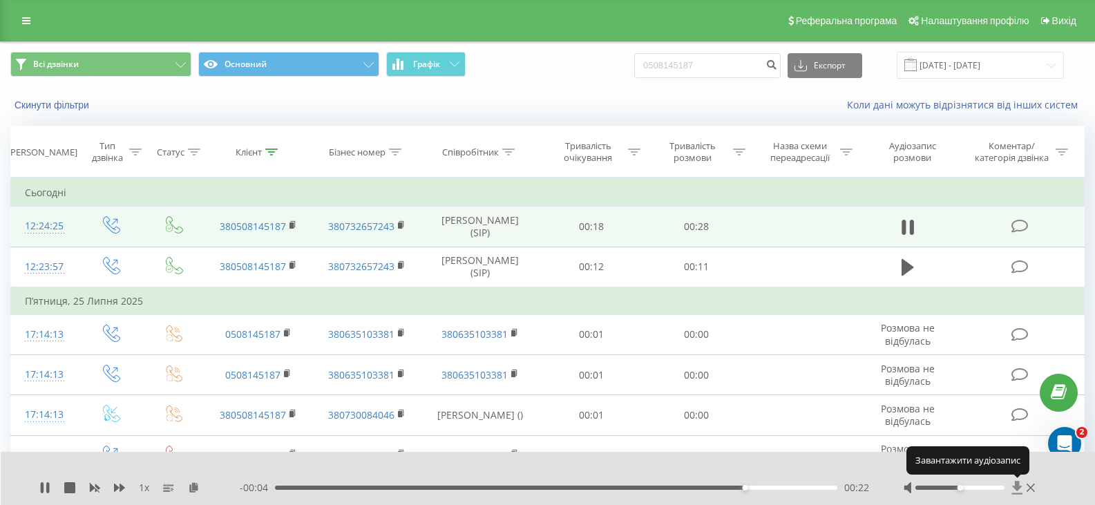
click at [1016, 488] on icon at bounding box center [1017, 487] width 10 height 13
click at [1033, 486] on icon at bounding box center [1031, 488] width 8 height 8
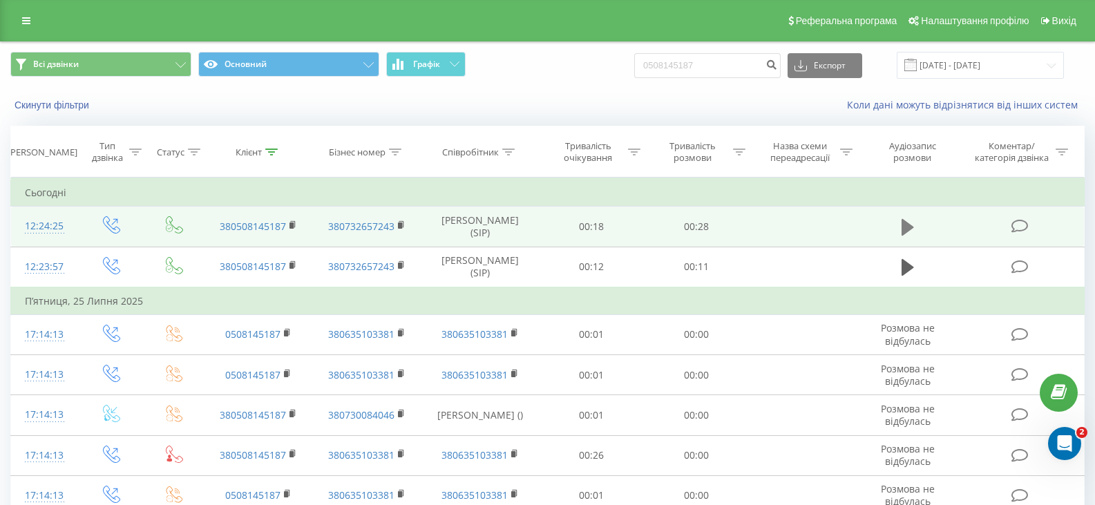
click at [904, 228] on icon at bounding box center [908, 227] width 12 height 17
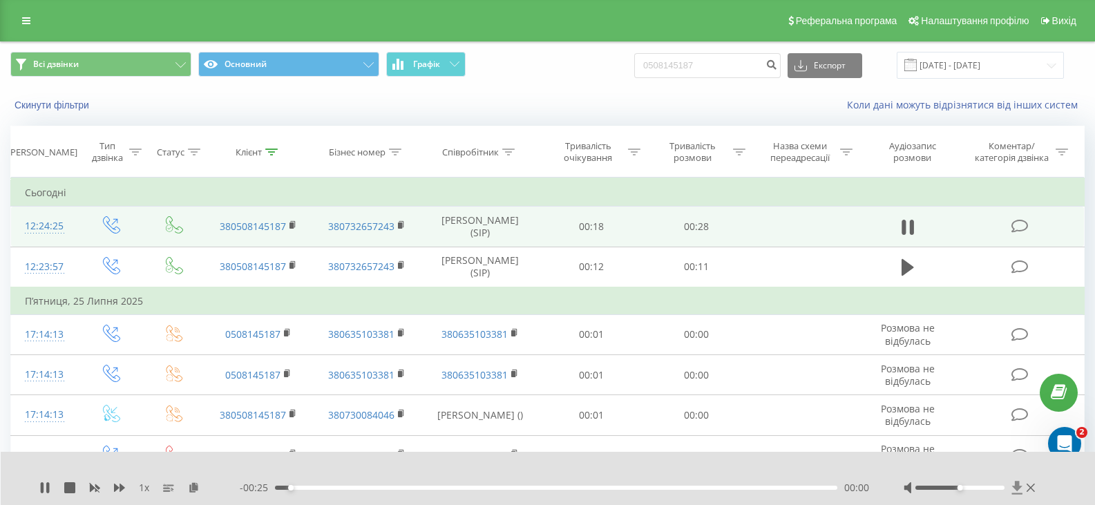
click at [1015, 488] on icon at bounding box center [1017, 487] width 10 height 13
click at [1036, 489] on div at bounding box center [971, 488] width 135 height 14
click at [1034, 487] on icon at bounding box center [1031, 487] width 8 height 11
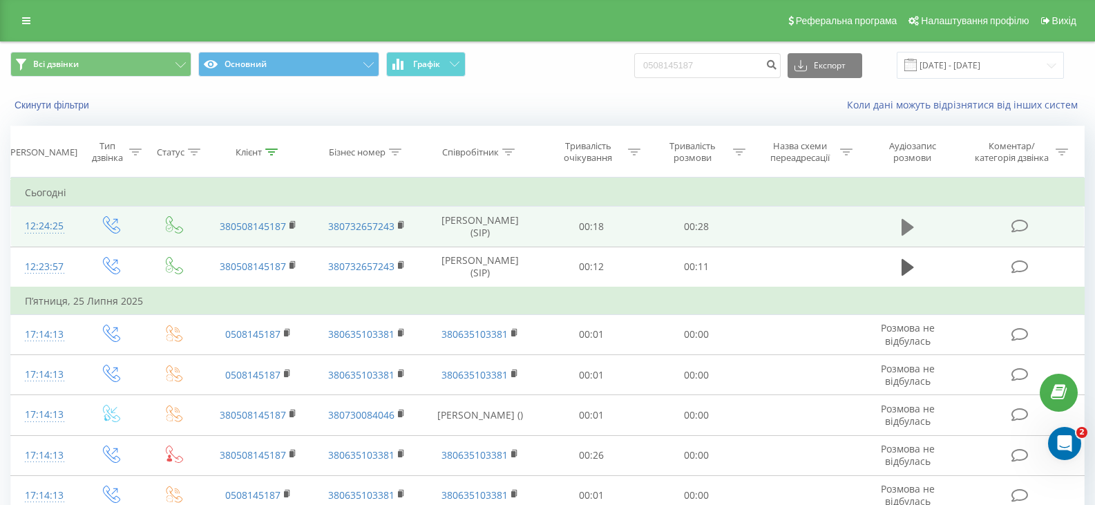
click at [906, 226] on icon at bounding box center [908, 227] width 12 height 17
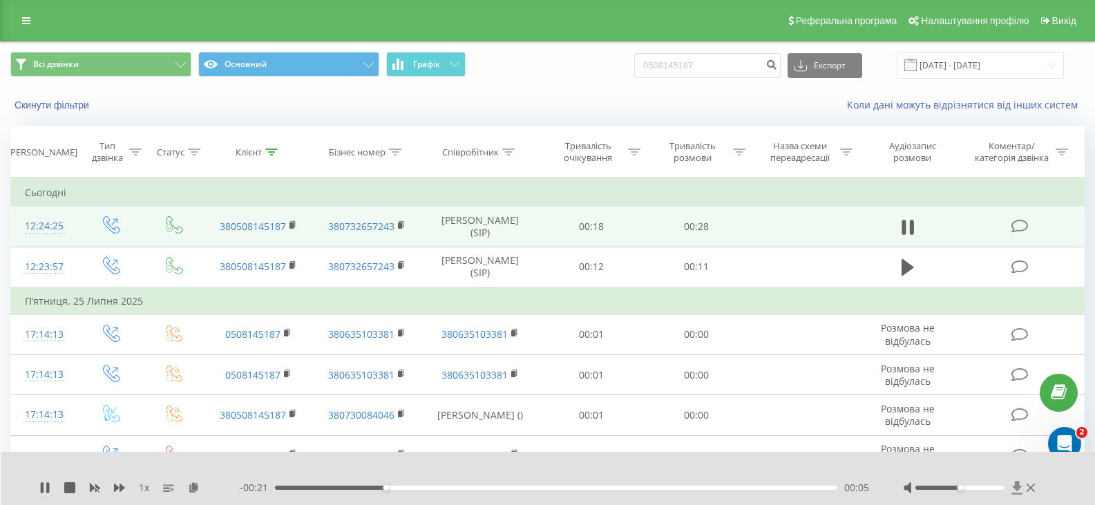
click at [1020, 485] on icon at bounding box center [1017, 488] width 12 height 14
click at [1015, 482] on icon at bounding box center [1017, 488] width 12 height 14
click at [906, 228] on icon at bounding box center [904, 227] width 4 height 15
drag, startPoint x: 716, startPoint y: 67, endPoint x: 645, endPoint y: 69, distance: 71.2
click at [645, 69] on div "Всі дзвінки Основний Графік 0508145187 Експорт .csv .xls .xlsx [DATE] - [DATE]" at bounding box center [547, 65] width 1074 height 27
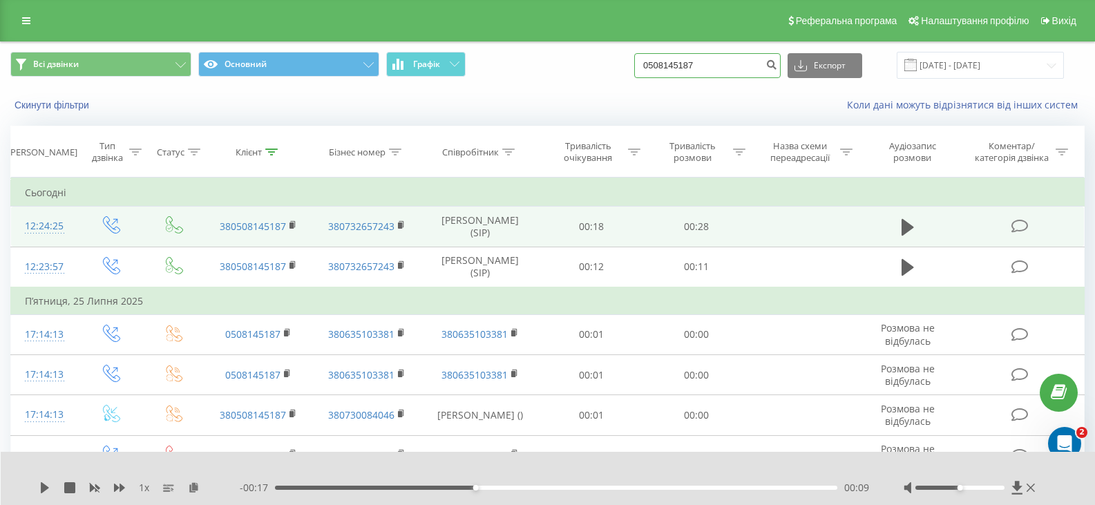
paste input "73027987"
type input "0730279877"
click at [777, 60] on icon "submit" at bounding box center [771, 63] width 12 height 8
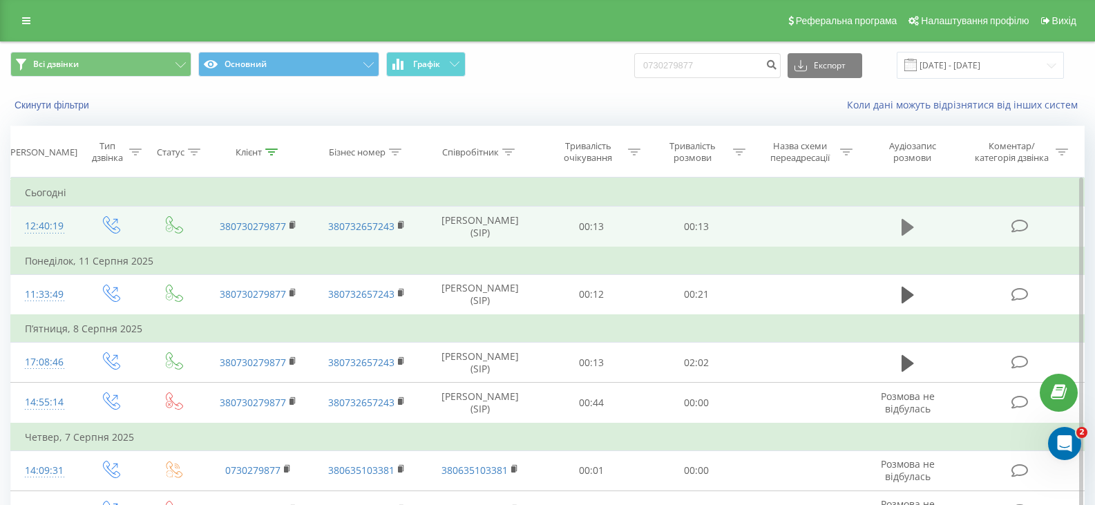
click at [915, 227] on button at bounding box center [907, 227] width 21 height 21
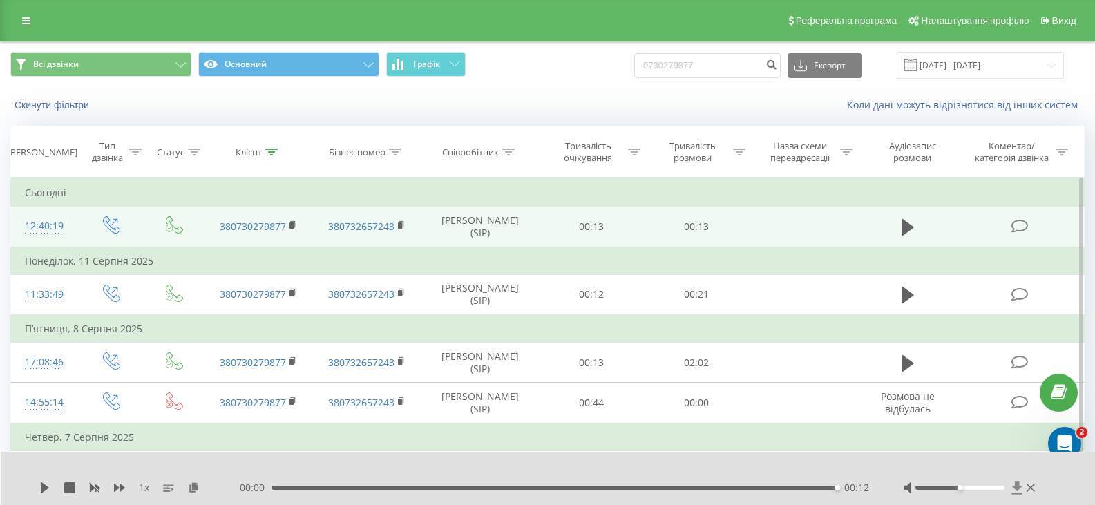
click at [1015, 487] on icon at bounding box center [1017, 487] width 10 height 13
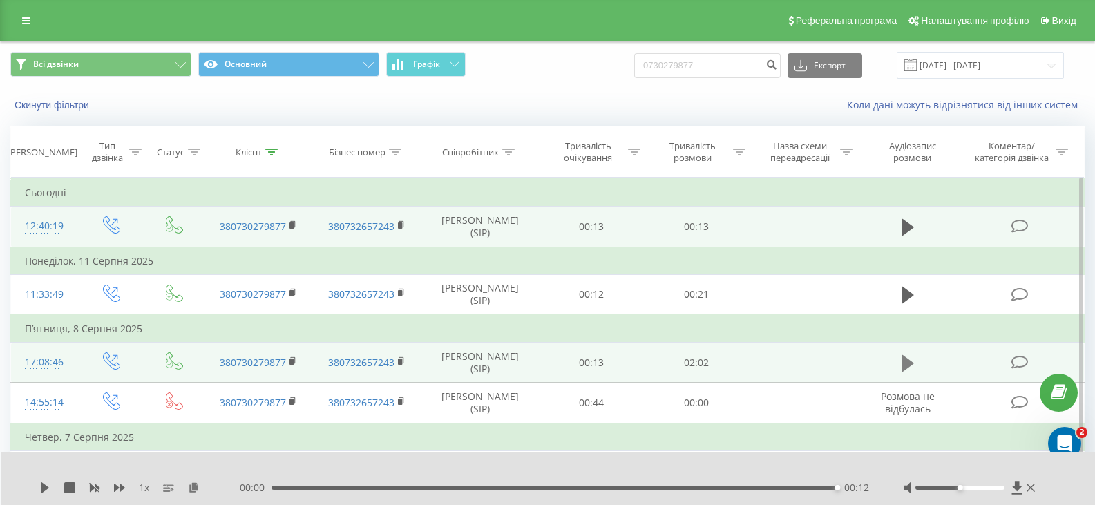
click at [906, 363] on icon at bounding box center [908, 362] width 12 height 17
drag, startPoint x: 363, startPoint y: 487, endPoint x: 749, endPoint y: 502, distance: 385.8
click at [749, 502] on div "1 x - 00:18 01:36 01:36" at bounding box center [548, 478] width 1095 height 53
click at [43, 482] on div "1 x" at bounding box center [139, 488] width 200 height 14
click at [45, 488] on icon at bounding box center [44, 487] width 11 height 11
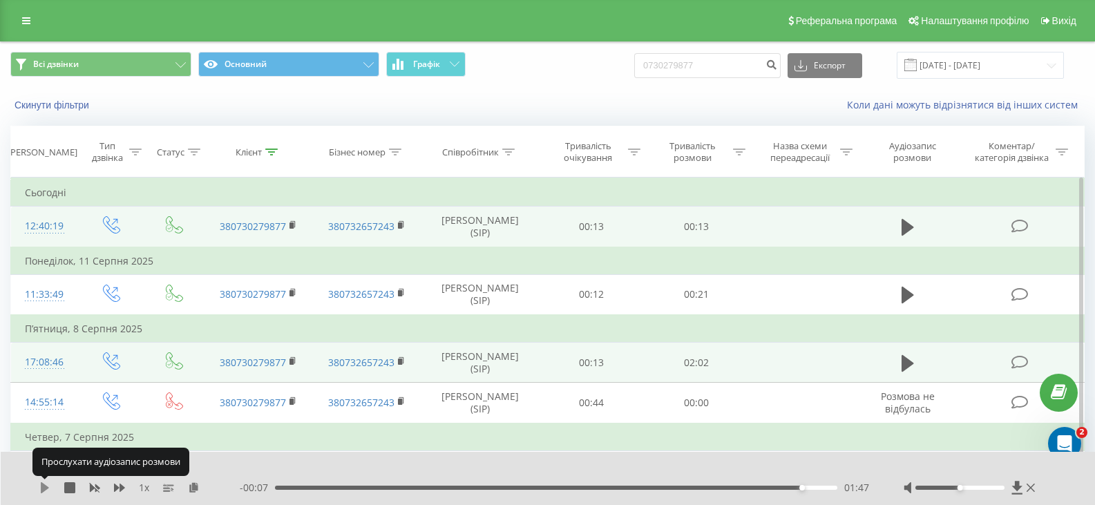
click at [45, 487] on icon at bounding box center [45, 487] width 8 height 11
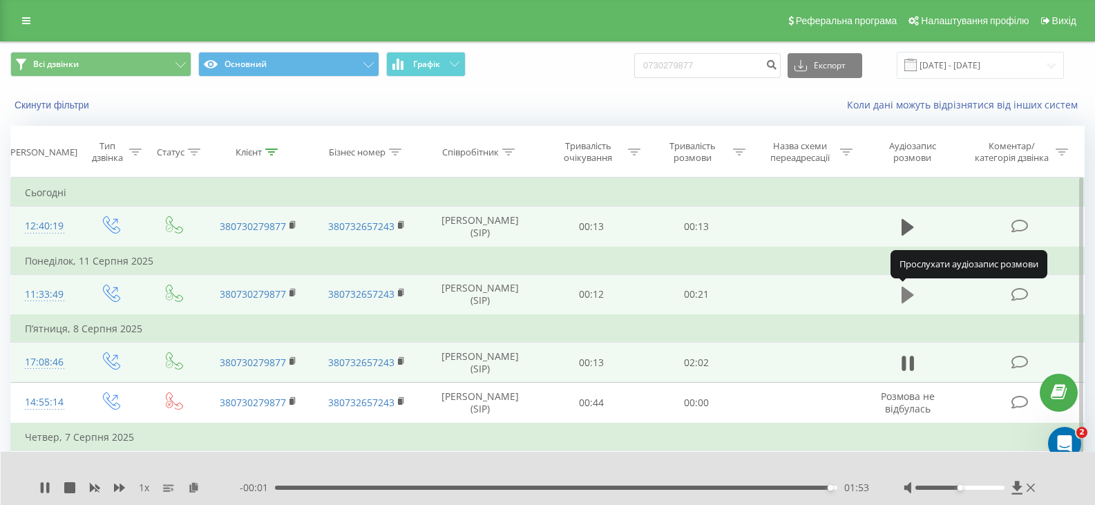
click at [908, 295] on icon at bounding box center [908, 295] width 12 height 17
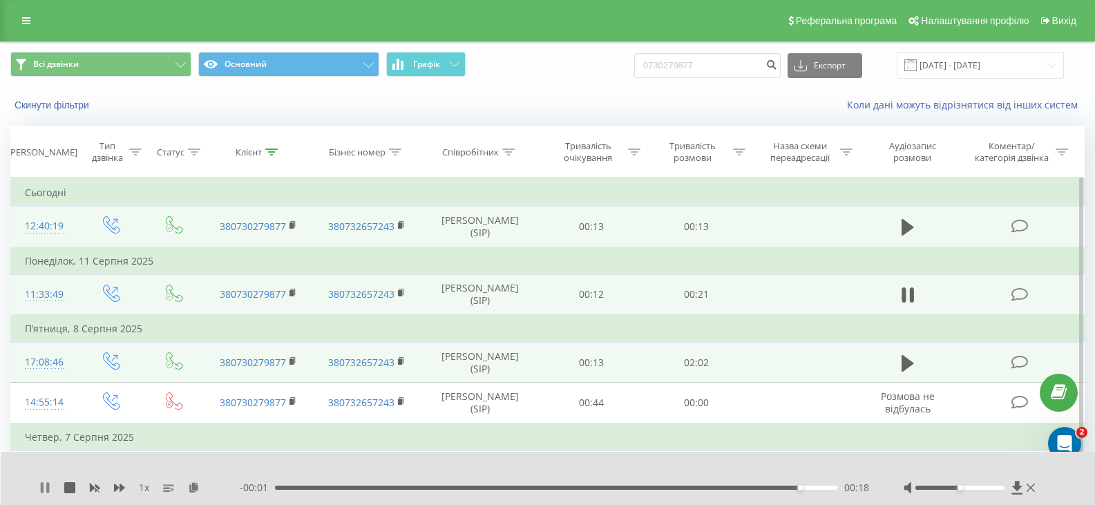
click at [43, 489] on icon at bounding box center [42, 487] width 3 height 11
drag, startPoint x: 717, startPoint y: 65, endPoint x: 656, endPoint y: 66, distance: 61.5
click at [656, 66] on input "0730279877" at bounding box center [707, 65] width 146 height 25
click at [898, 231] on button at bounding box center [907, 227] width 21 height 21
click at [1019, 490] on icon at bounding box center [1017, 488] width 12 height 14
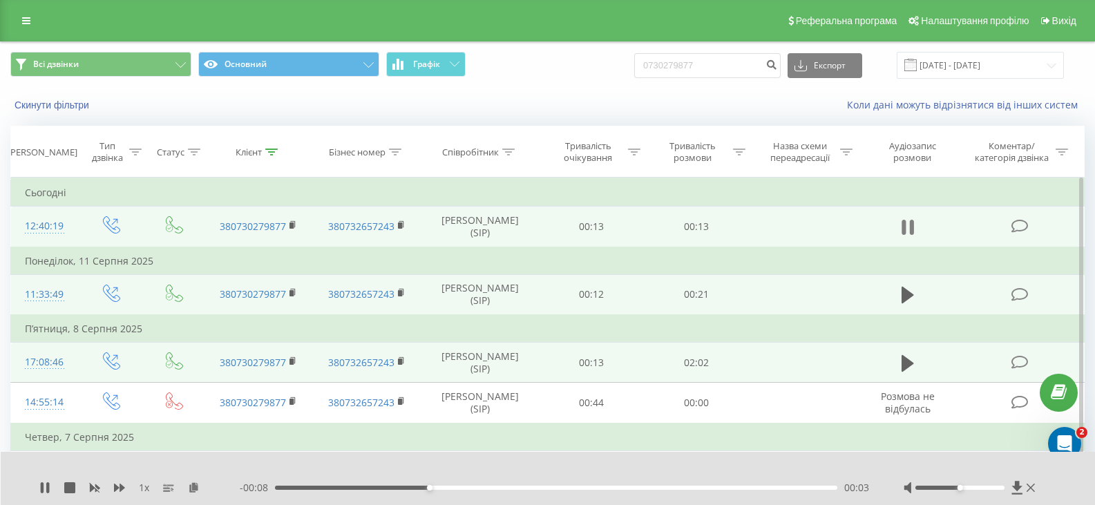
click at [914, 225] on icon at bounding box center [908, 227] width 12 height 19
drag, startPoint x: 719, startPoint y: 61, endPoint x: 644, endPoint y: 61, distance: 75.3
click at [644, 61] on div "Всі дзвінки Основний Графік 0730279877 Експорт .csv .xls .xlsx 19.05.2025 - 19.…" at bounding box center [547, 65] width 1074 height 27
paste input "975203122"
type input "0975203122"
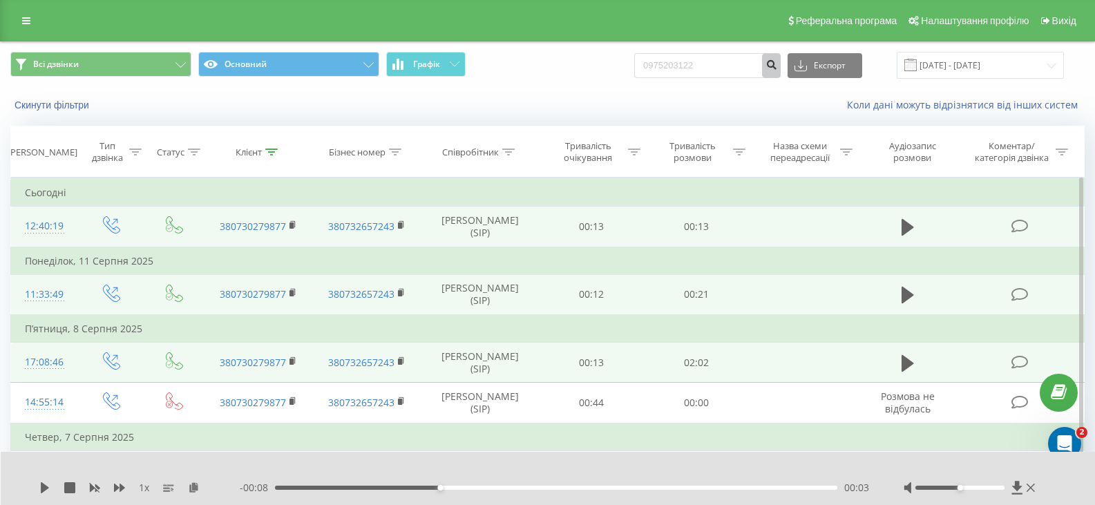
click at [777, 64] on icon "submit" at bounding box center [771, 63] width 12 height 8
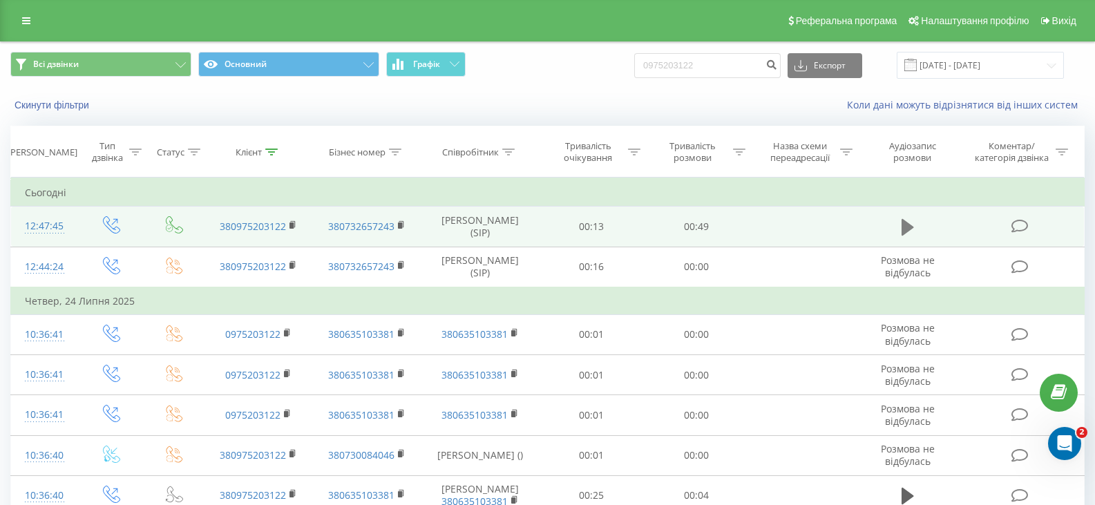
click at [907, 227] on icon at bounding box center [908, 227] width 12 height 17
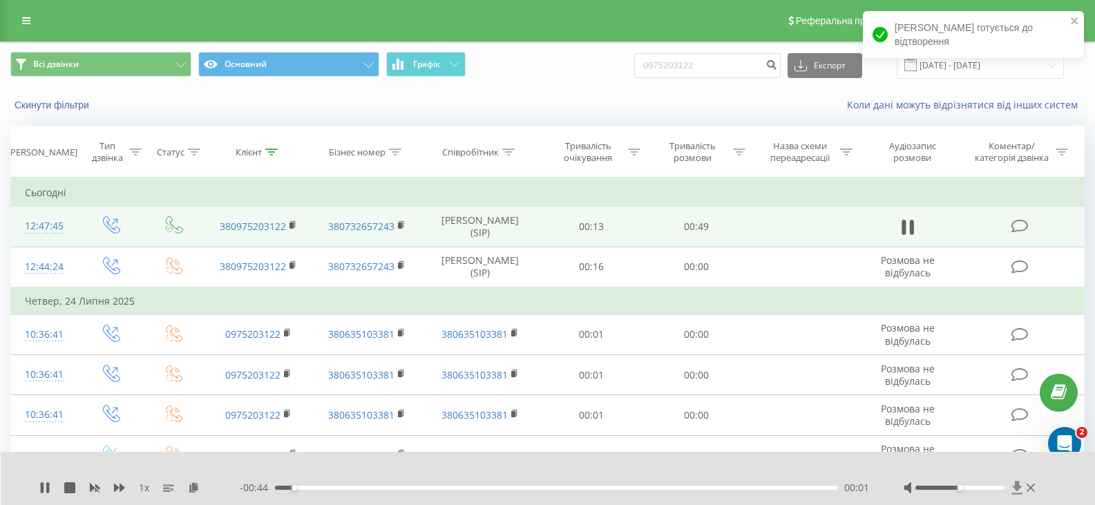
click at [1023, 488] on icon at bounding box center [1017, 488] width 12 height 14
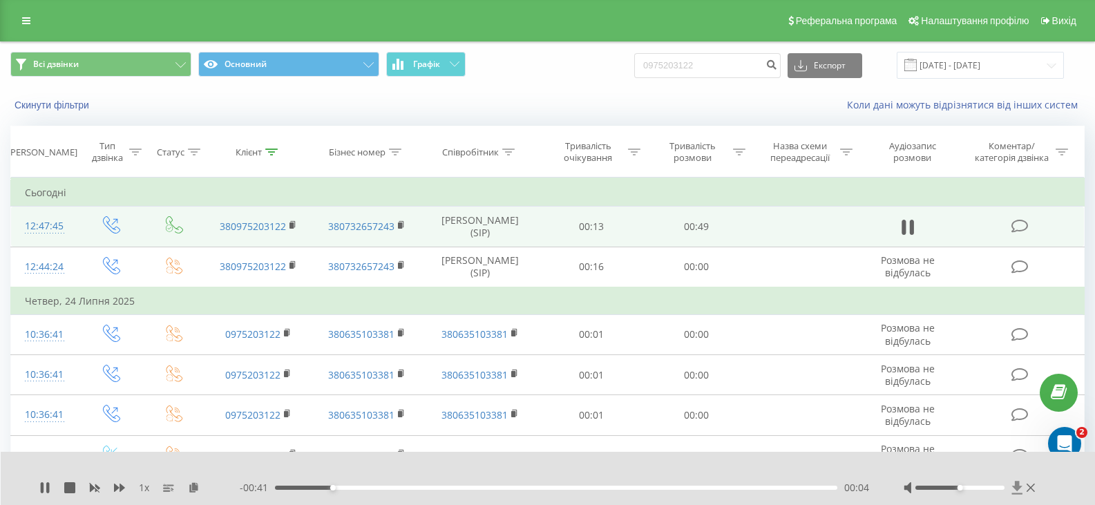
click at [1016, 487] on icon at bounding box center [1017, 487] width 10 height 13
click at [1014, 488] on icon at bounding box center [1017, 487] width 10 height 13
click at [32, 20] on link at bounding box center [26, 20] width 25 height 19
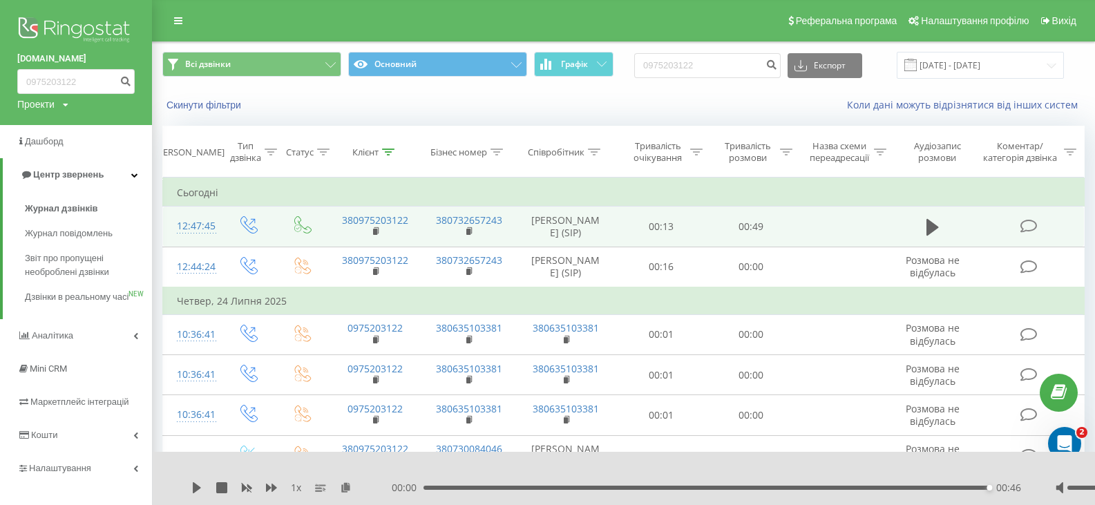
drag, startPoint x: 153, startPoint y: 84, endPoint x: 149, endPoint y: 97, distance: 14.2
drag, startPoint x: 149, startPoint y: 97, endPoint x: 88, endPoint y: 352, distance: 261.6
click at [88, 352] on link "Аналiтика" at bounding box center [76, 335] width 152 height 33
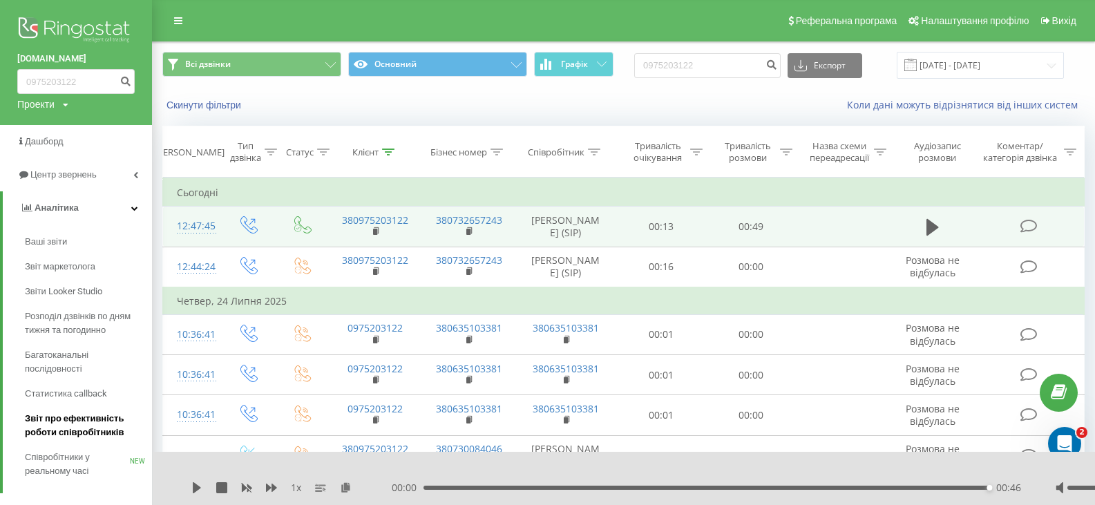
click at [65, 424] on span "Звіт про ефективність роботи співробітників" at bounding box center [85, 426] width 120 height 28
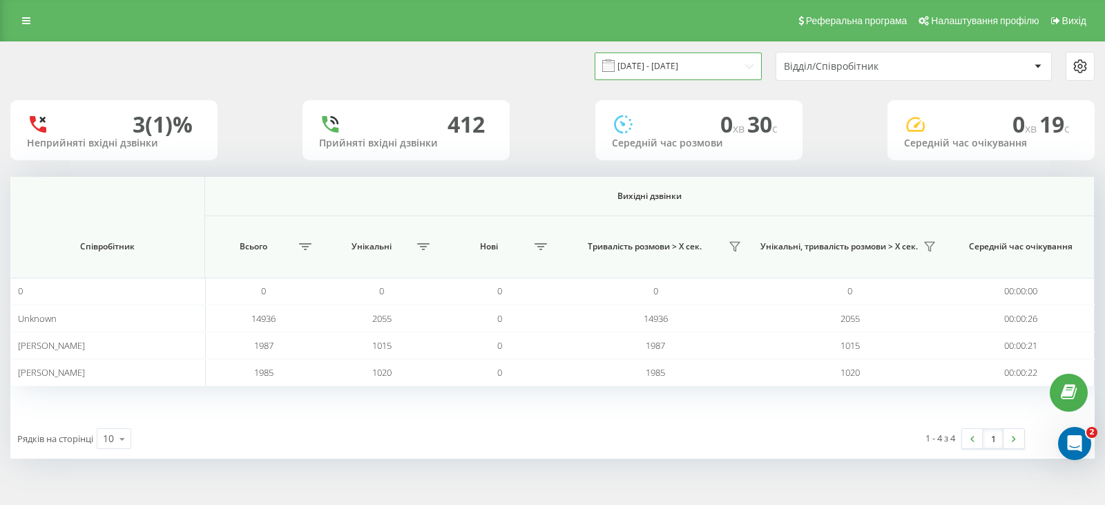
click at [644, 60] on input "[DATE] - [DATE]" at bounding box center [678, 66] width 167 height 27
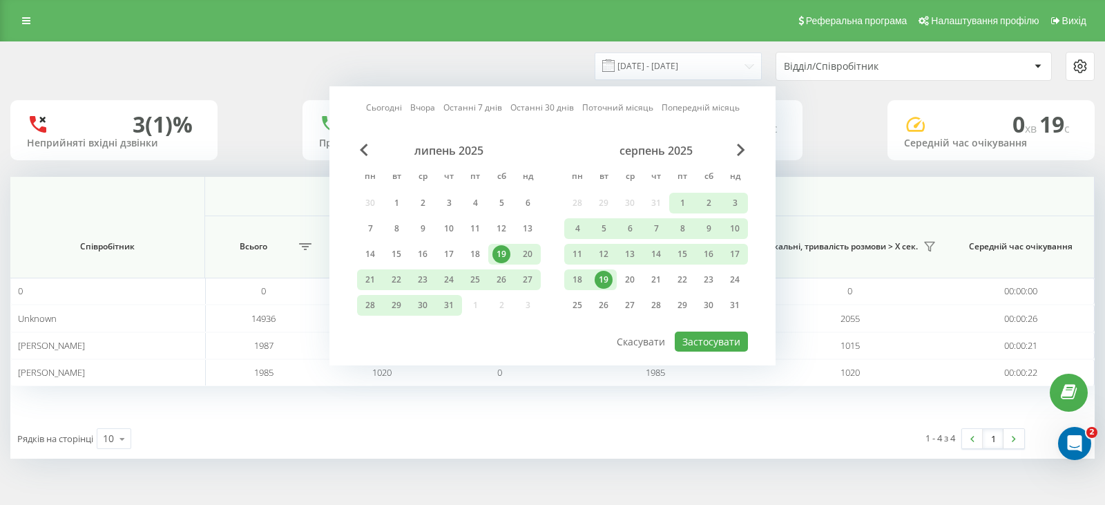
click at [610, 281] on div "19" at bounding box center [604, 280] width 18 height 18
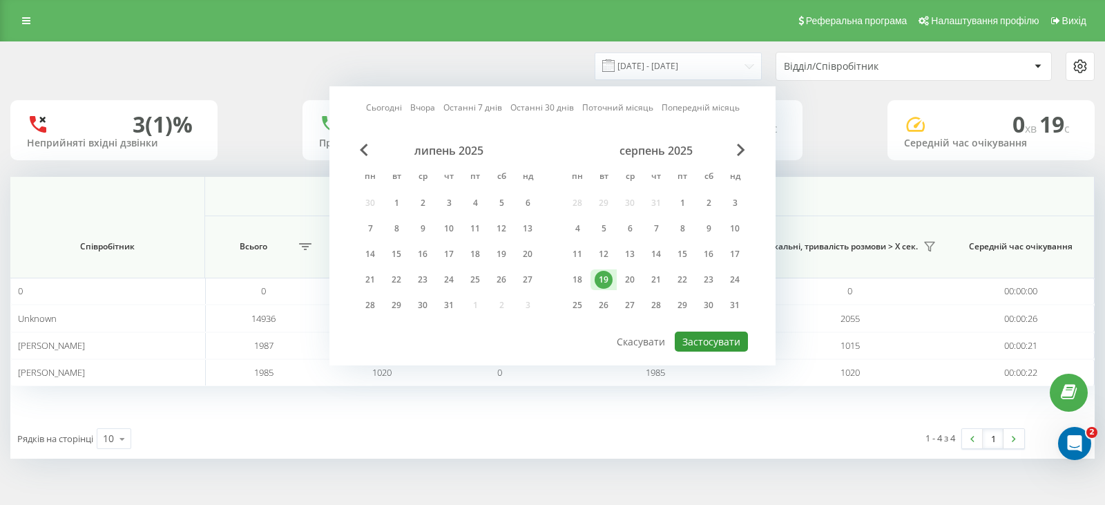
click at [728, 347] on button "Застосувати" at bounding box center [711, 342] width 73 height 20
type input "[DATE] - [DATE]"
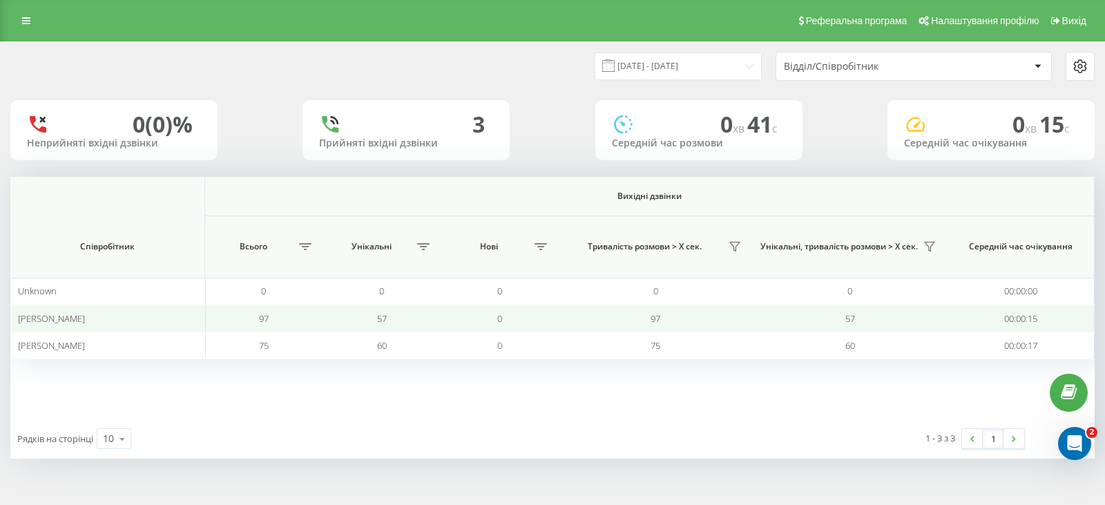
click at [21, 328] on td "[PERSON_NAME]" at bounding box center [107, 318] width 195 height 27
click at [29, 320] on span "[PERSON_NAME]" at bounding box center [51, 318] width 67 height 12
click at [292, 319] on td "97" at bounding box center [264, 318] width 118 height 27
click at [39, 321] on span "[PERSON_NAME]" at bounding box center [51, 318] width 67 height 12
click at [321, 317] on td "97" at bounding box center [264, 318] width 118 height 27
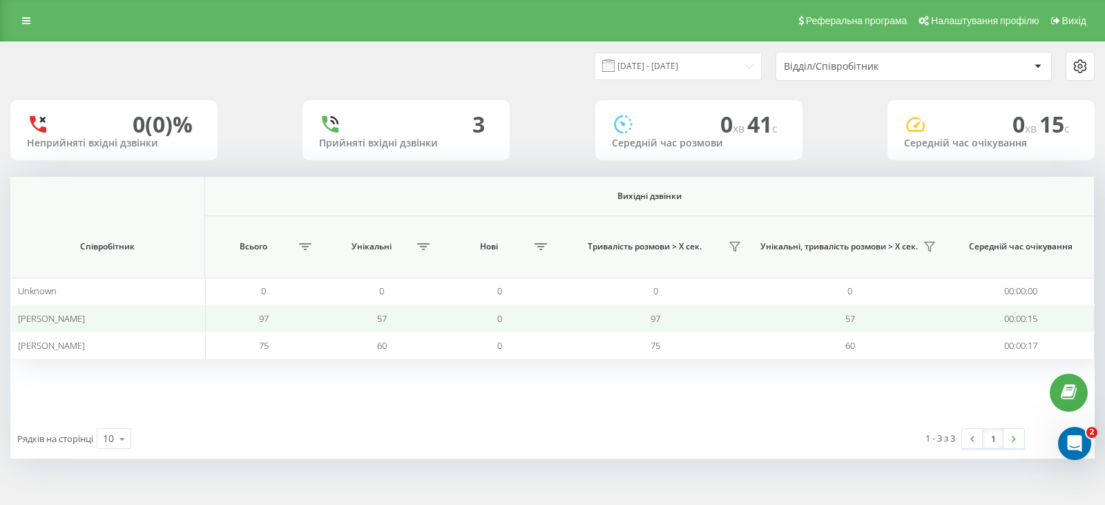
click at [55, 323] on div "[PERSON_NAME]" at bounding box center [108, 319] width 180 height 12
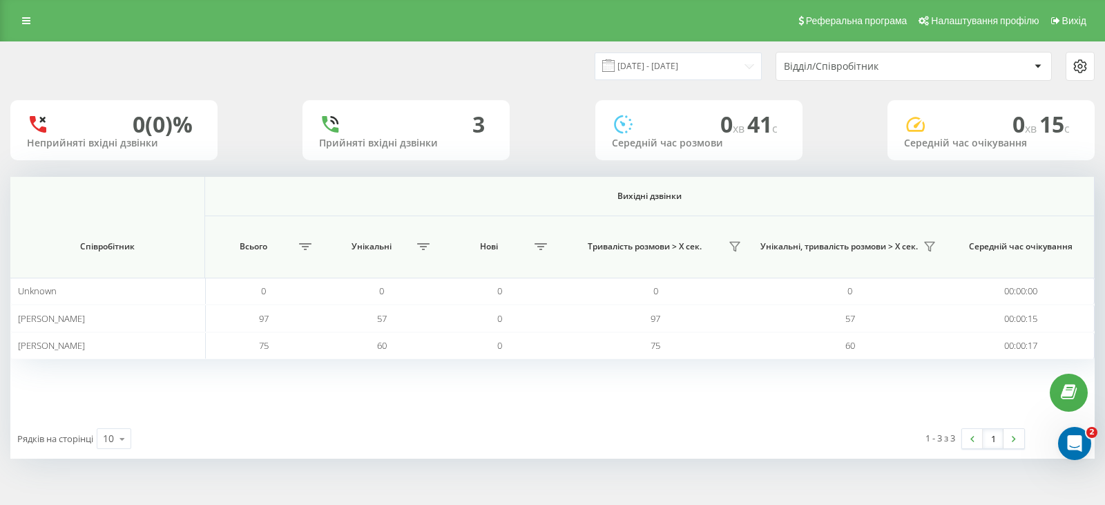
click at [818, 68] on div "Відділ/Співробітник" at bounding box center [866, 67] width 165 height 12
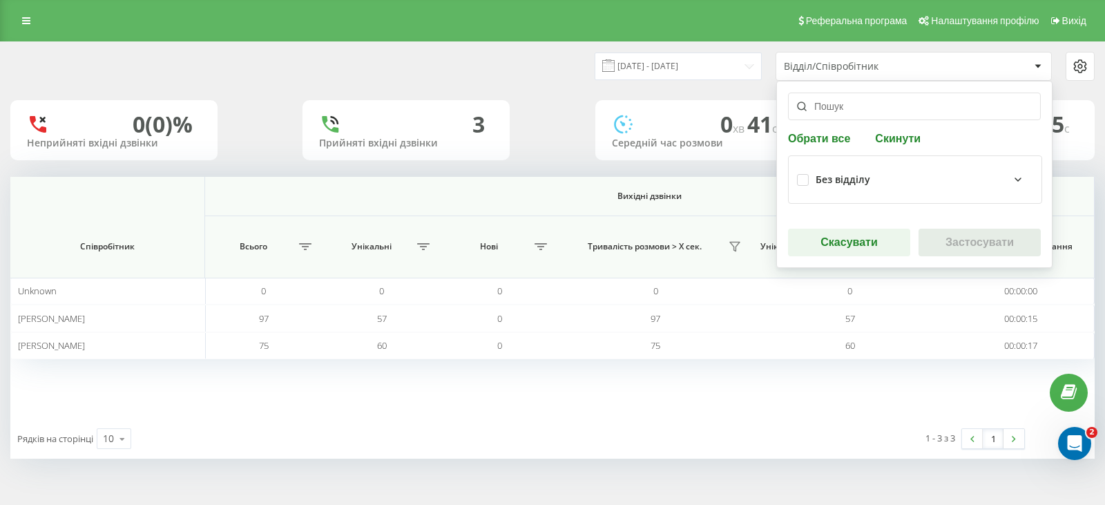
click at [819, 111] on input "text" at bounding box center [914, 107] width 253 height 28
click at [499, 391] on div "Вихідні дзвінки Співробітник Всього Унікальні Нові Тривалість розмови > Х сек. …" at bounding box center [552, 298] width 1085 height 242
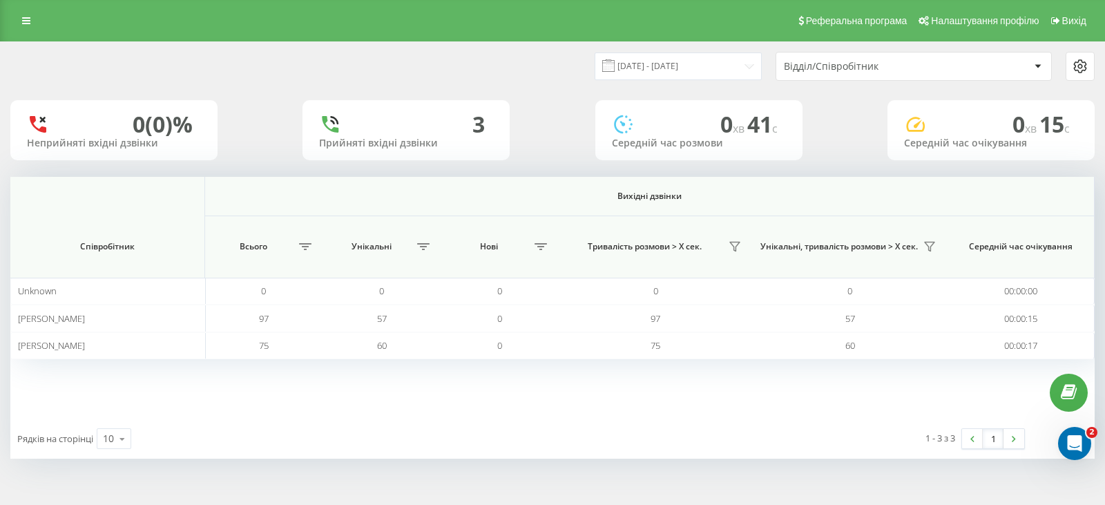
click at [1083, 53] on div at bounding box center [1080, 66] width 29 height 29
click at [1081, 61] on icon at bounding box center [1080, 66] width 17 height 17
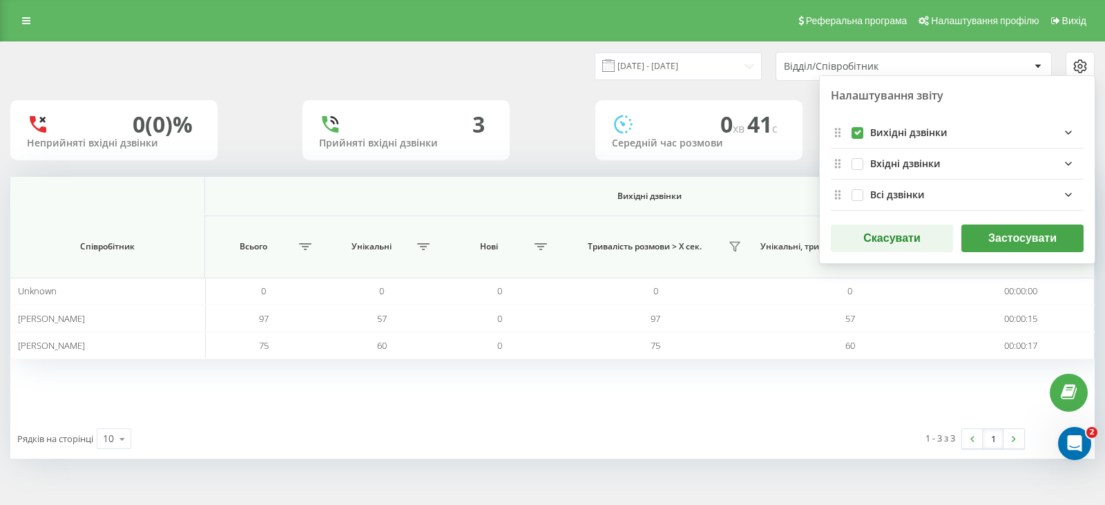
click at [167, 67] on div "[DATE] - [DATE] Відділ/Співробітник Налаштування звіту Вихідні дзвінки Вхідні д…" at bounding box center [552, 66] width 1085 height 29
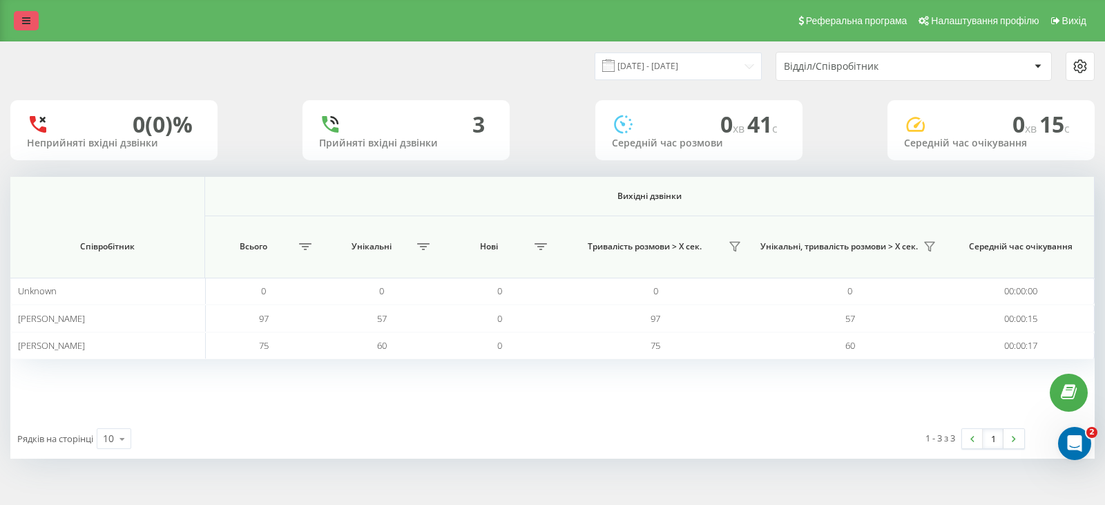
click at [25, 15] on link at bounding box center [26, 20] width 25 height 19
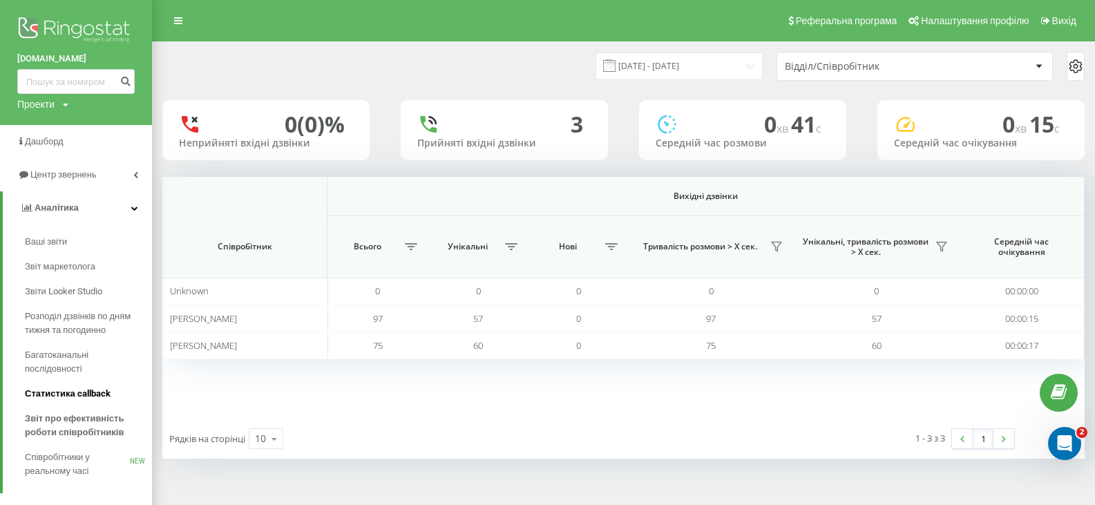
scroll to position [156, 0]
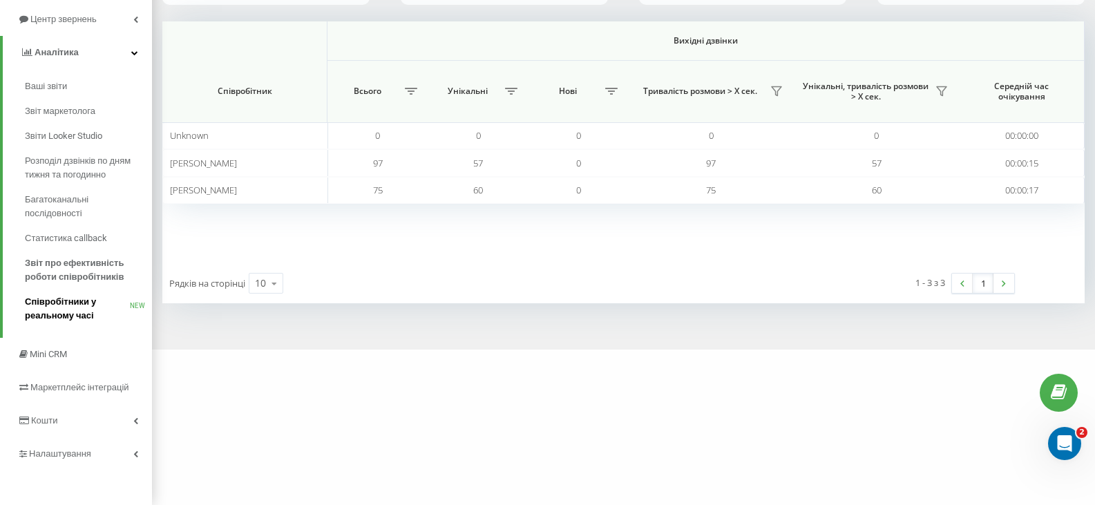
click at [85, 298] on span "Співробітники у реальному часі" at bounding box center [77, 309] width 105 height 28
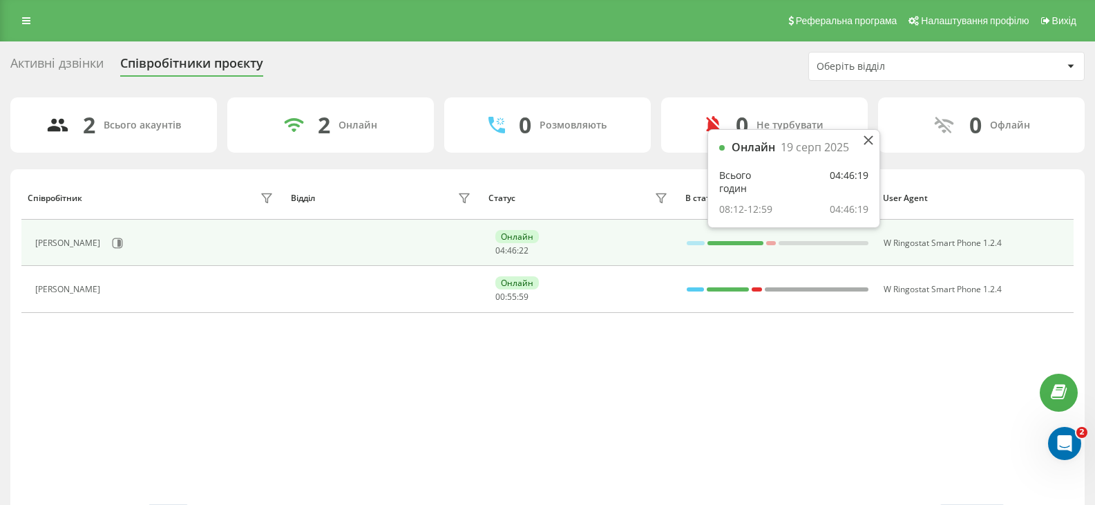
click at [739, 243] on div at bounding box center [735, 243] width 57 height 4
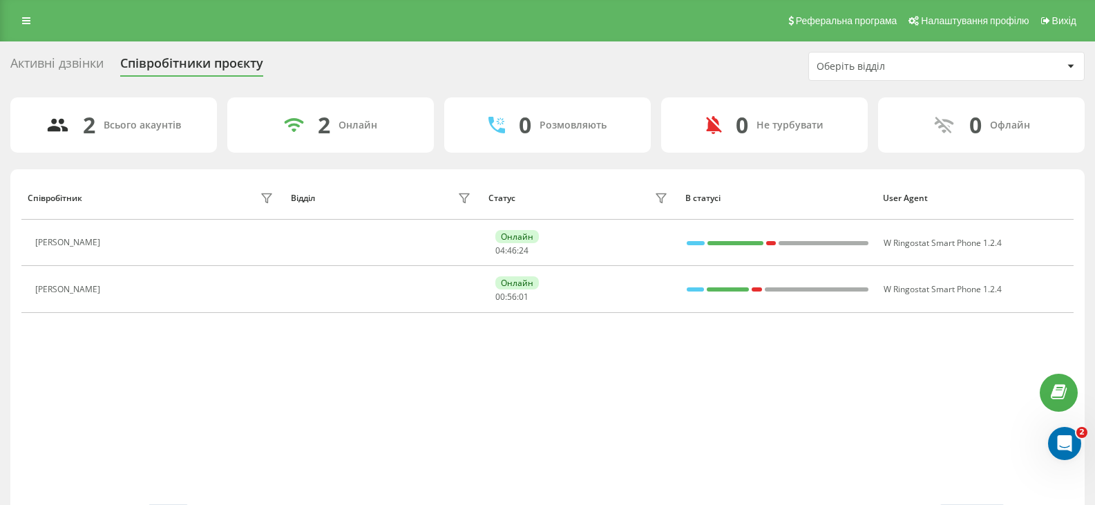
click at [494, 359] on div "Співробітник Відділ Статус В статусі User Agent [PERSON_NAME] 04 : 46 : 24 W Ri…" at bounding box center [547, 340] width 1052 height 328
click at [294, 115] on div "2 Онлайн" at bounding box center [330, 124] width 207 height 55
click at [19, 23] on link at bounding box center [26, 20] width 25 height 19
